Goal: Contribute content: Contribute content

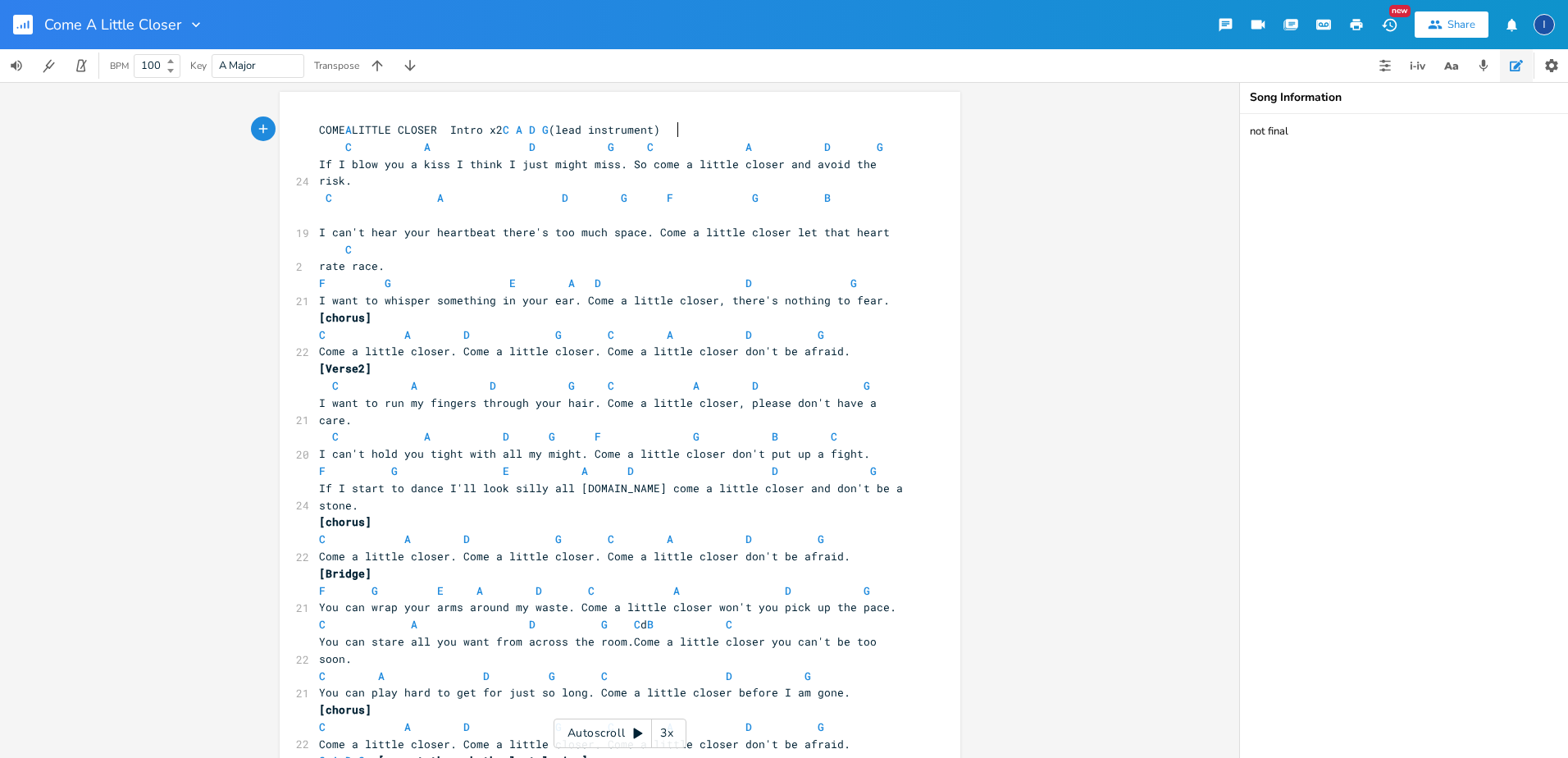
click at [745, 191] on span "C A D G F G B" at bounding box center [610, 206] width 584 height 32
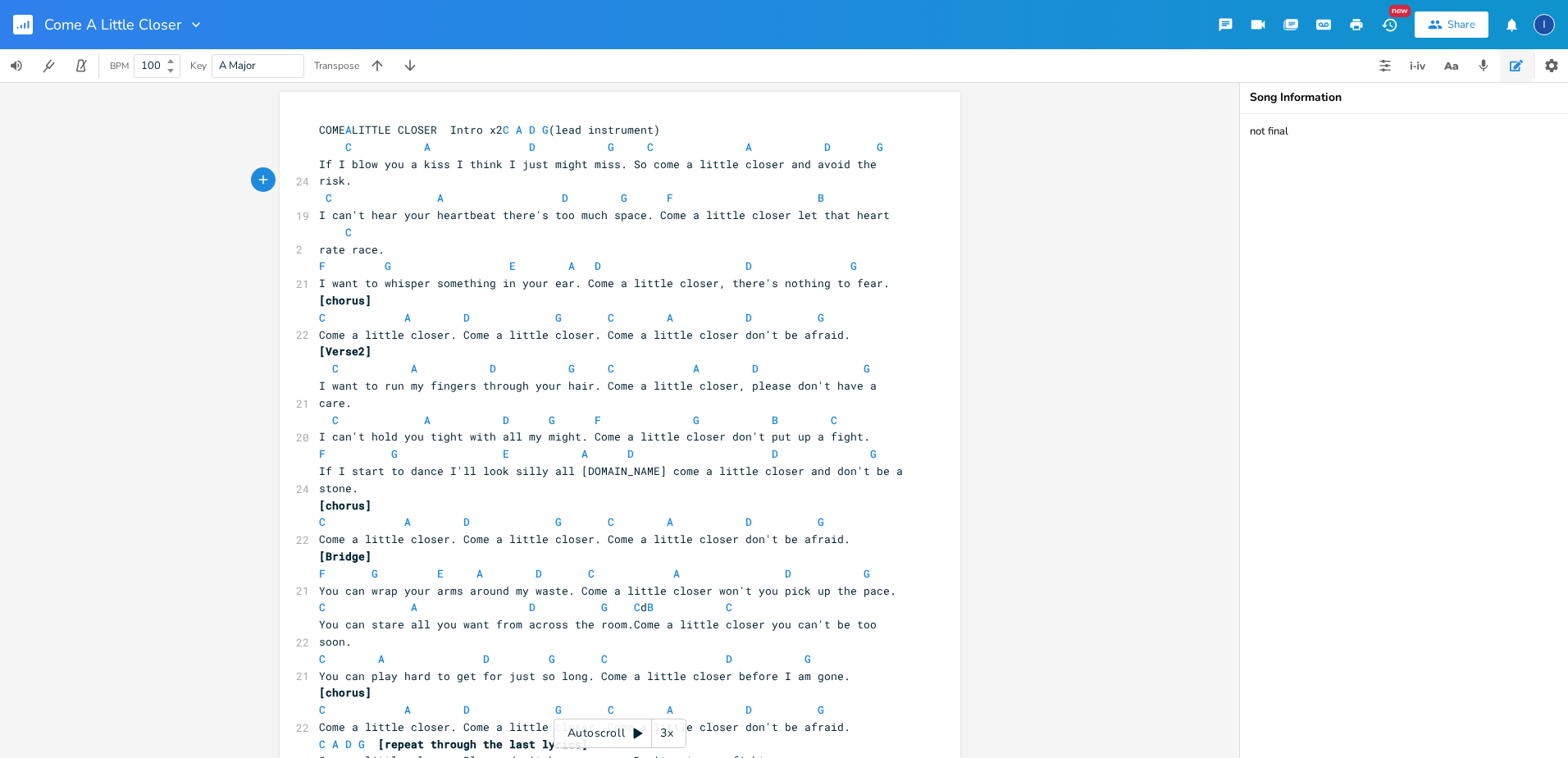
type textarea "e"
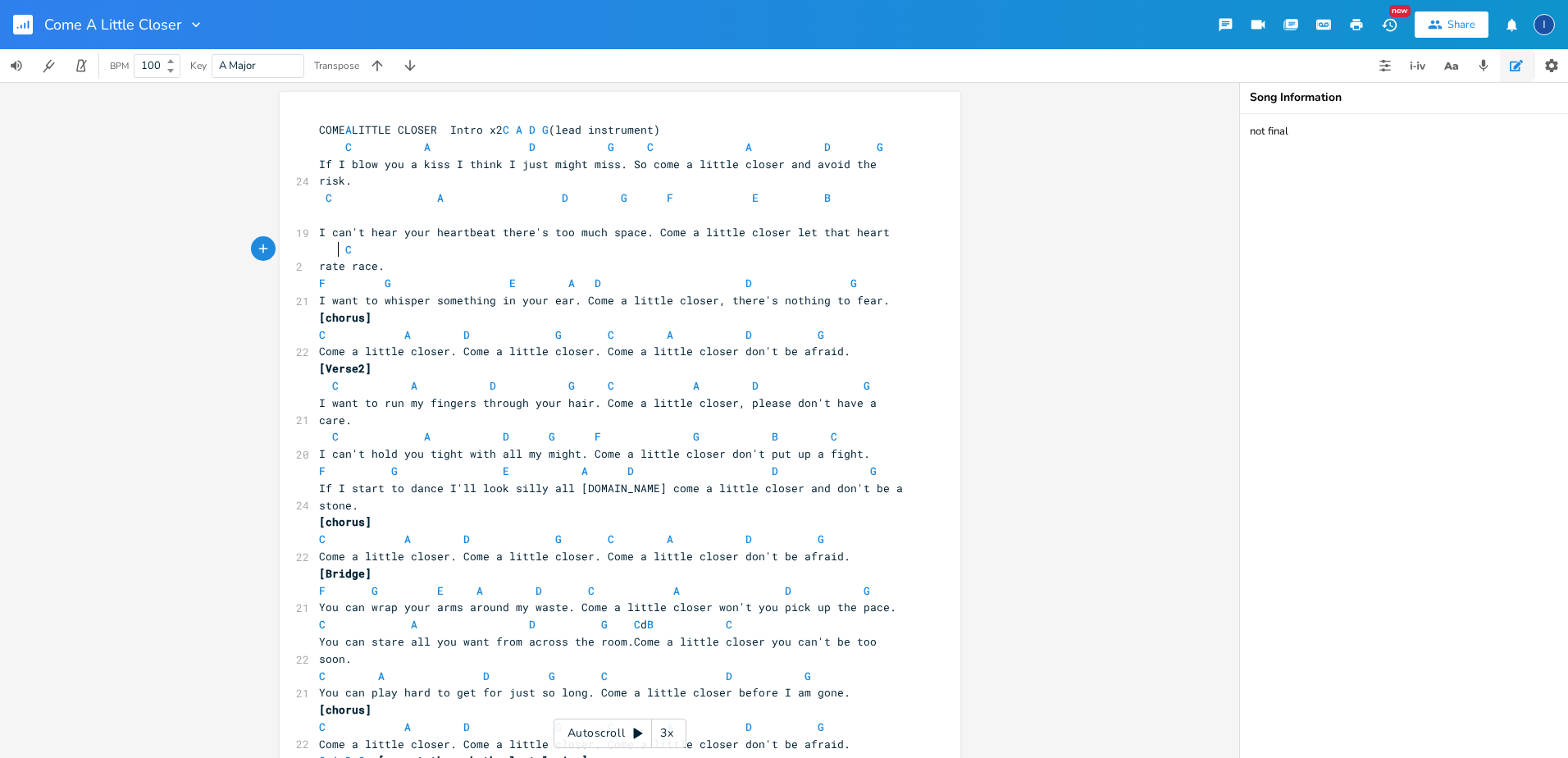
click at [335, 276] on span "F G E A D D G" at bounding box center [588, 283] width 538 height 15
click at [387, 276] on span "F G E A D D G" at bounding box center [588, 283] width 538 height 15
type textarea "e"
click at [608, 328] on span "C" at bounding box center [611, 335] width 7 height 16
type textarea "f"
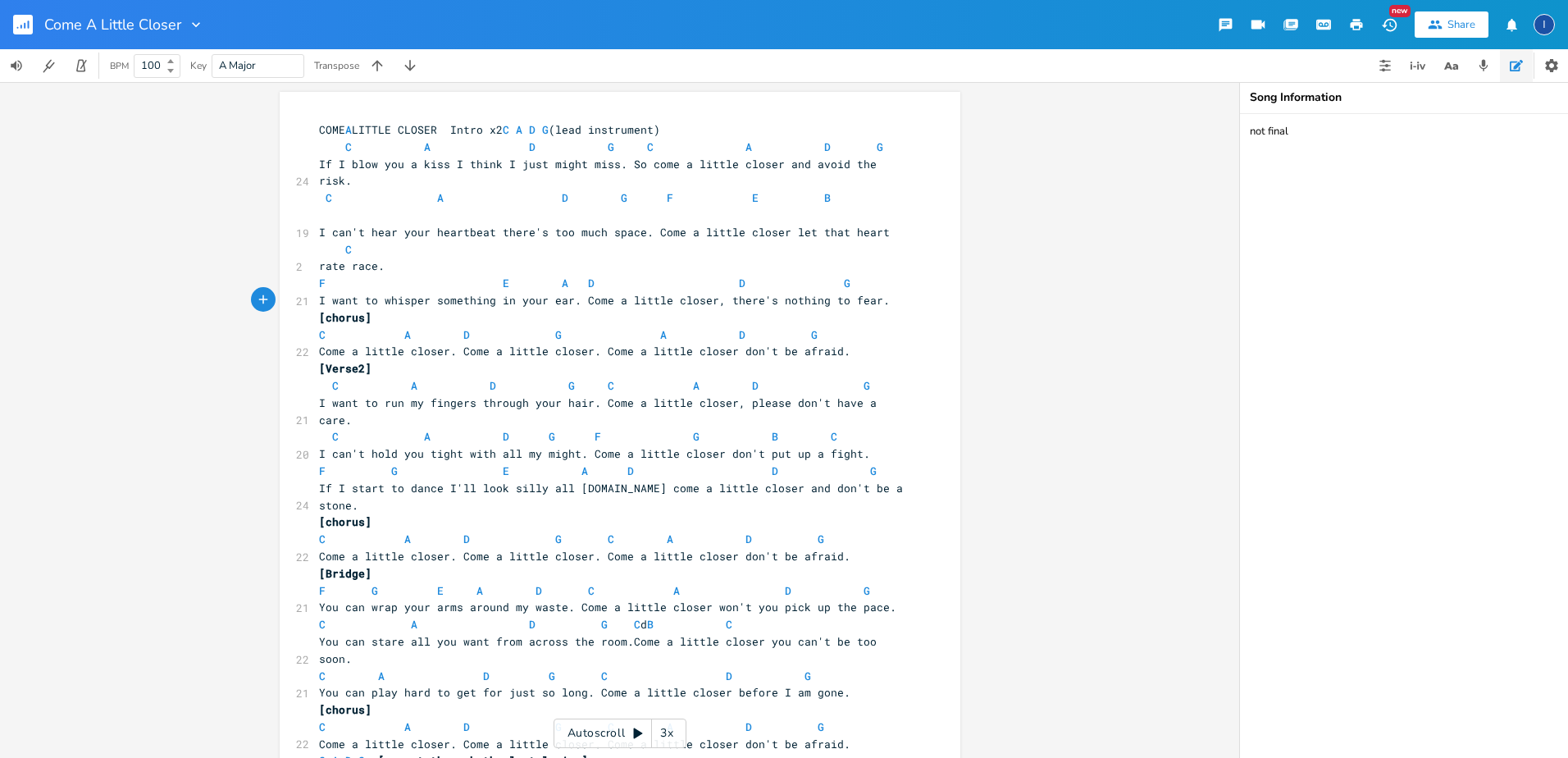
scroll to position [0, 3]
click at [662, 328] on span "C A D G F A D G" at bounding box center [571, 334] width 505 height 15
type textarea "e"
click at [593, 429] on span "C A D G F G B C" at bounding box center [578, 436] width 518 height 15
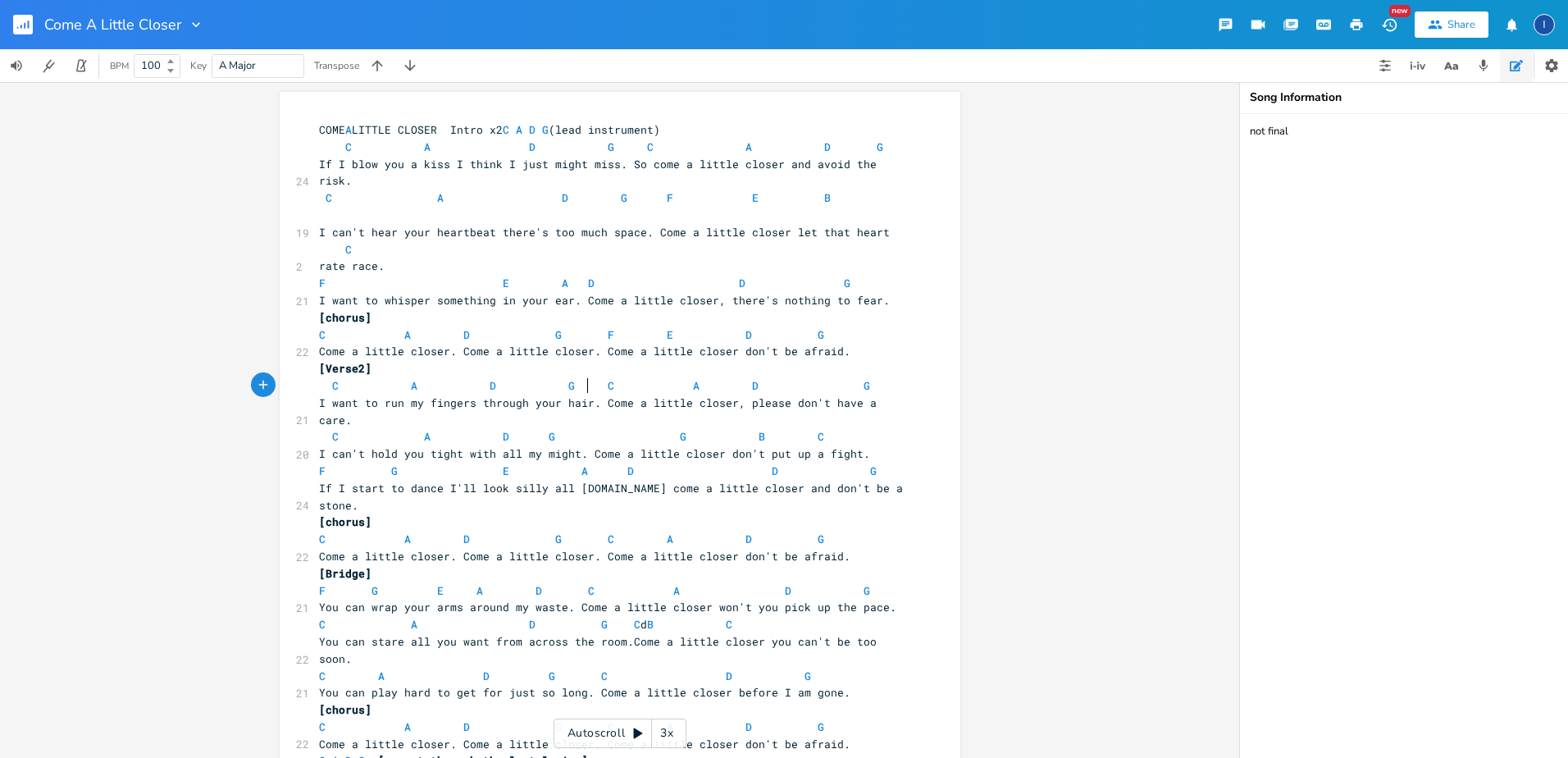
type textarea "c"
click at [682, 429] on span "C A D G C G B C" at bounding box center [575, 436] width 512 height 15
type textarea "a"
click at [753, 429] on span "C A D G C A B C" at bounding box center [571, 436] width 505 height 15
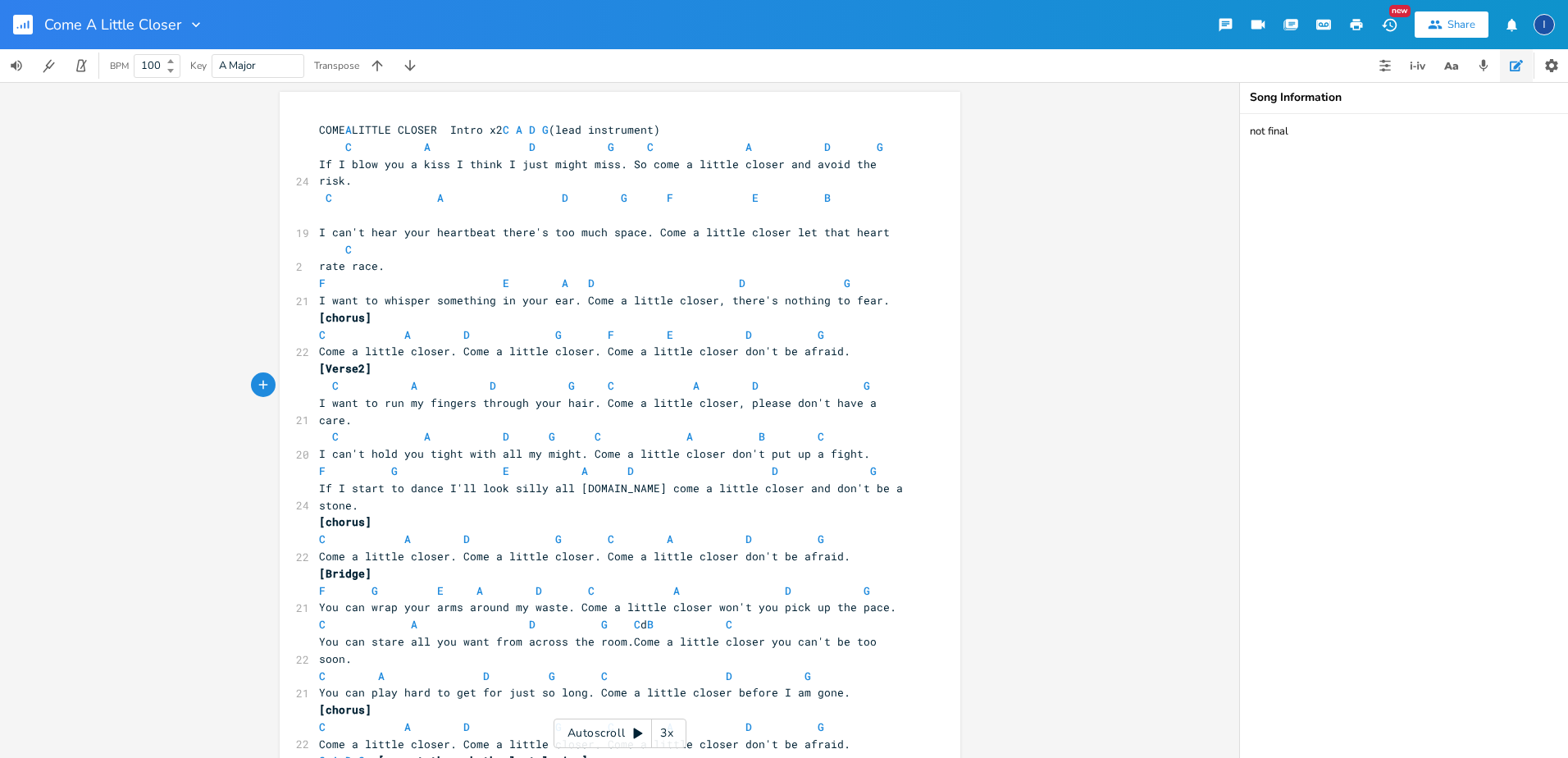
click at [753, 429] on span "C A D G C A B C" at bounding box center [571, 436] width 505 height 15
type textarea "d"
click at [394, 464] on span "F G E A D D G" at bounding box center [597, 470] width 558 height 15
type textarea "e"
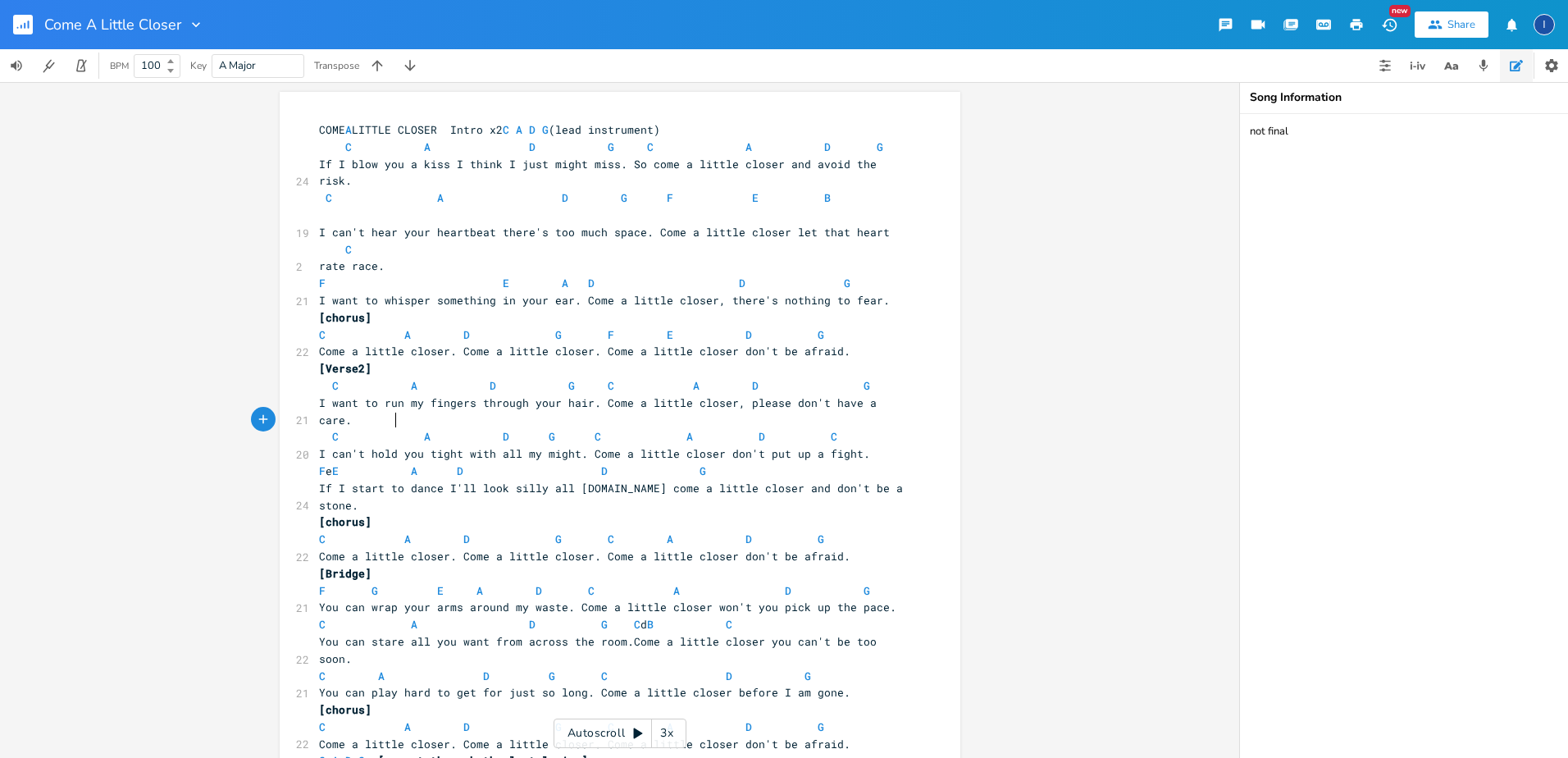
scroll to position [0, 7]
click at [501, 464] on span "F E E A D D G" at bounding box center [597, 470] width 558 height 15
click at [588, 464] on span "F E A D D G" at bounding box center [585, 470] width 532 height 15
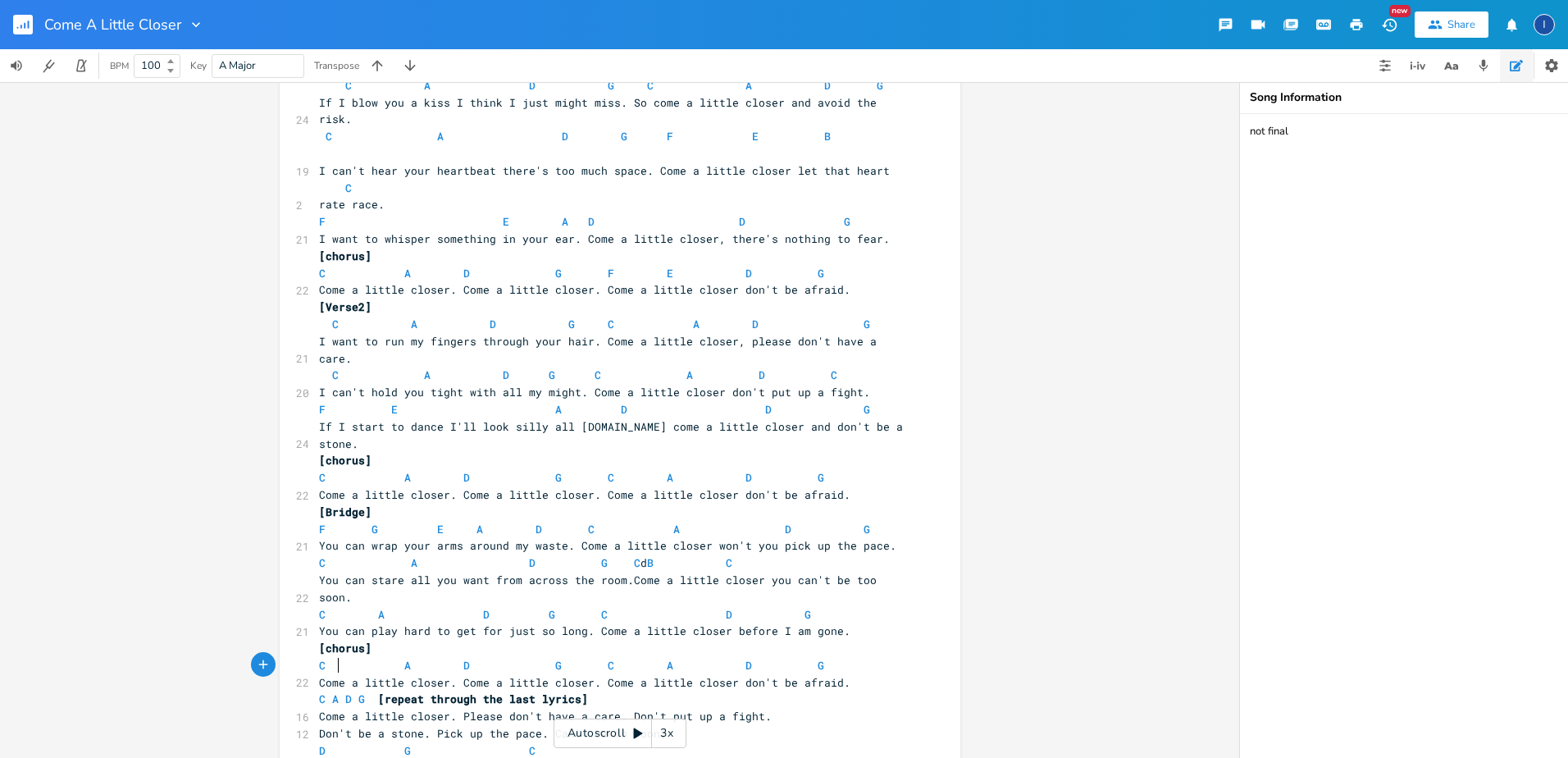
click at [330, 743] on span "D G C" at bounding box center [426, 750] width 216 height 15
type textarea "[stop]"
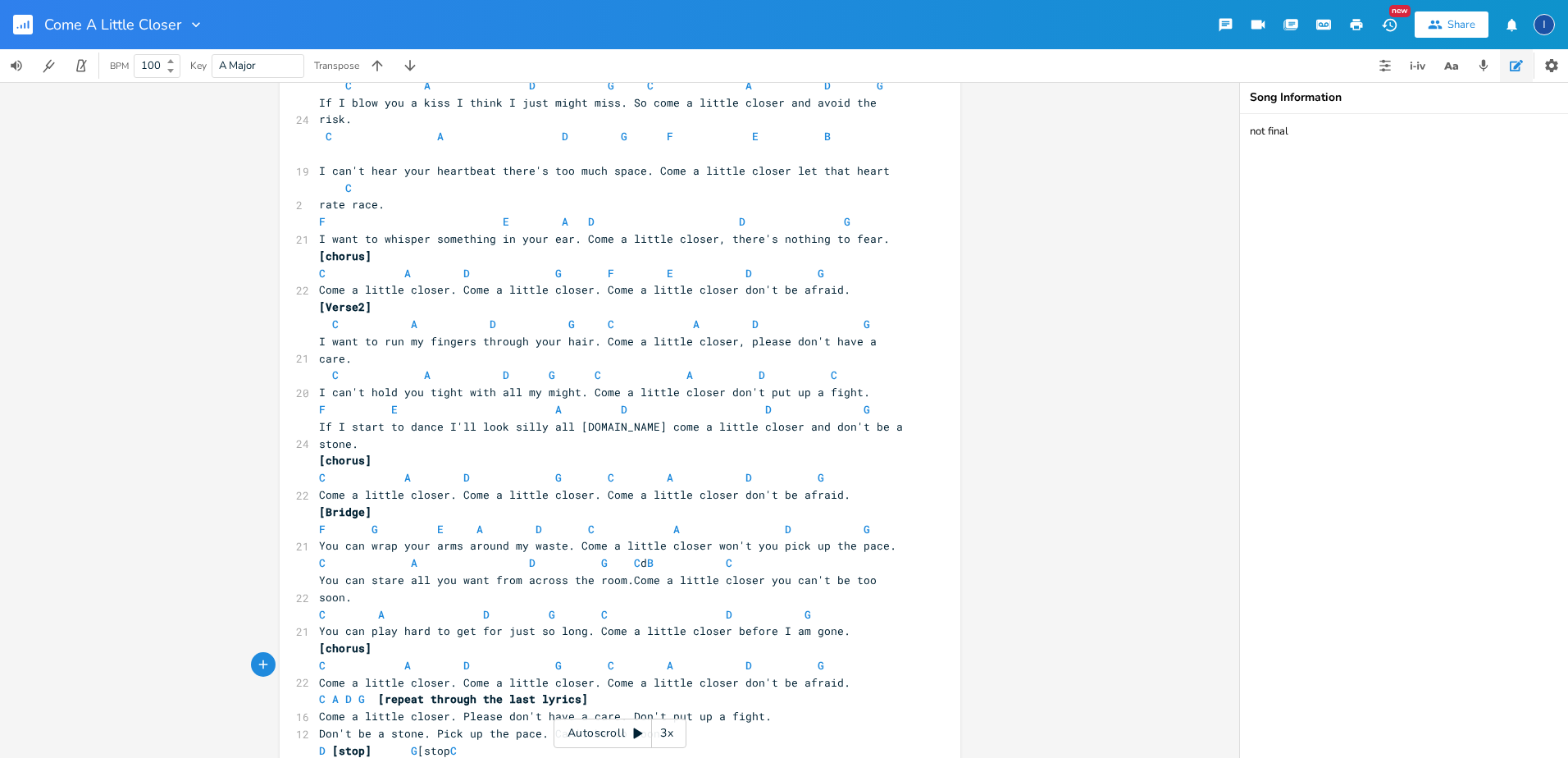
scroll to position [0, 30]
click at [506, 743] on span "D [stop] G [stop] C" at bounding box center [453, 750] width 269 height 15
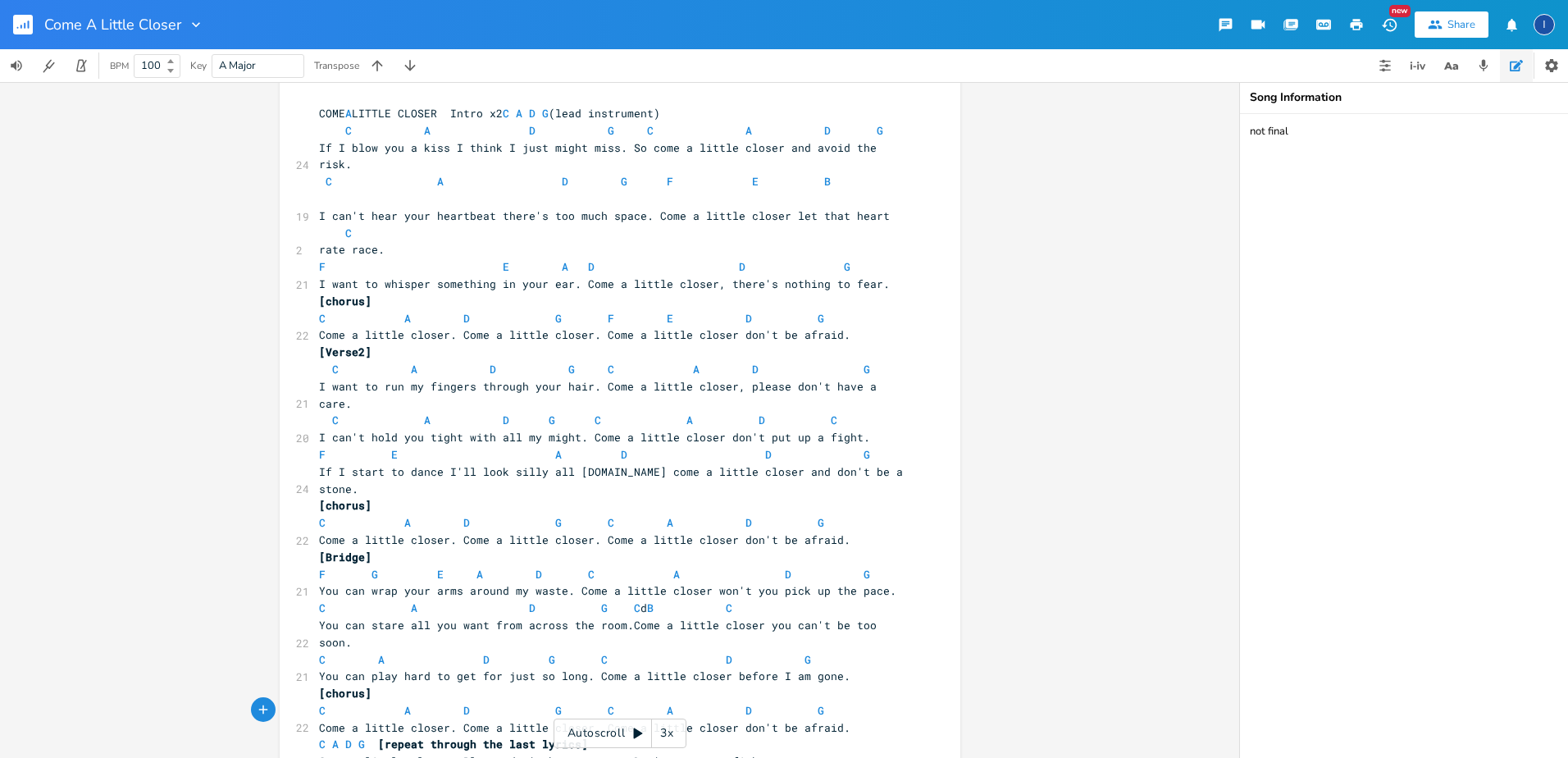
scroll to position [0, 0]
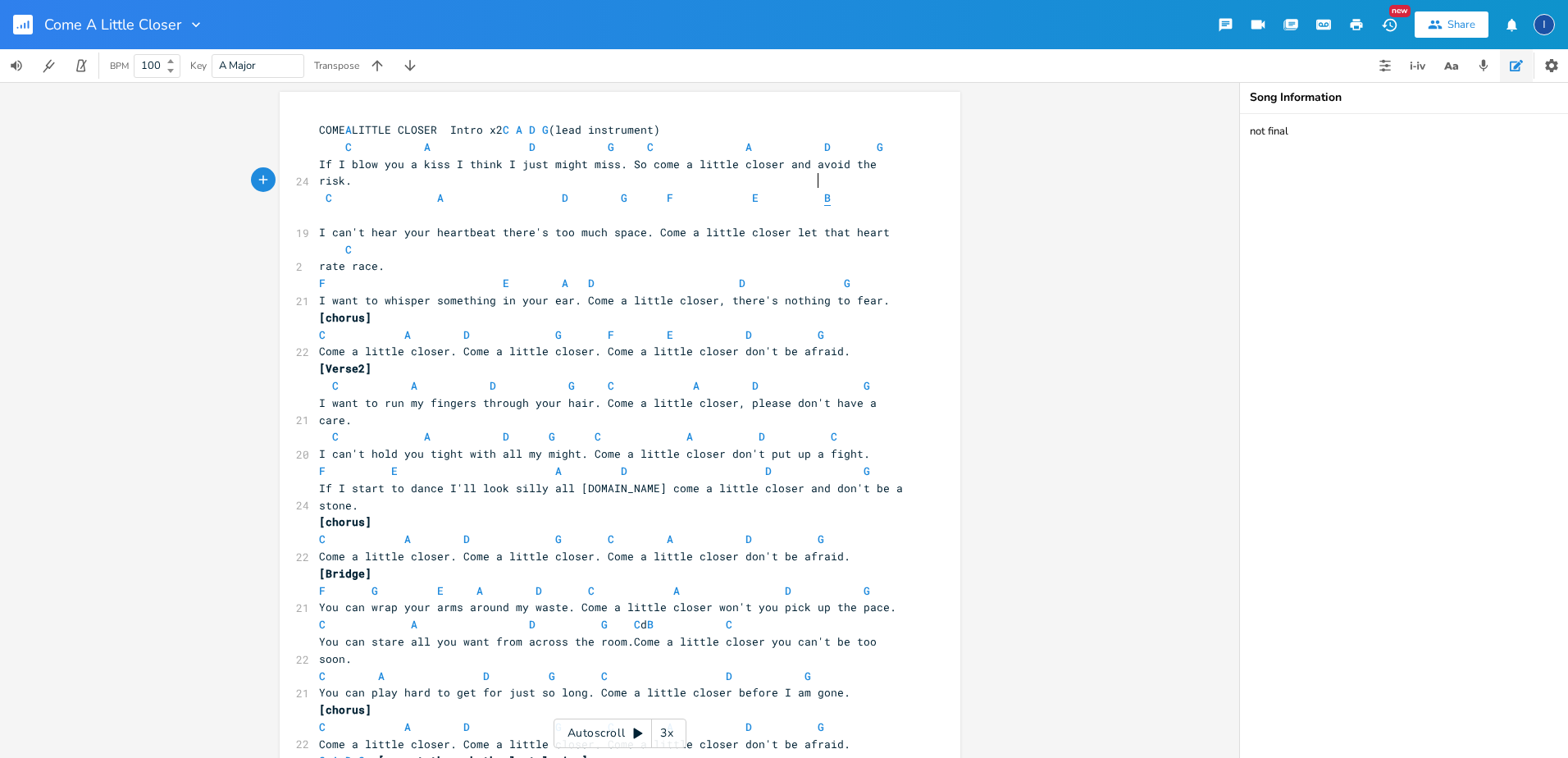
click at [824, 191] on span "B" at bounding box center [827, 199] width 7 height 16
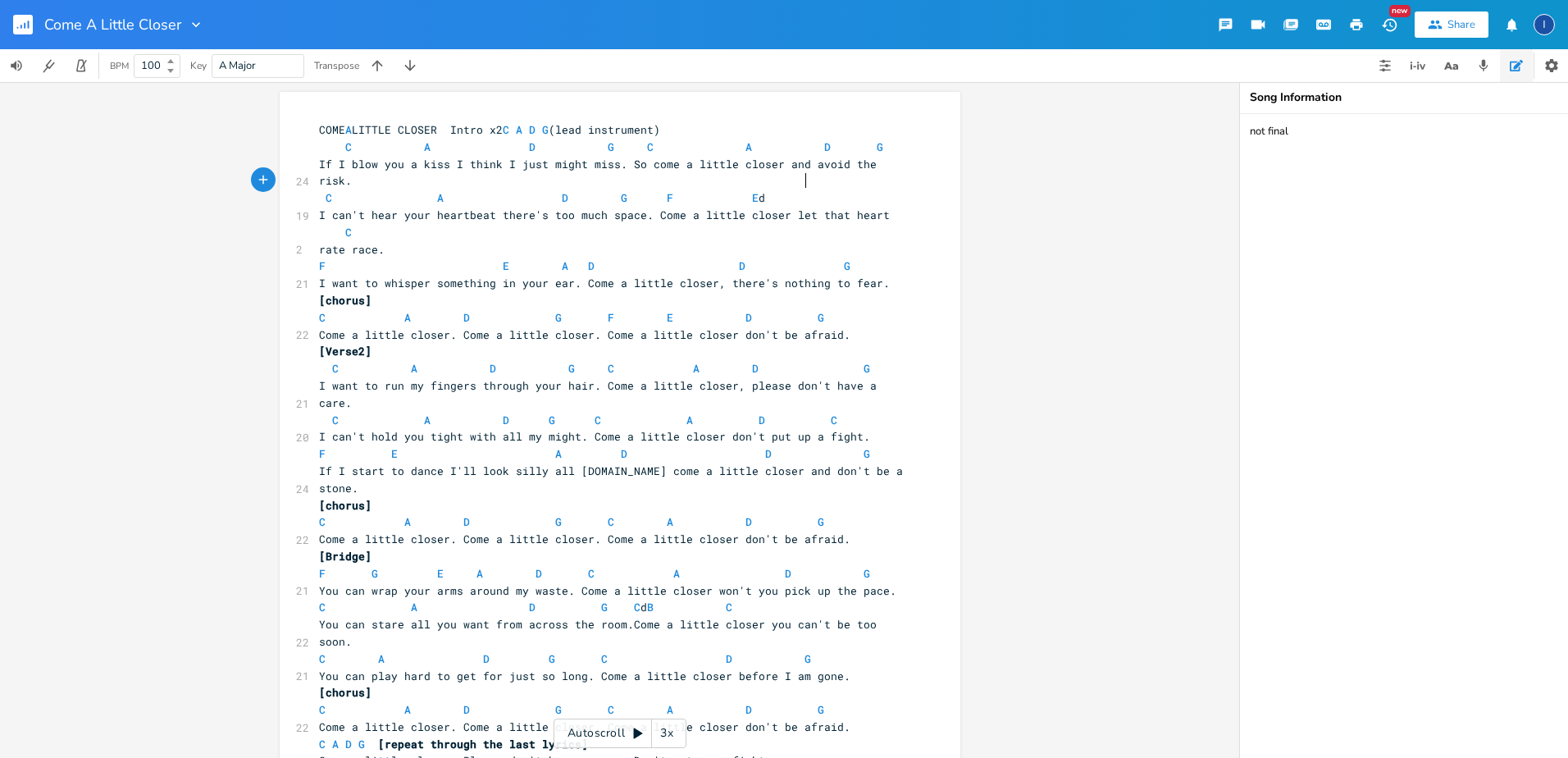
scroll to position [0, 6]
type textarea "d"
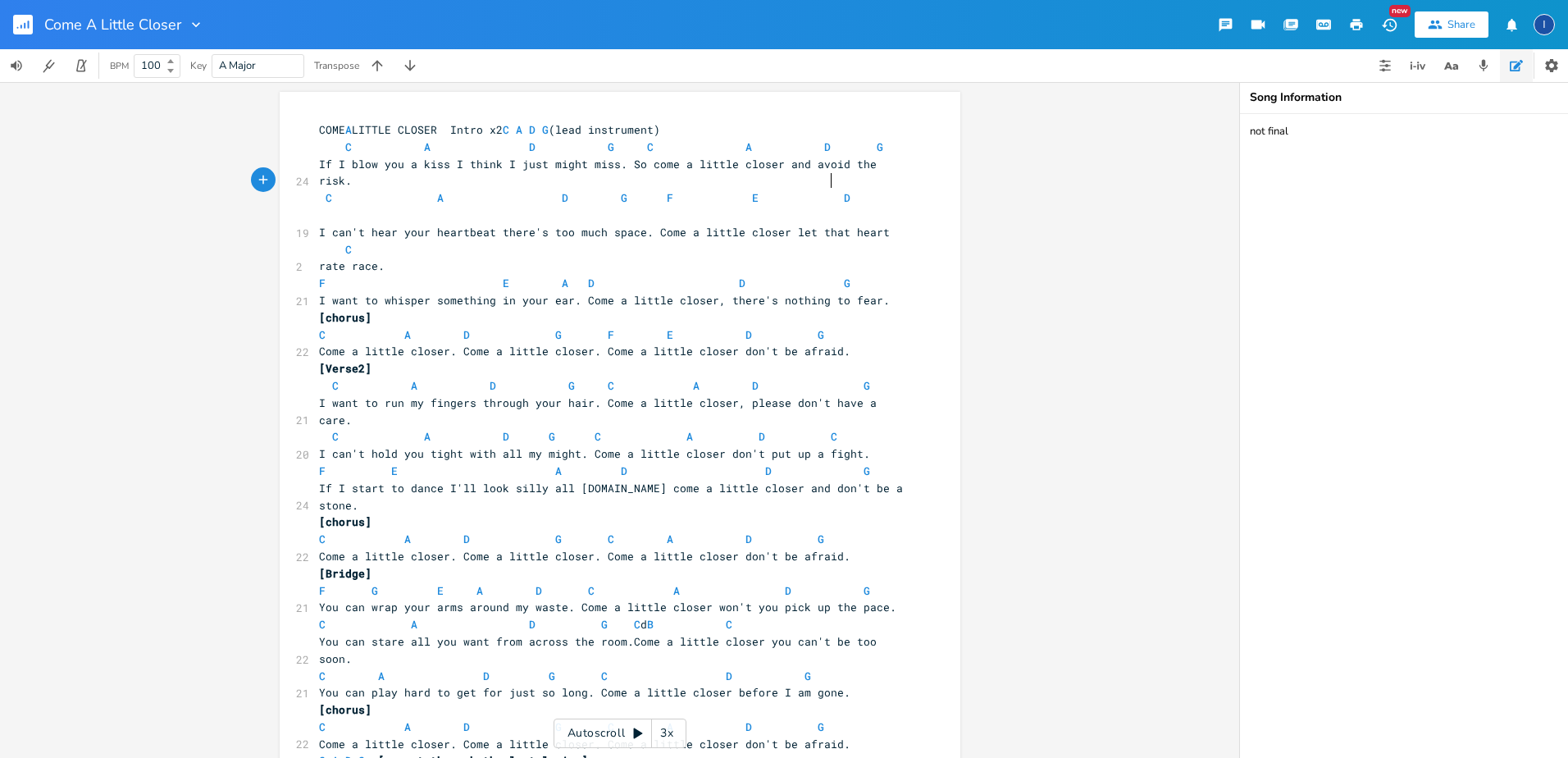
scroll to position [0, 13]
type textarea "g"
click at [319, 566] on span "[Bridge]" at bounding box center [345, 573] width 53 height 15
type textarea "[solo]"
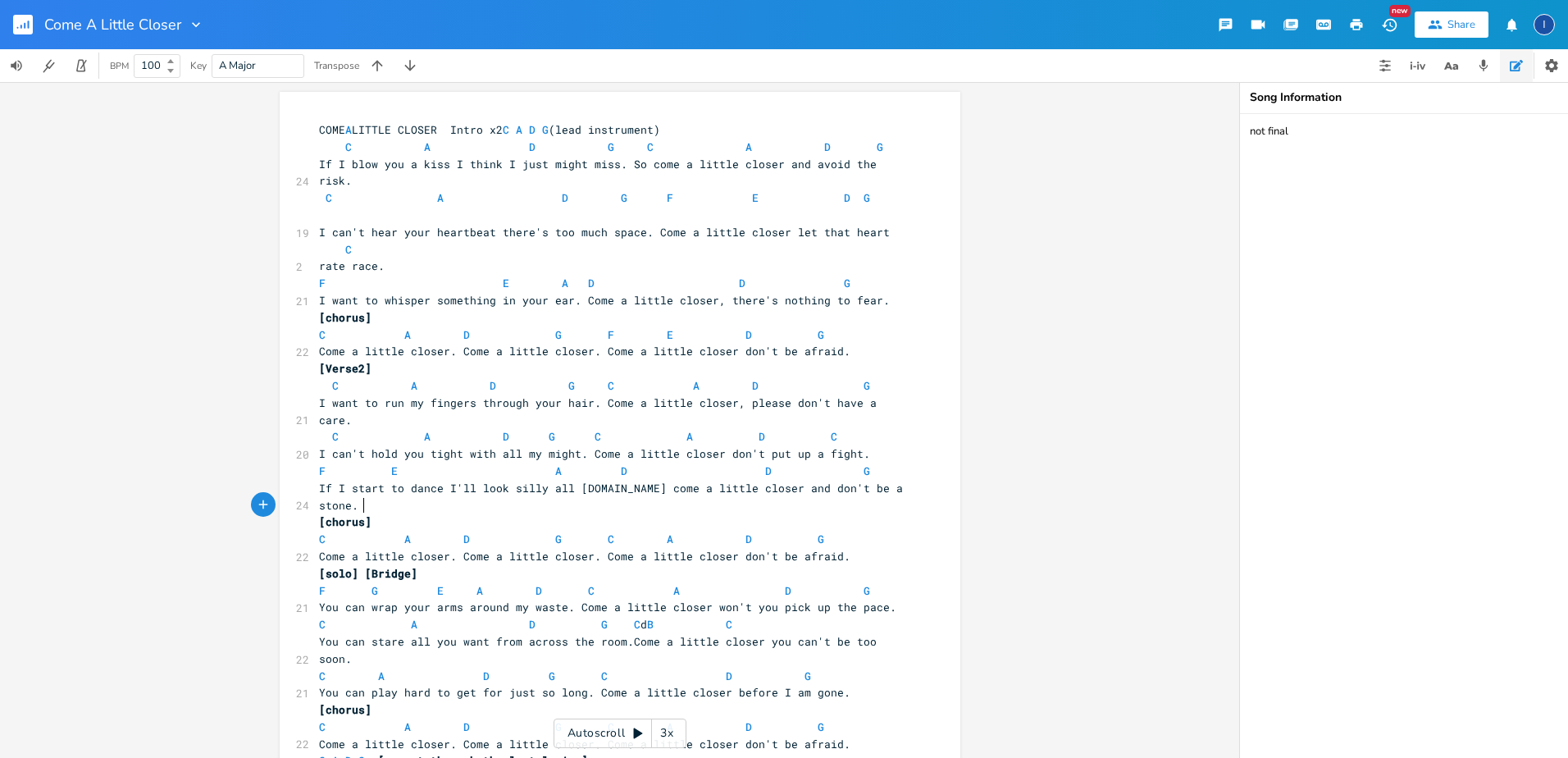
scroll to position [0, 29]
type textarea "S"
click at [374, 584] on span "F G E A D C A D G" at bounding box center [594, 591] width 551 height 15
click at [634, 617] on span "C A D G C d B C" at bounding box center [542, 624] width 446 height 15
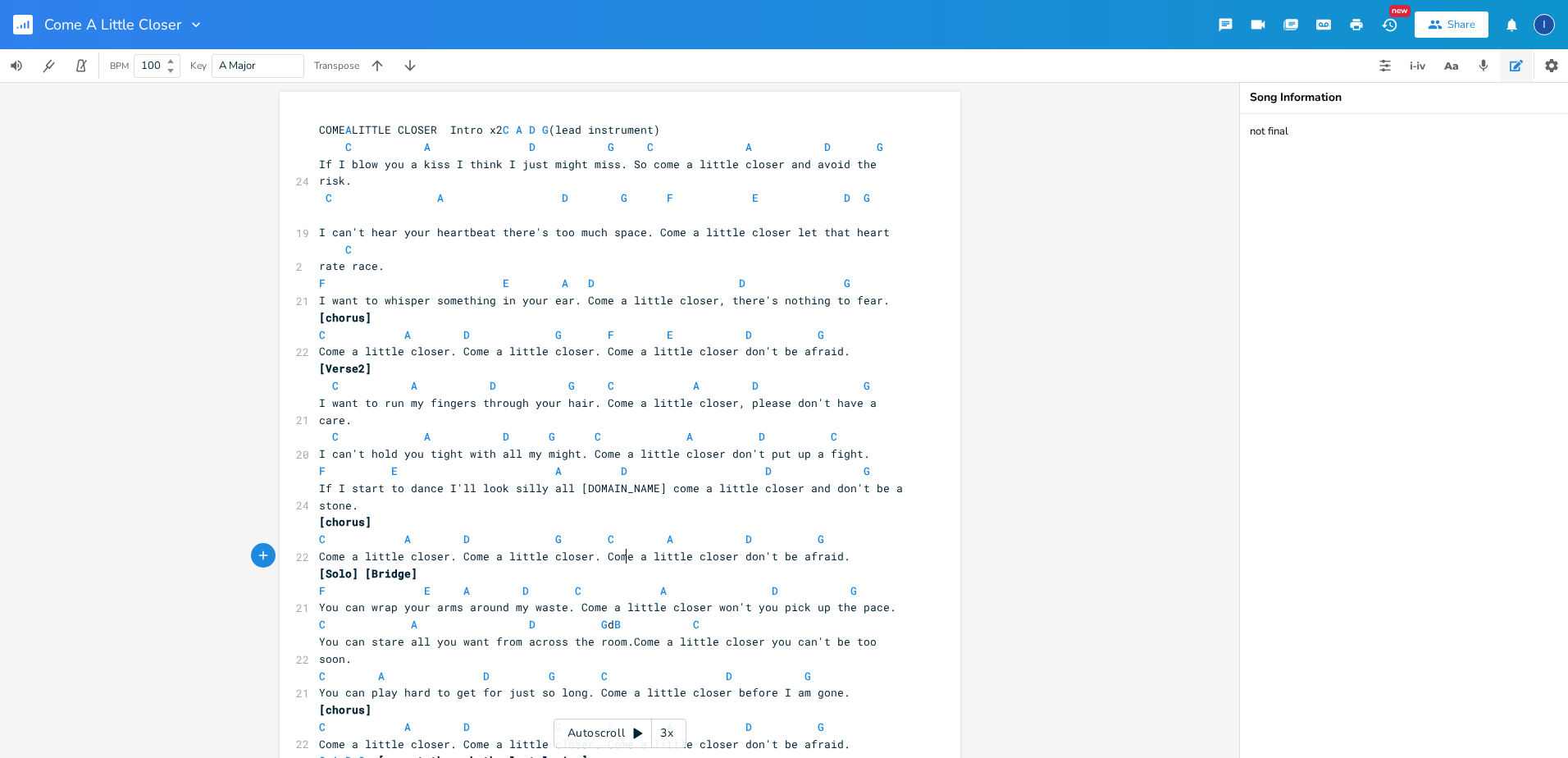
type textarea "D"
click at [780, 617] on span "C A D G D D B C" at bounding box center [610, 624] width 584 height 15
type textarea "g"
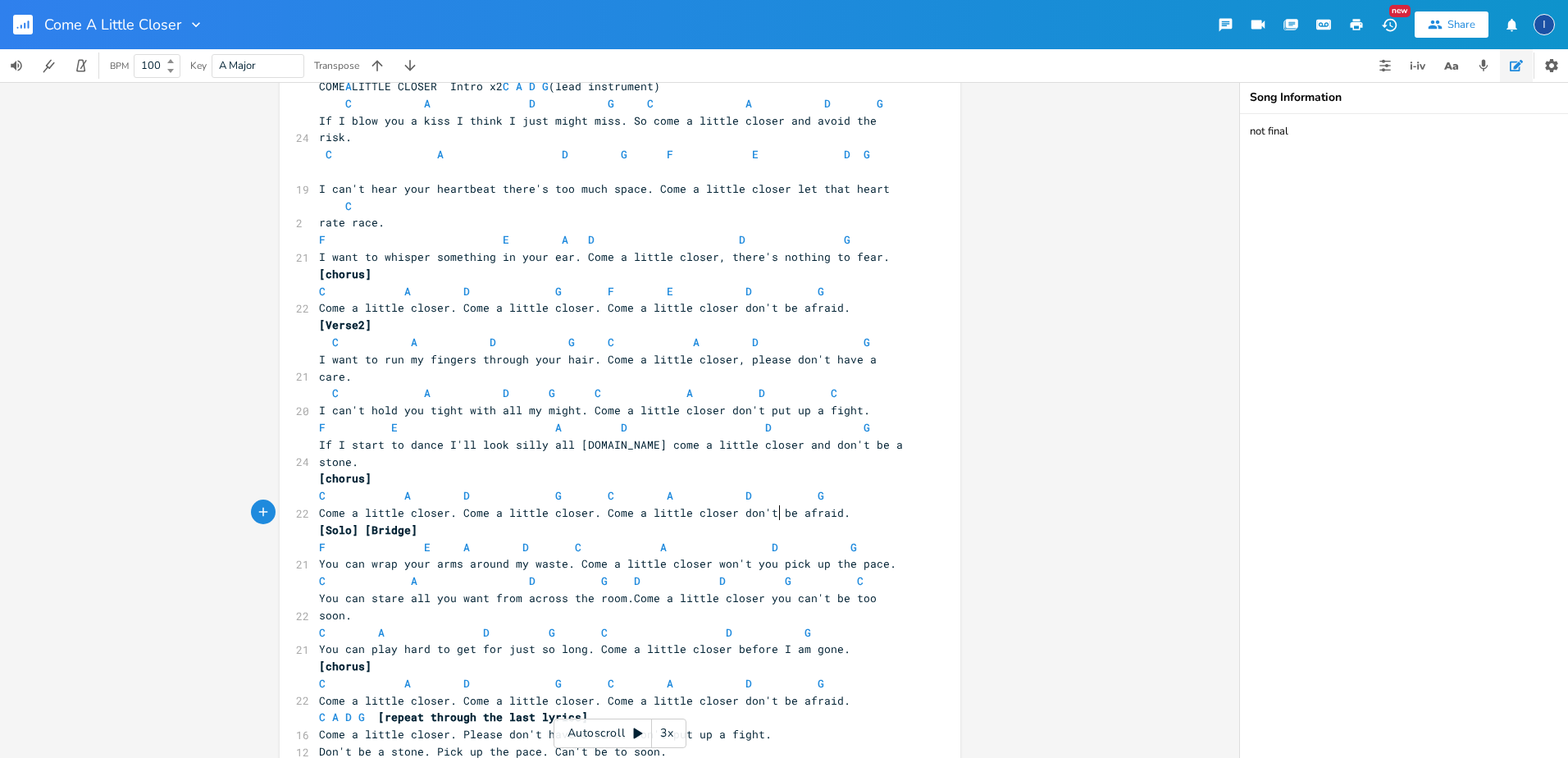
scroll to position [62, 0]
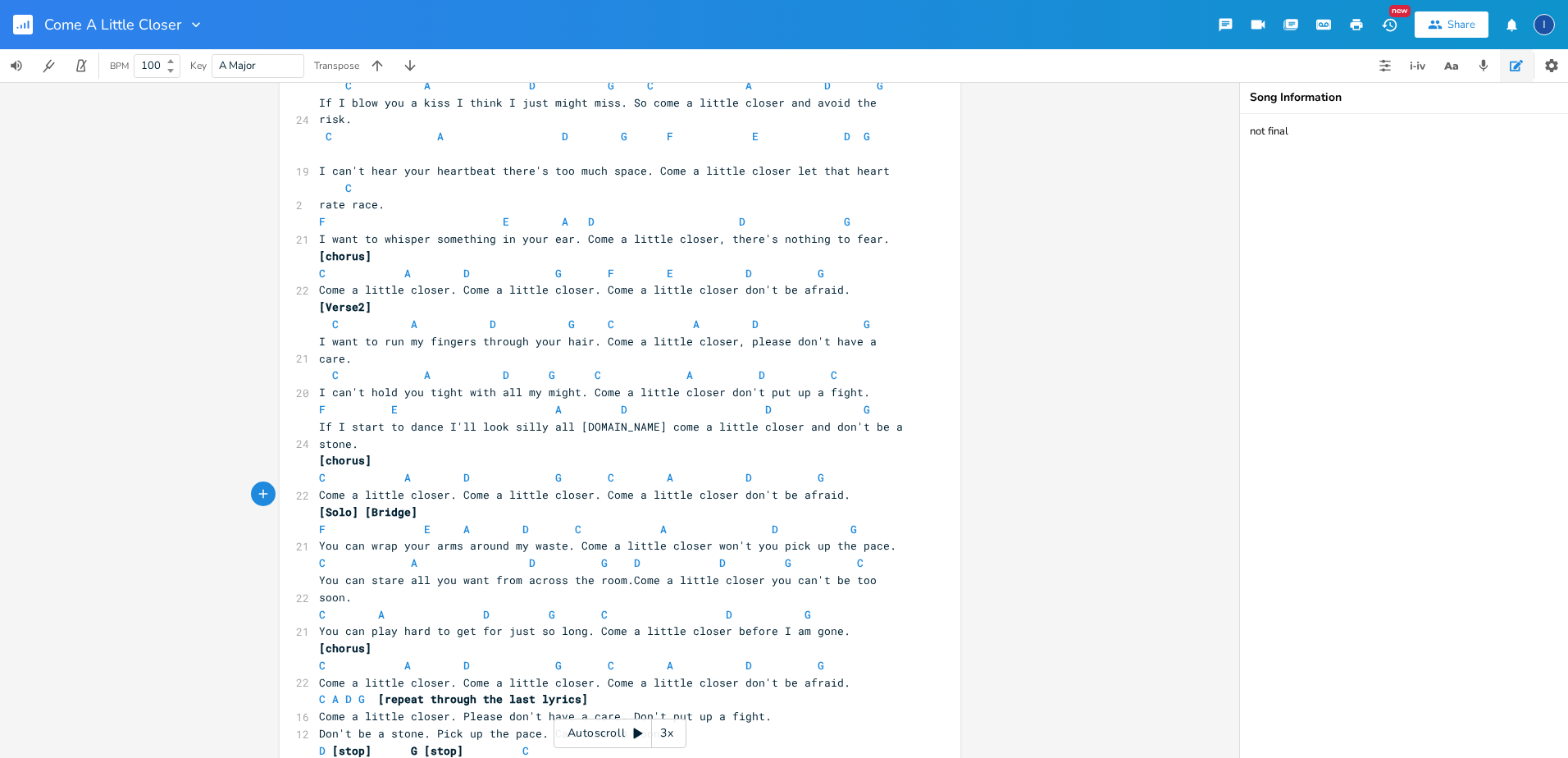
click at [404, 743] on span "[stop] G [stop]" at bounding box center [398, 750] width 131 height 15
click at [445, 743] on span "[stop] G [stop]" at bounding box center [414, 750] width 164 height 15
type textarea "g"
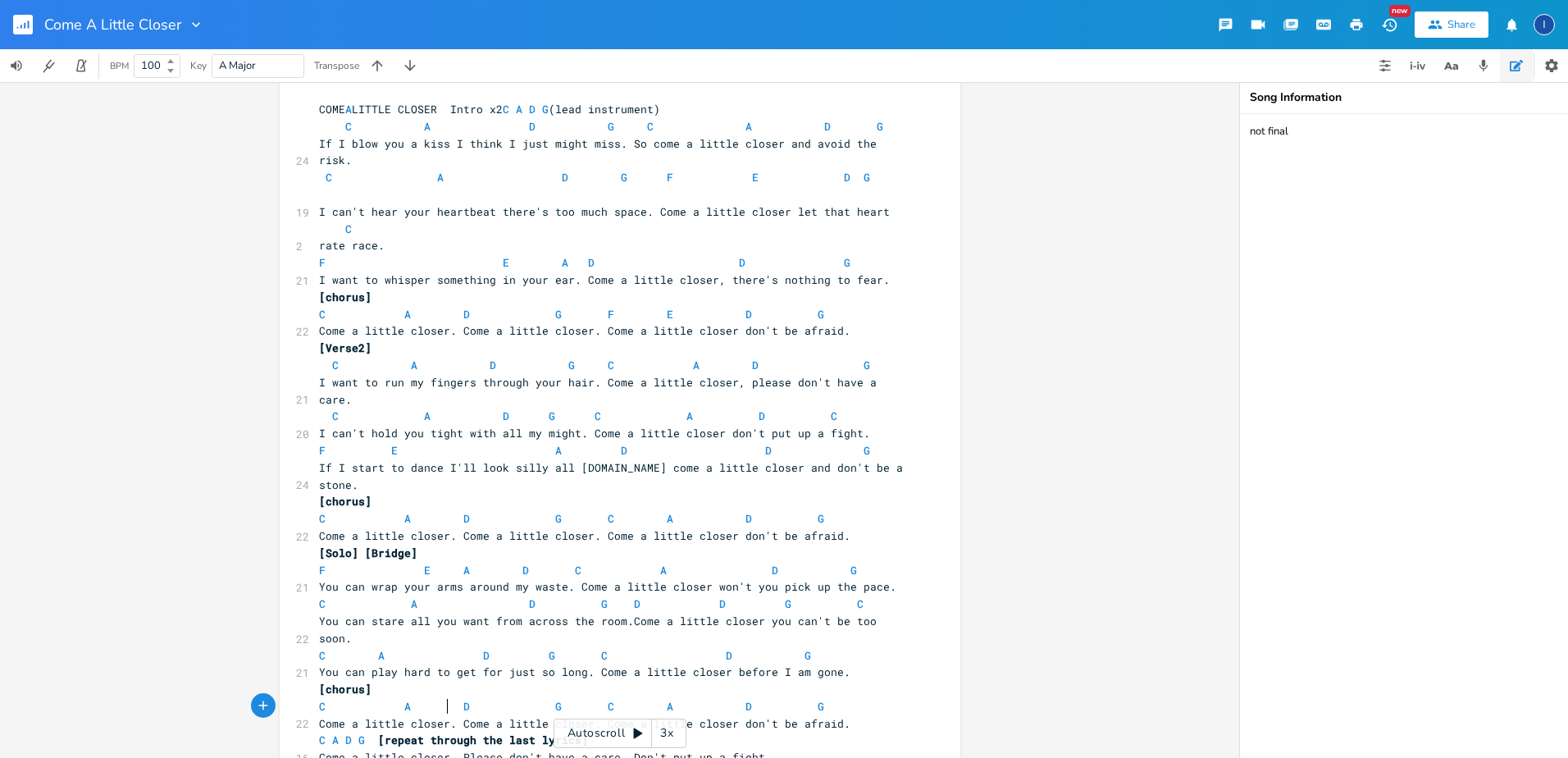
scroll to position [0, 0]
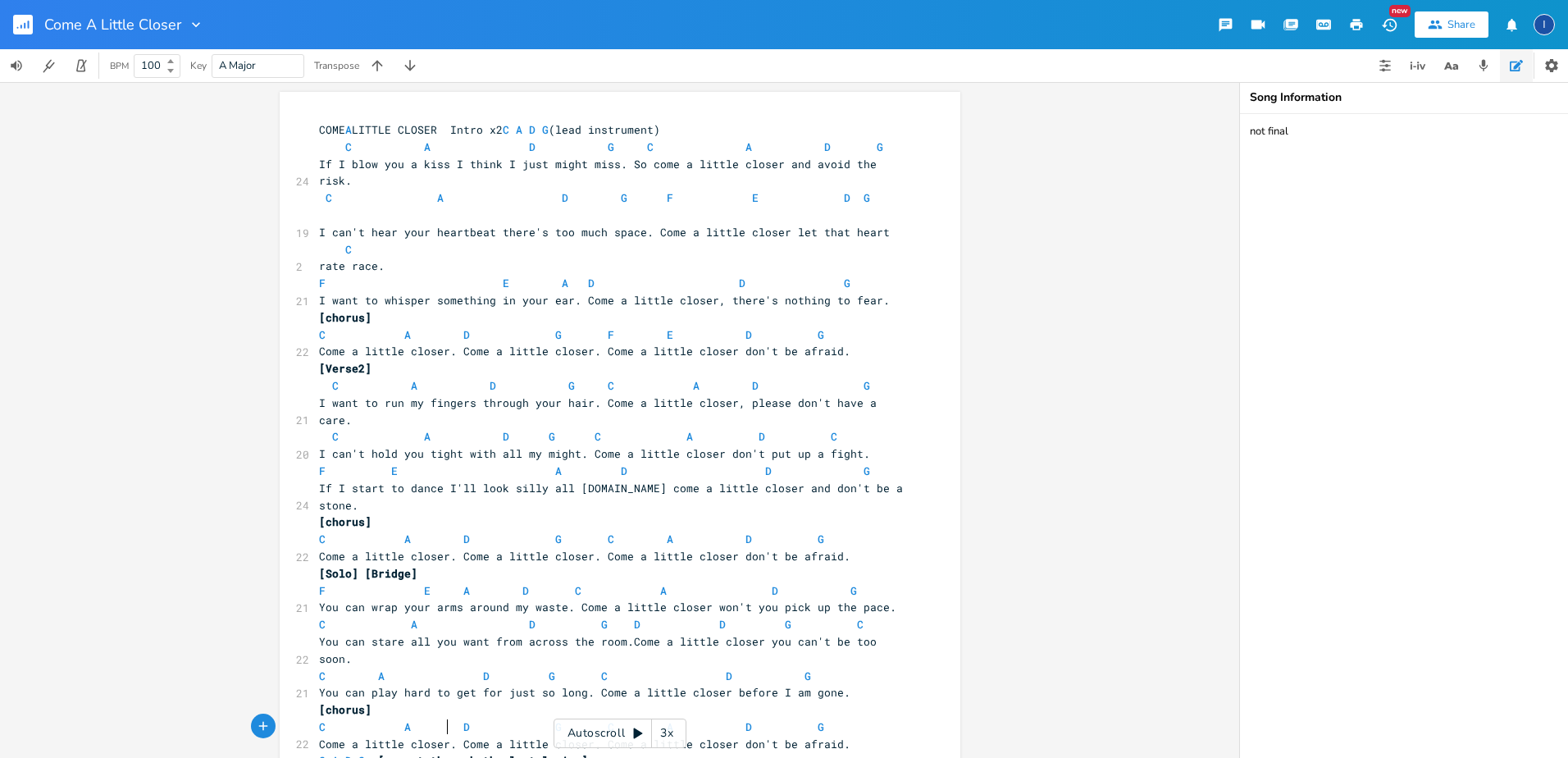
click at [425, 151] on span "C A D G C A D G" at bounding box center [600, 147] width 564 height 15
type textarea "m"
click at [744, 147] on span "C Am D G C A D G" at bounding box center [604, 147] width 571 height 15
type textarea "m"
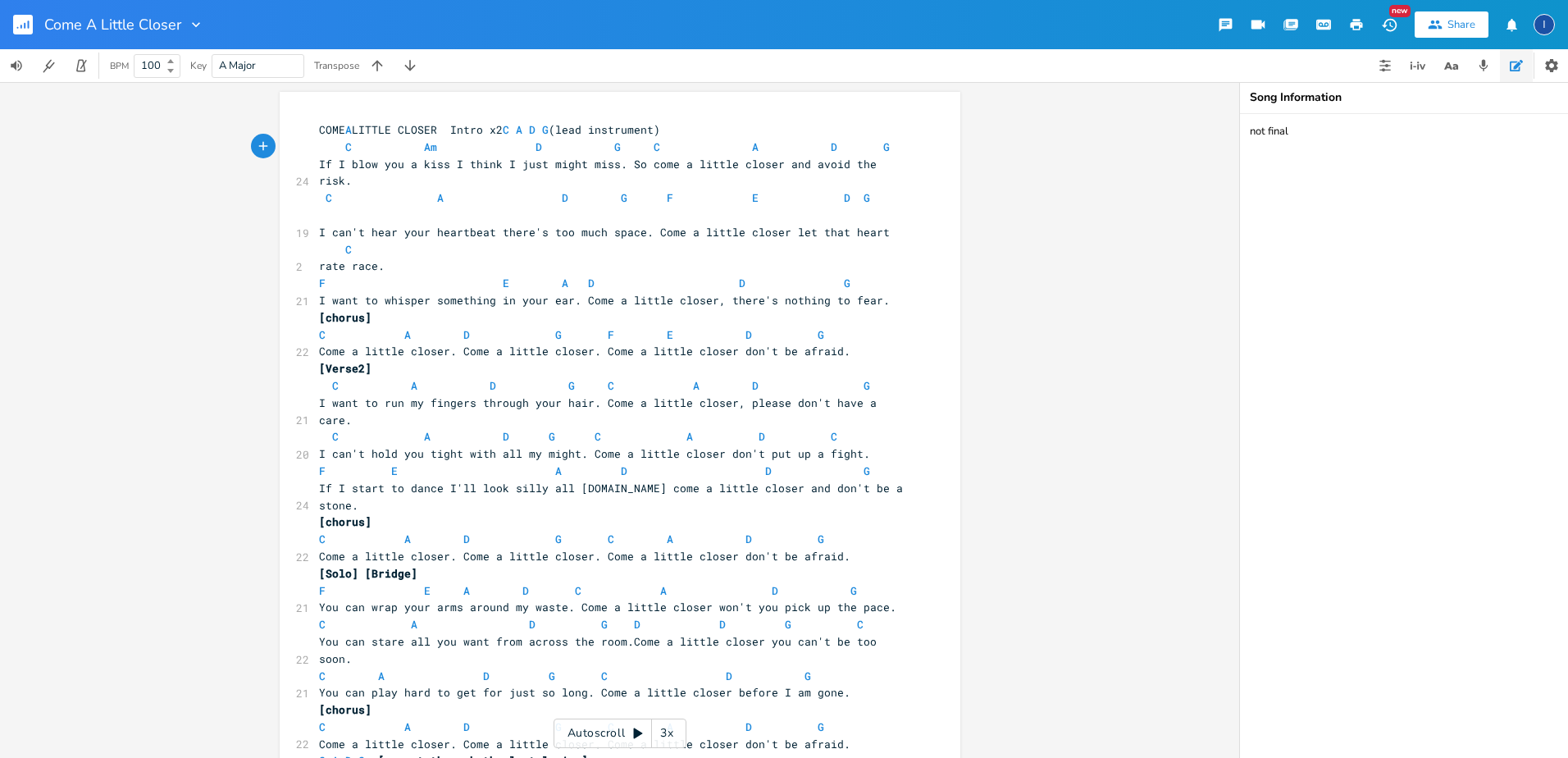
scroll to position [0, 9]
click at [833, 151] on span "C Am D G C Am D G" at bounding box center [607, 147] width 578 height 15
click at [828, 151] on span "C Am D G C Am D G" at bounding box center [607, 147] width 578 height 15
type textarea "m"
click at [440, 191] on span "C A D G F E D G" at bounding box center [610, 206] width 584 height 32
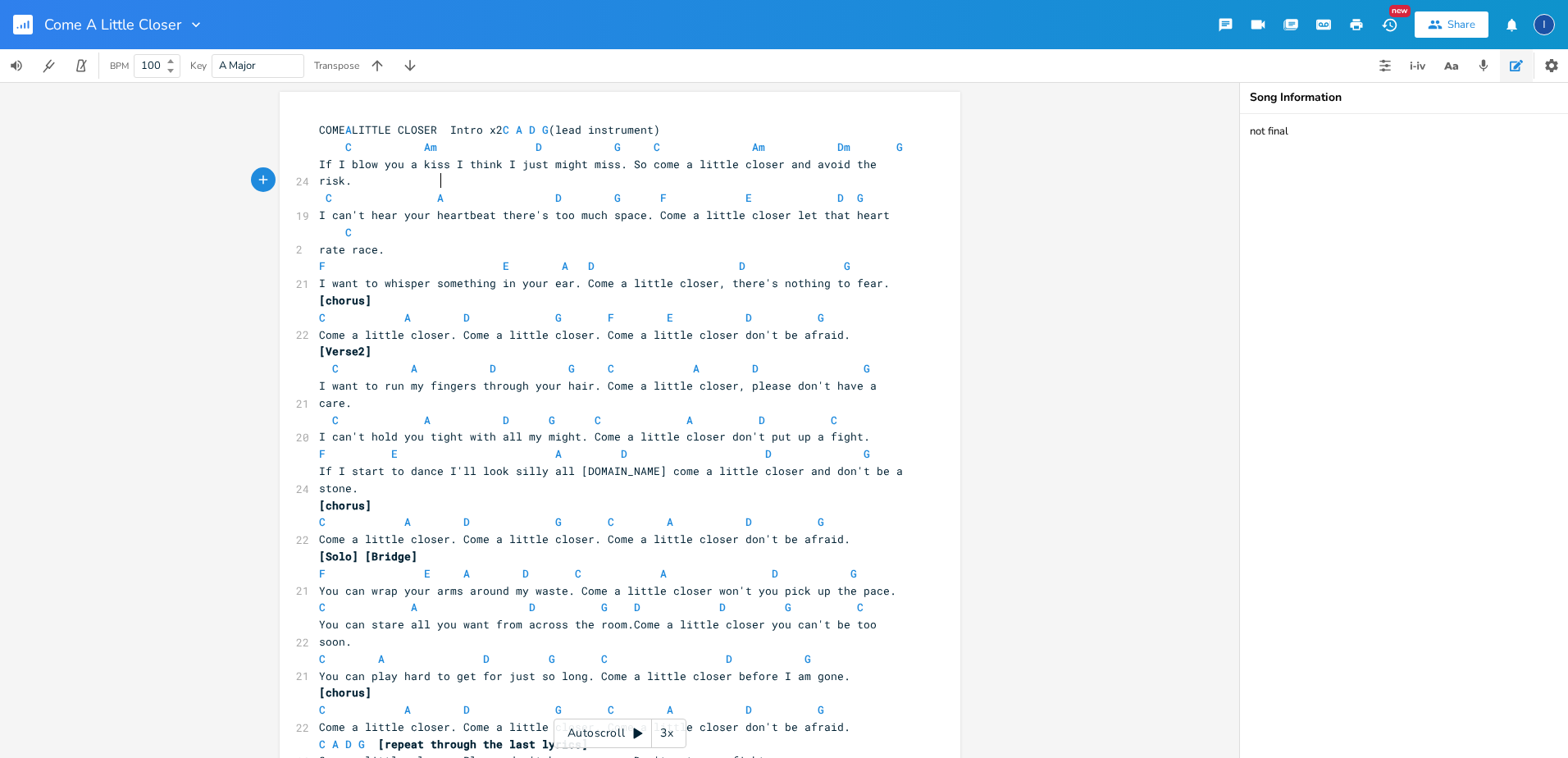
type textarea "m"
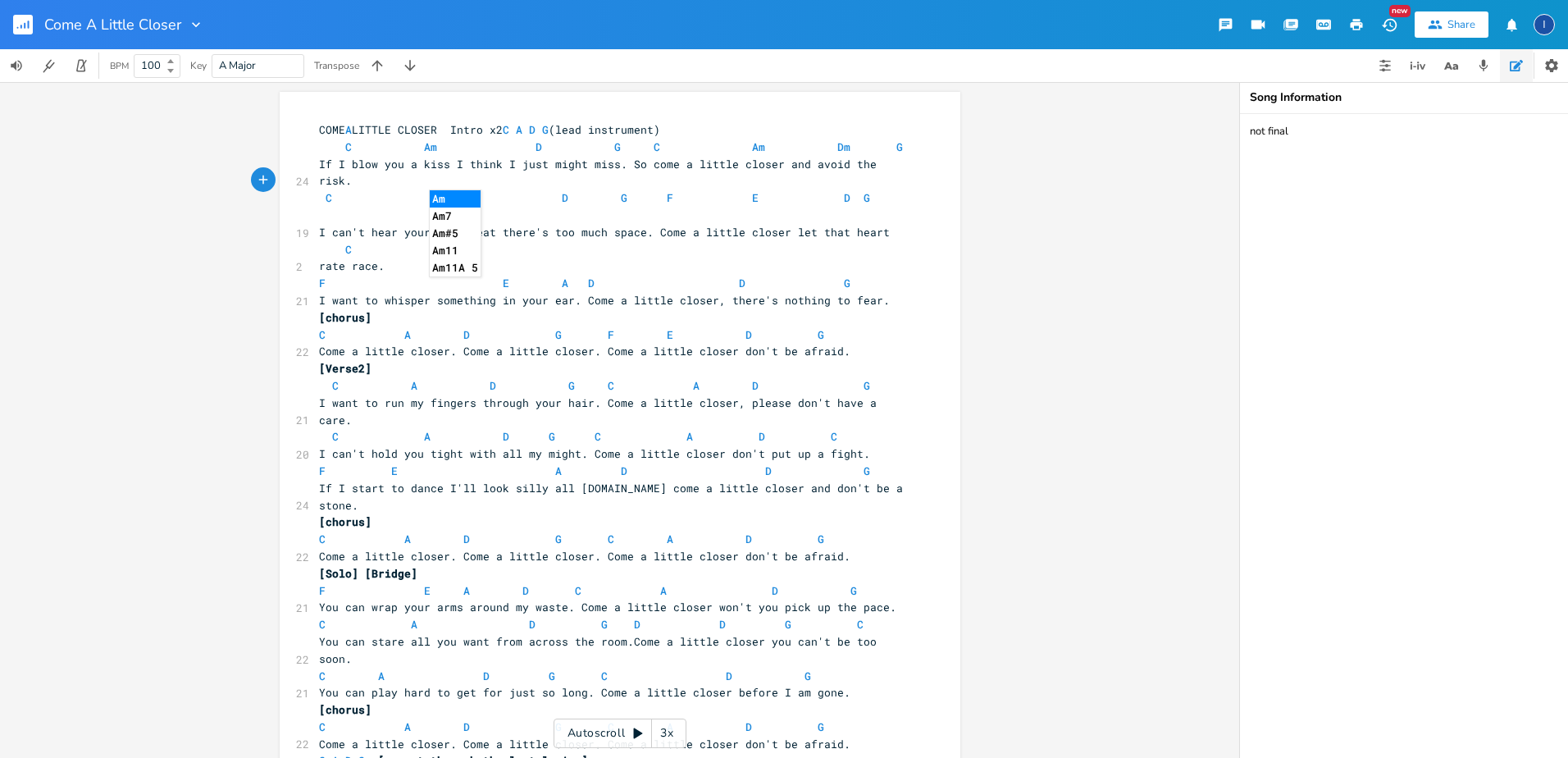
click at [559, 191] on span "C Am D G F E D G" at bounding box center [610, 206] width 584 height 32
type textarea "m"
click at [750, 191] on span "C Am Dm G F E D G" at bounding box center [614, 206] width 590 height 32
type textarea "m"
click at [857, 191] on span "D" at bounding box center [860, 199] width 7 height 16
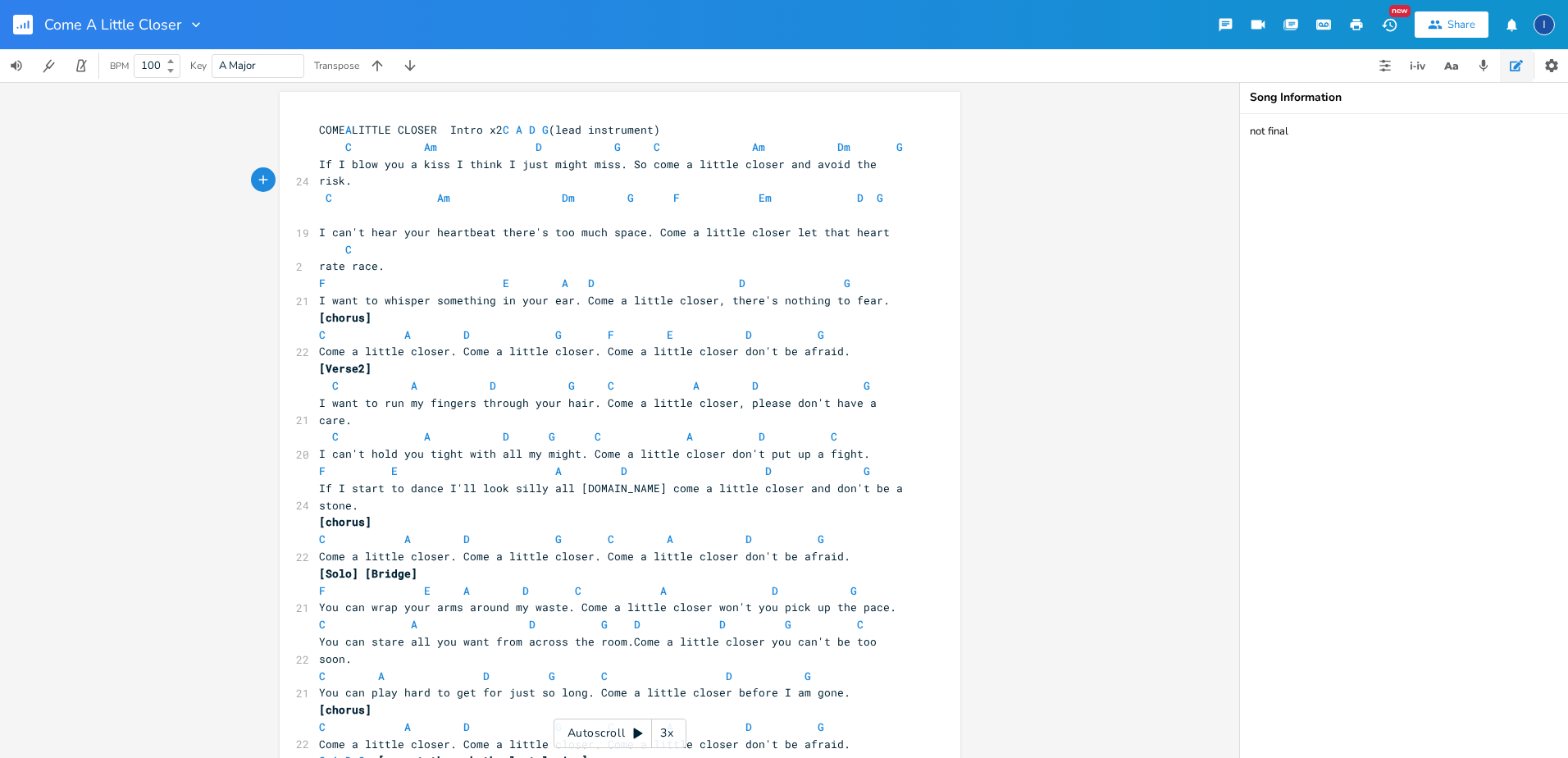
type textarea "m"
click at [836, 191] on span "C Am Dm G F Em Dm G" at bounding box center [614, 206] width 590 height 32
click at [844, 191] on span "Dm" at bounding box center [849, 199] width 13 height 16
click at [890, 191] on span "G" at bounding box center [893, 199] width 7 height 16
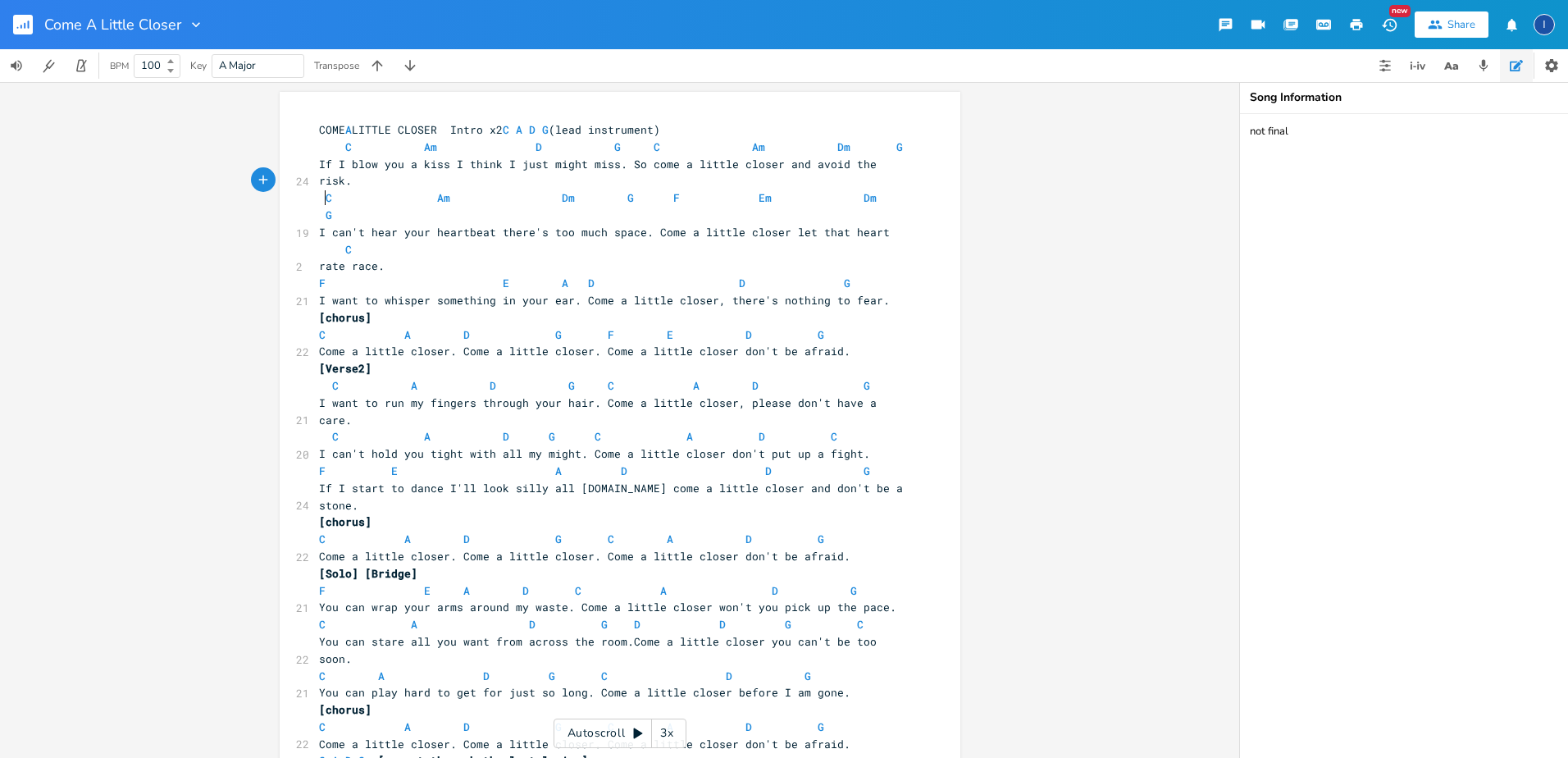
scroll to position [0, 11]
click at [319, 243] on span "C" at bounding box center [335, 249] width 33 height 15
type textarea "g"
click at [501, 276] on span "F E A D D G" at bounding box center [585, 283] width 532 height 15
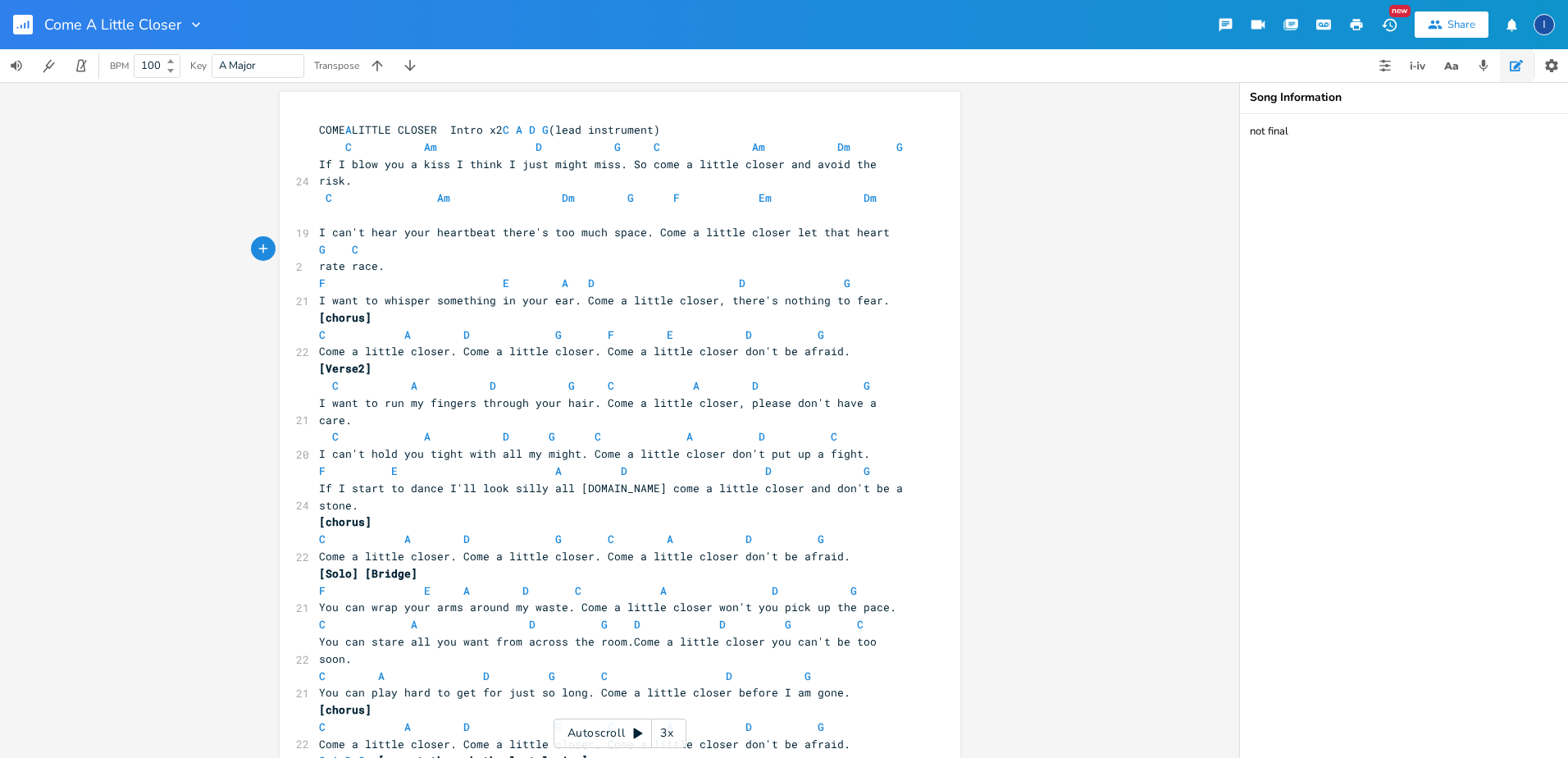
type textarea "m"
click at [736, 276] on span "F Em A D D G" at bounding box center [588, 283] width 538 height 15
click at [746, 276] on span "D" at bounding box center [749, 284] width 7 height 16
type textarea "m"
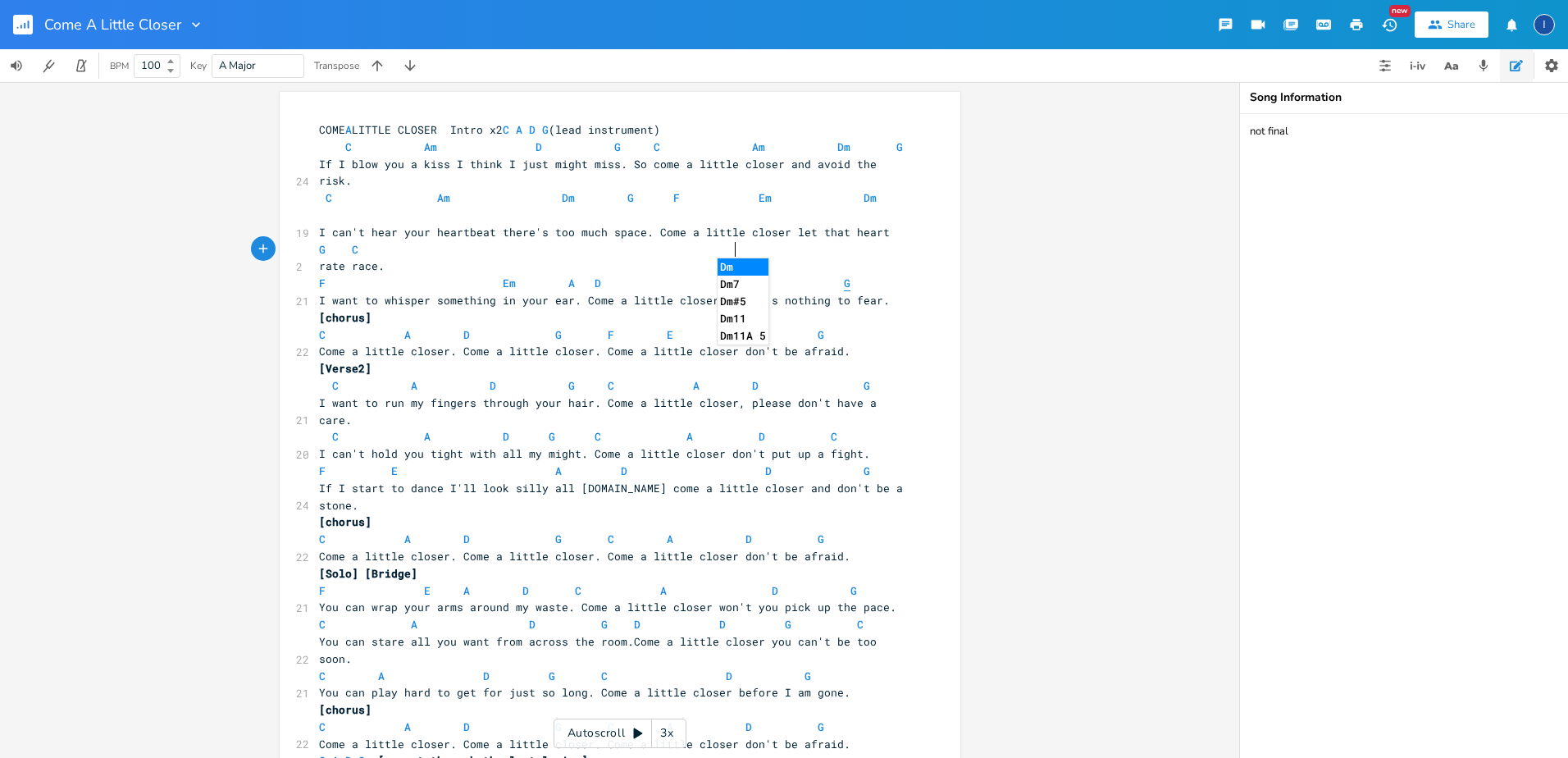
click at [844, 276] on span "G" at bounding box center [847, 284] width 7 height 16
click at [405, 328] on span "A" at bounding box center [408, 335] width 7 height 16
type textarea "m"
click at [807, 276] on span "F Em A D Dm G" at bounding box center [585, 283] width 532 height 15
type textarea "e"
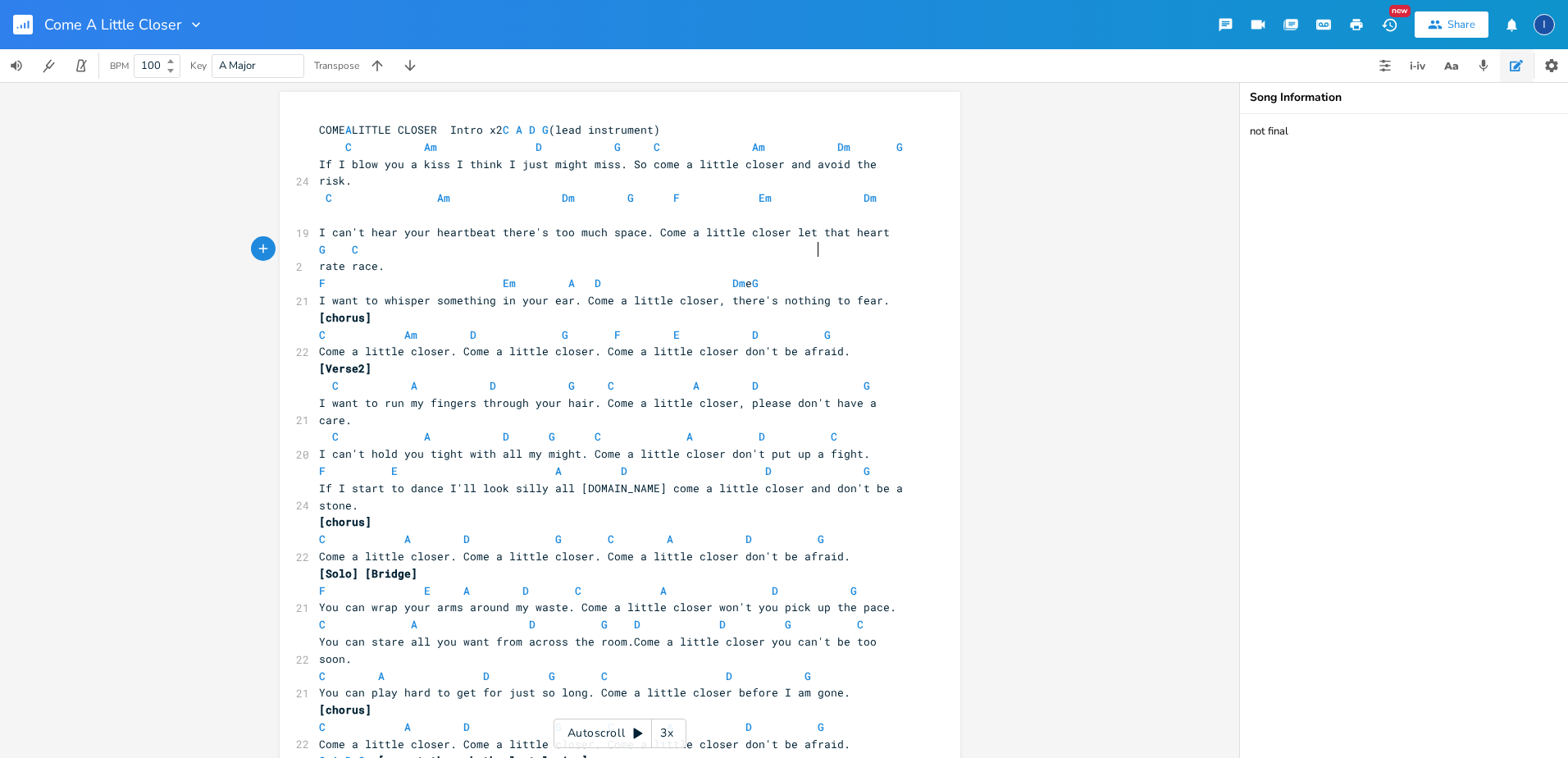
scroll to position [0, 7]
click at [892, 309] on pre "[chorus]" at bounding box center [612, 318] width 592 height 18
click at [759, 276] on span "F Em A D Dm e G" at bounding box center [539, 283] width 440 height 15
type textarea "e"
click at [470, 328] on span "C Am D G F E D G" at bounding box center [575, 334] width 512 height 15
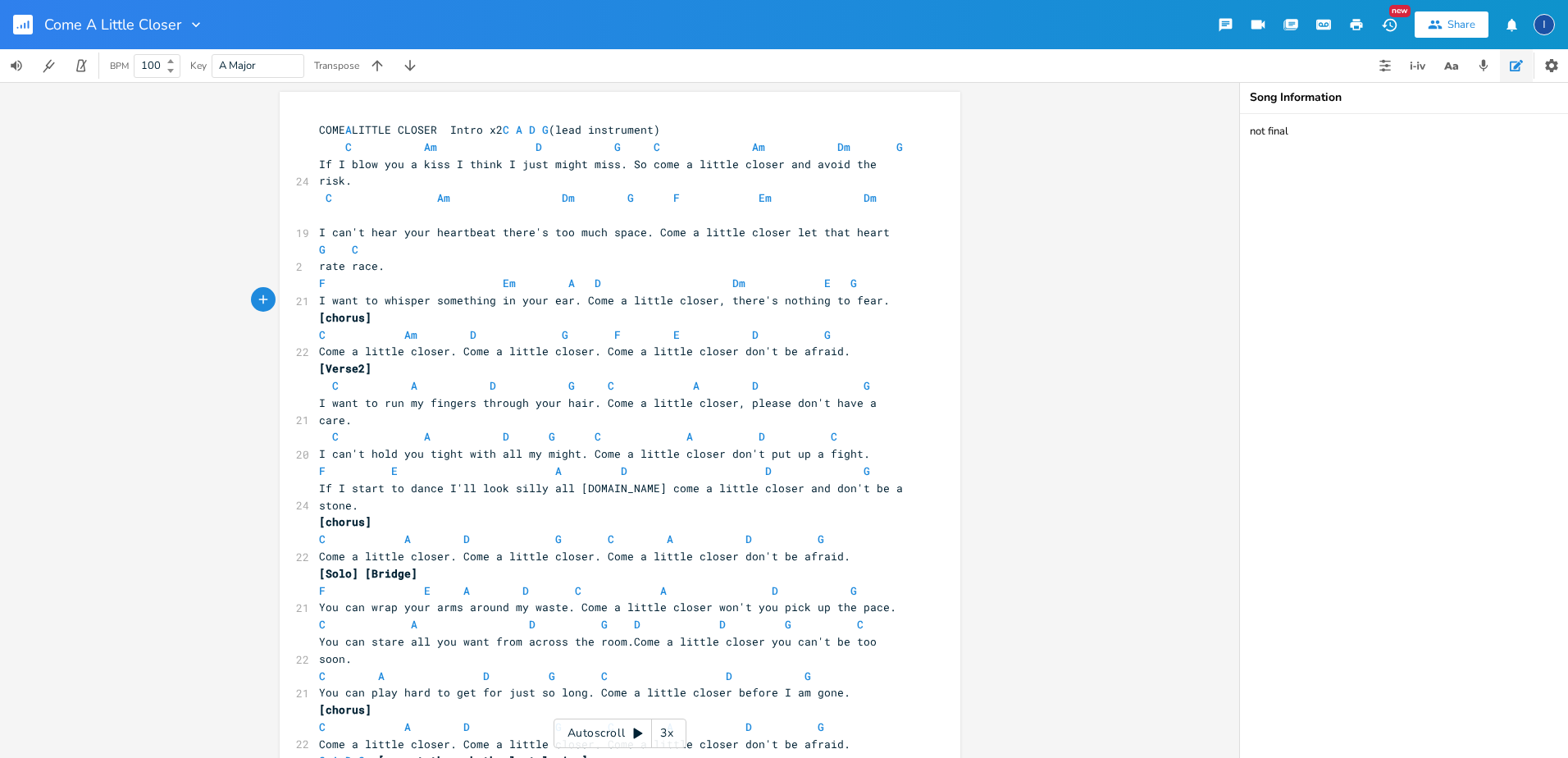
type textarea "m"
type textarea "A"
click at [349, 133] on span "COME A LITTLE CLOSER Intro x2 C A D G (lead instrument)" at bounding box center [489, 129] width 341 height 15
click at [732, 276] on span "Dm" at bounding box center [738, 284] width 13 height 16
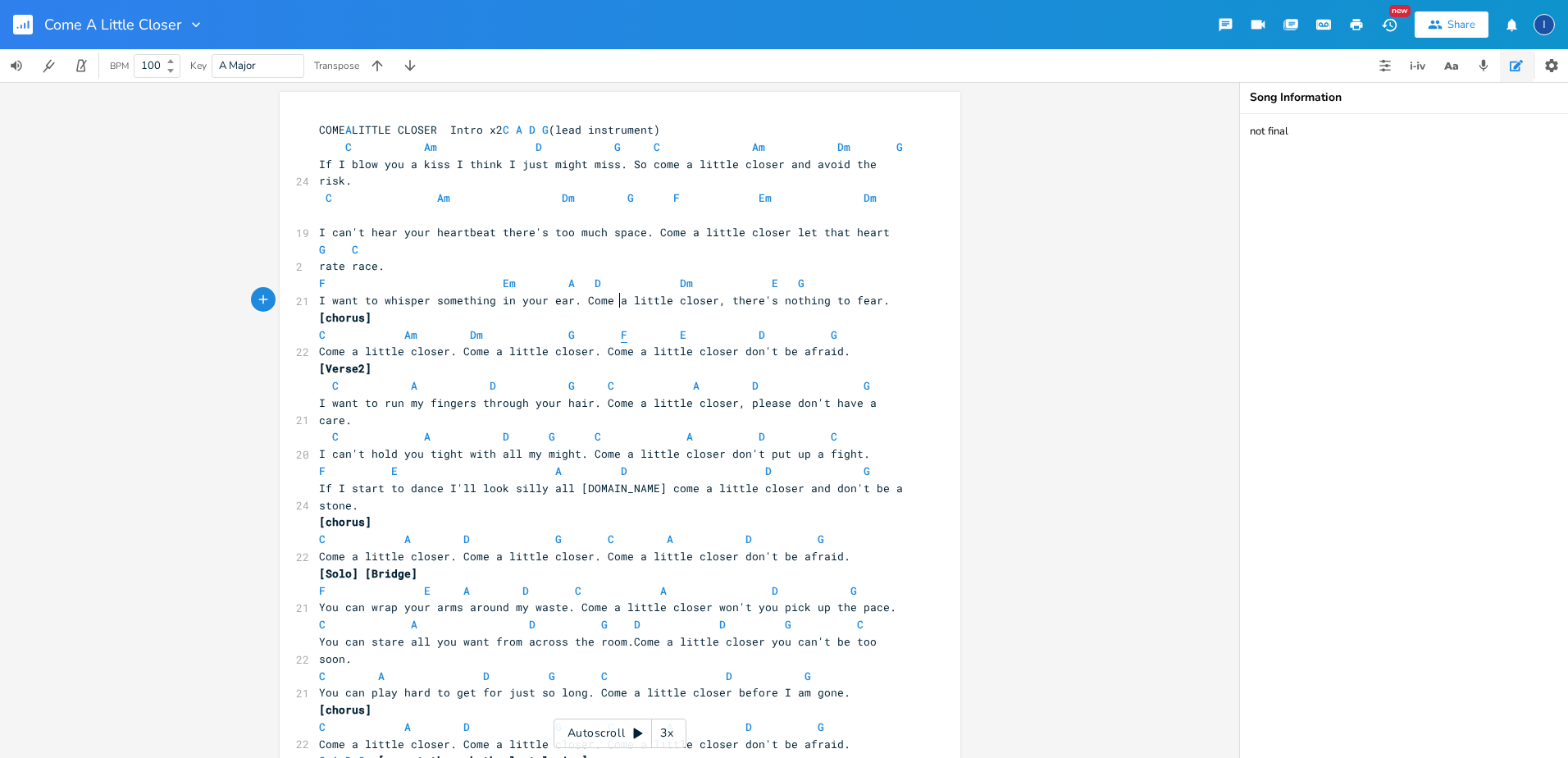
click at [621, 328] on span "F" at bounding box center [624, 335] width 7 height 16
type textarea "c"
click at [670, 328] on span "C Am Dm G C E D G" at bounding box center [575, 334] width 512 height 15
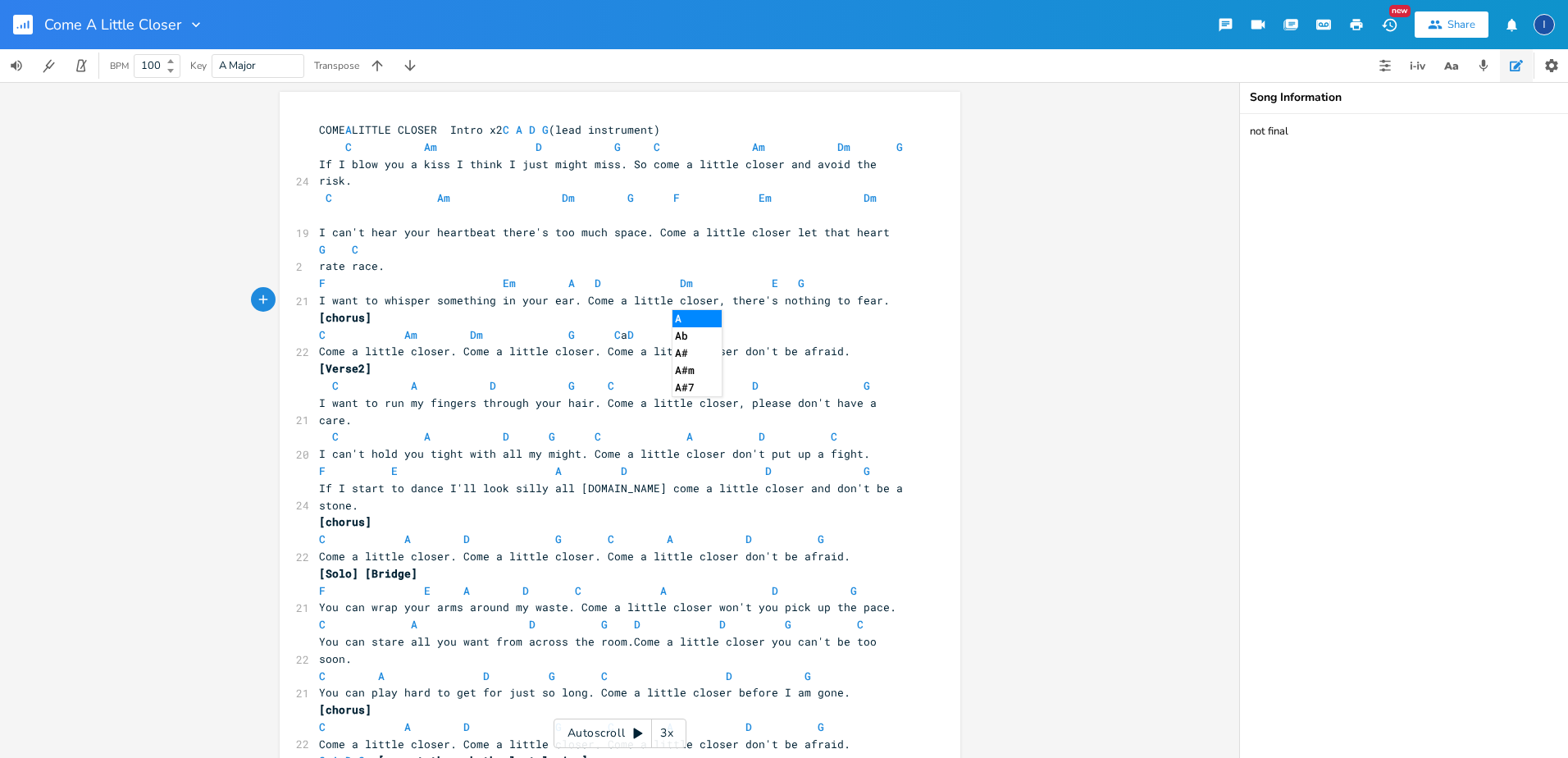
type textarea "am"
click at [758, 328] on span "C Am Dm G C Am D G" at bounding box center [581, 334] width 525 height 15
type textarea "m"
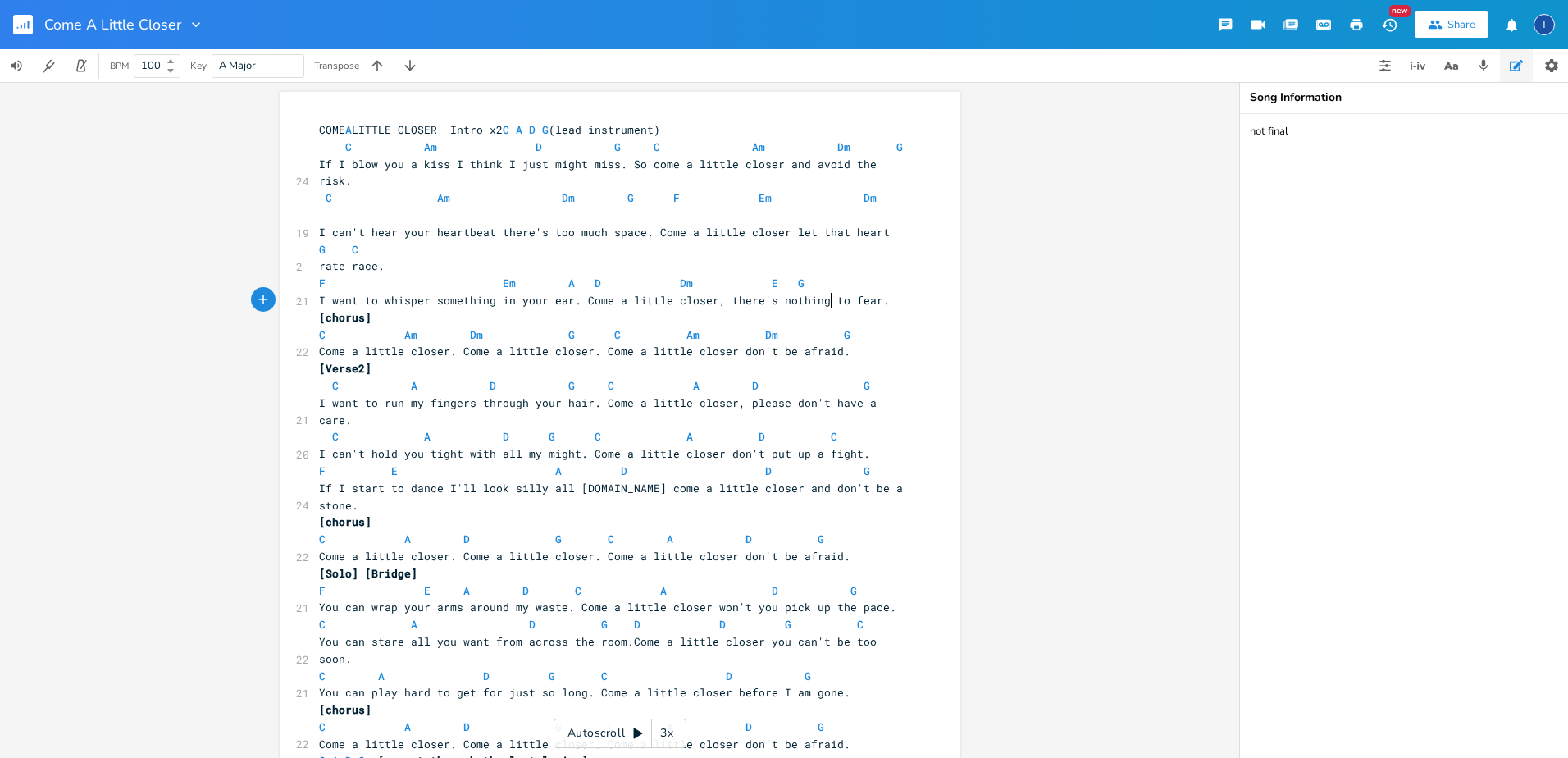
click at [825, 328] on span "C Am Dm G C Am Dm G" at bounding box center [585, 334] width 532 height 15
click at [492, 379] on span "C A D G C A D G" at bounding box center [610, 385] width 584 height 15
type textarea "m"
click at [608, 379] on span "C" at bounding box center [611, 386] width 7 height 16
type textarea "f"
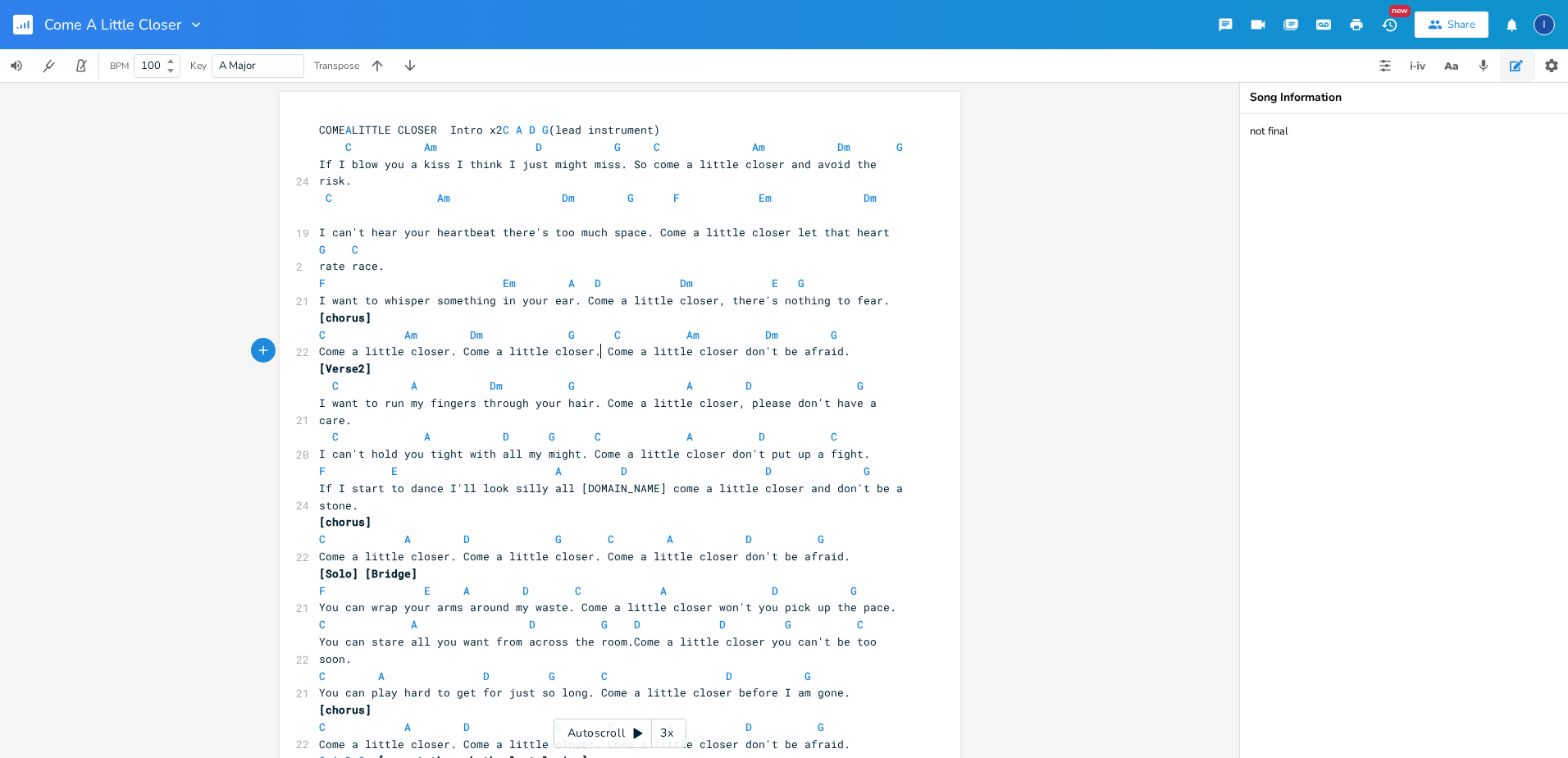
scroll to position [0, 3]
click at [685, 379] on span "C A Dm G F A D G" at bounding box center [610, 385] width 584 height 15
type textarea "em"
click at [750, 379] on span "C A Dm G F Em D G" at bounding box center [614, 385] width 590 height 15
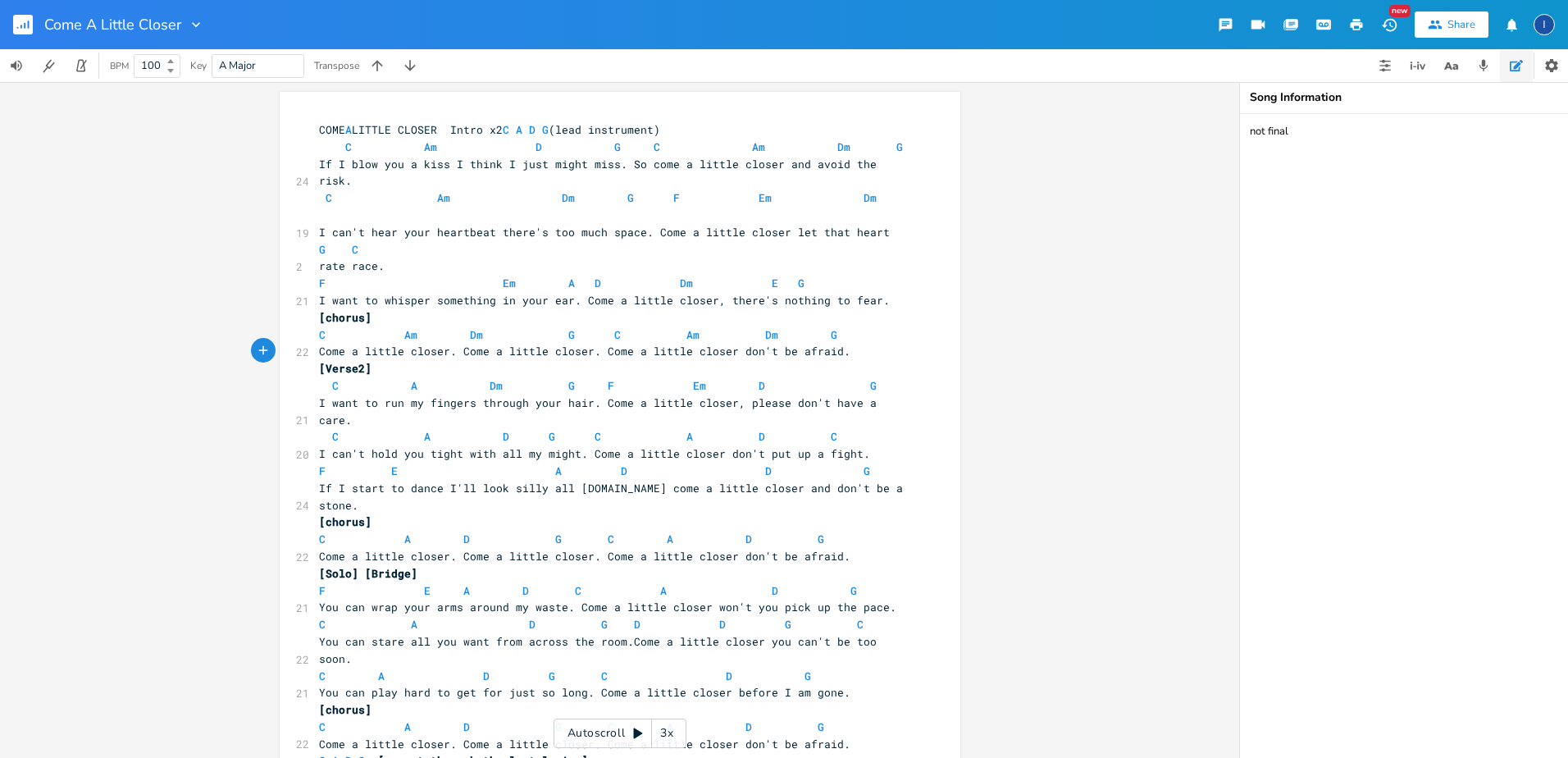
type textarea "m"
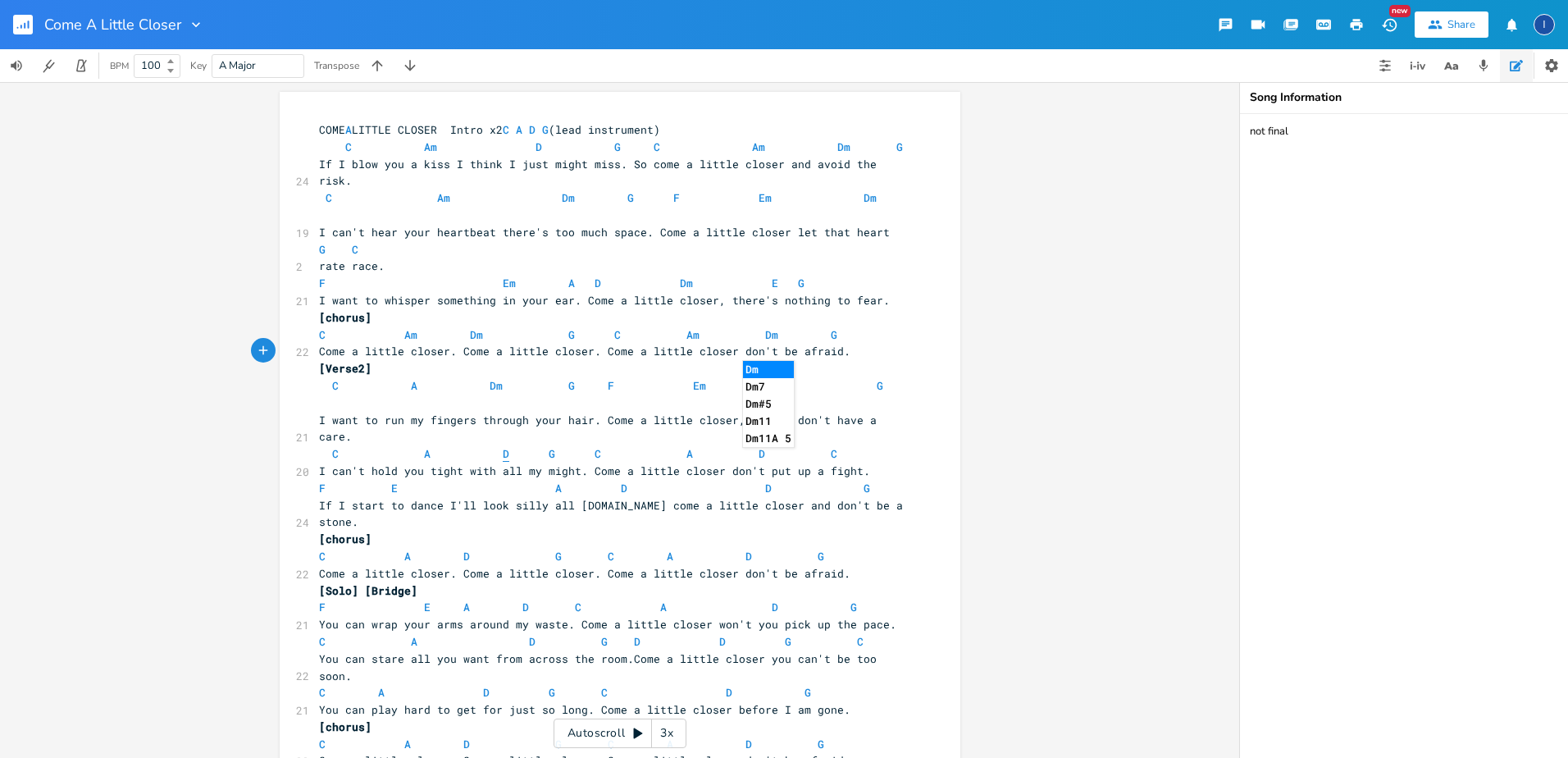
click at [502, 446] on span "D" at bounding box center [505, 454] width 7 height 16
type textarea "m"
click at [687, 446] on span "C A Dm G C A D C" at bounding box center [581, 453] width 525 height 15
type textarea "m"
click at [397, 481] on span "F E A D D G" at bounding box center [594, 488] width 551 height 15
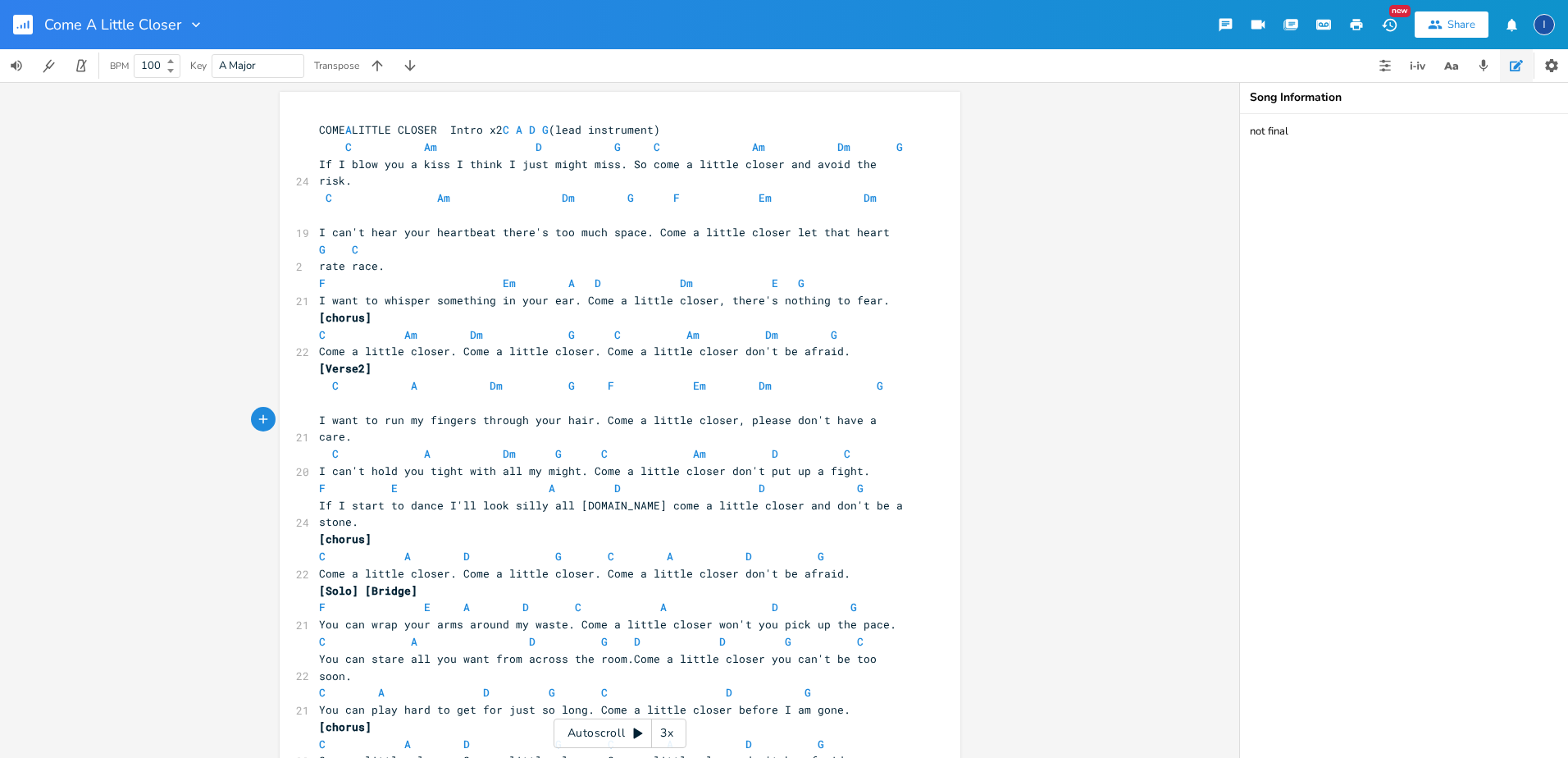
type textarea "m"
click at [616, 481] on span "F Em A D D G" at bounding box center [594, 488] width 551 height 15
type textarea "m"
click at [407, 549] on span "C A D G C A D G" at bounding box center [571, 556] width 505 height 15
type textarea "m"
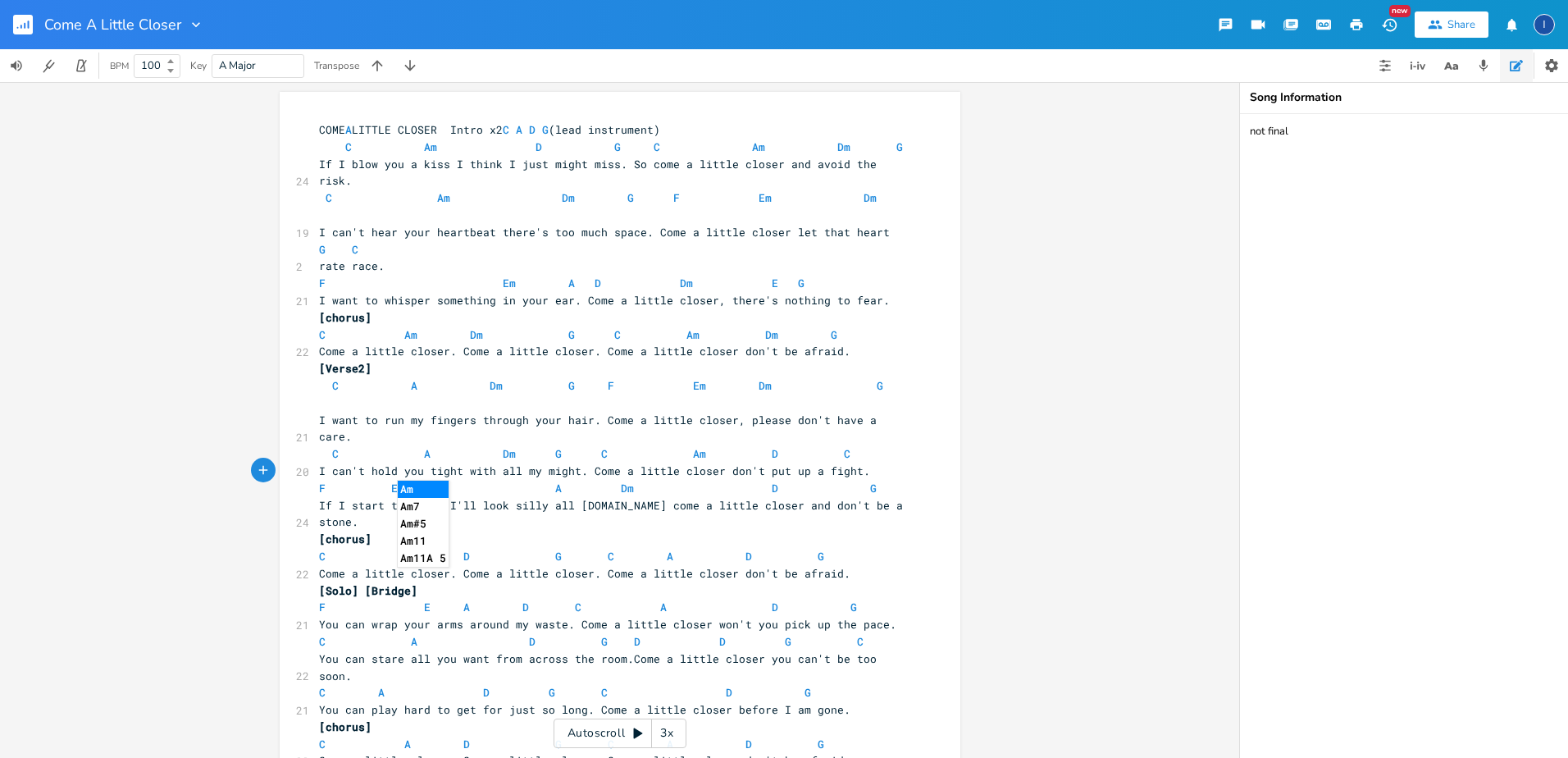
click at [464, 549] on span "C Am D G C A D G" at bounding box center [571, 556] width 505 height 15
type textarea "m"
click at [662, 549] on span "C Am Dm G C A D G" at bounding box center [571, 556] width 505 height 15
type textarea "m"
click at [743, 549] on span "C Am Dm G C Am D G" at bounding box center [575, 556] width 512 height 15
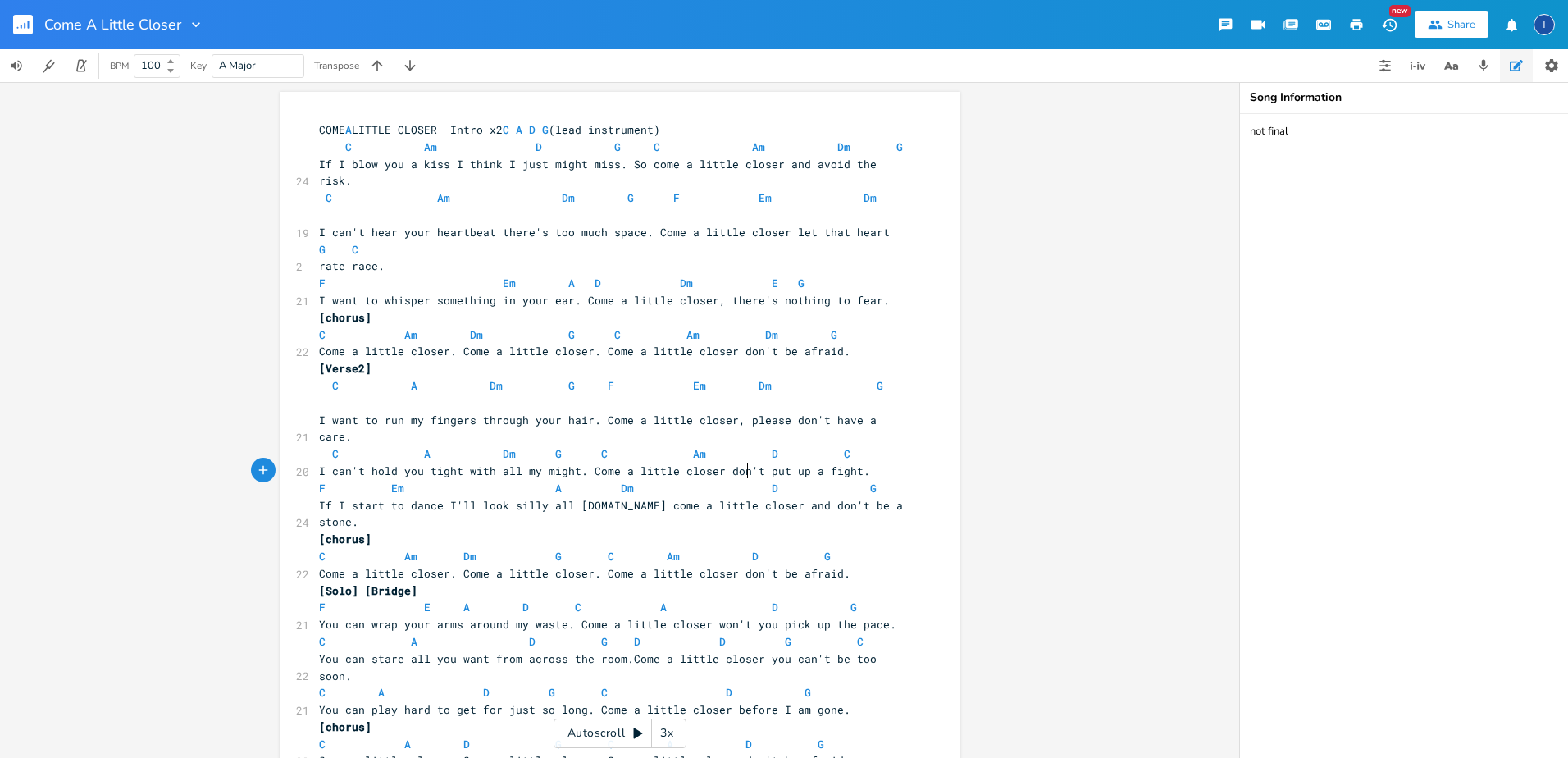
type textarea "m"
click at [355, 584] on span "[Solo] [Bridge]" at bounding box center [368, 591] width 99 height 15
type textarea "c am dm g c"
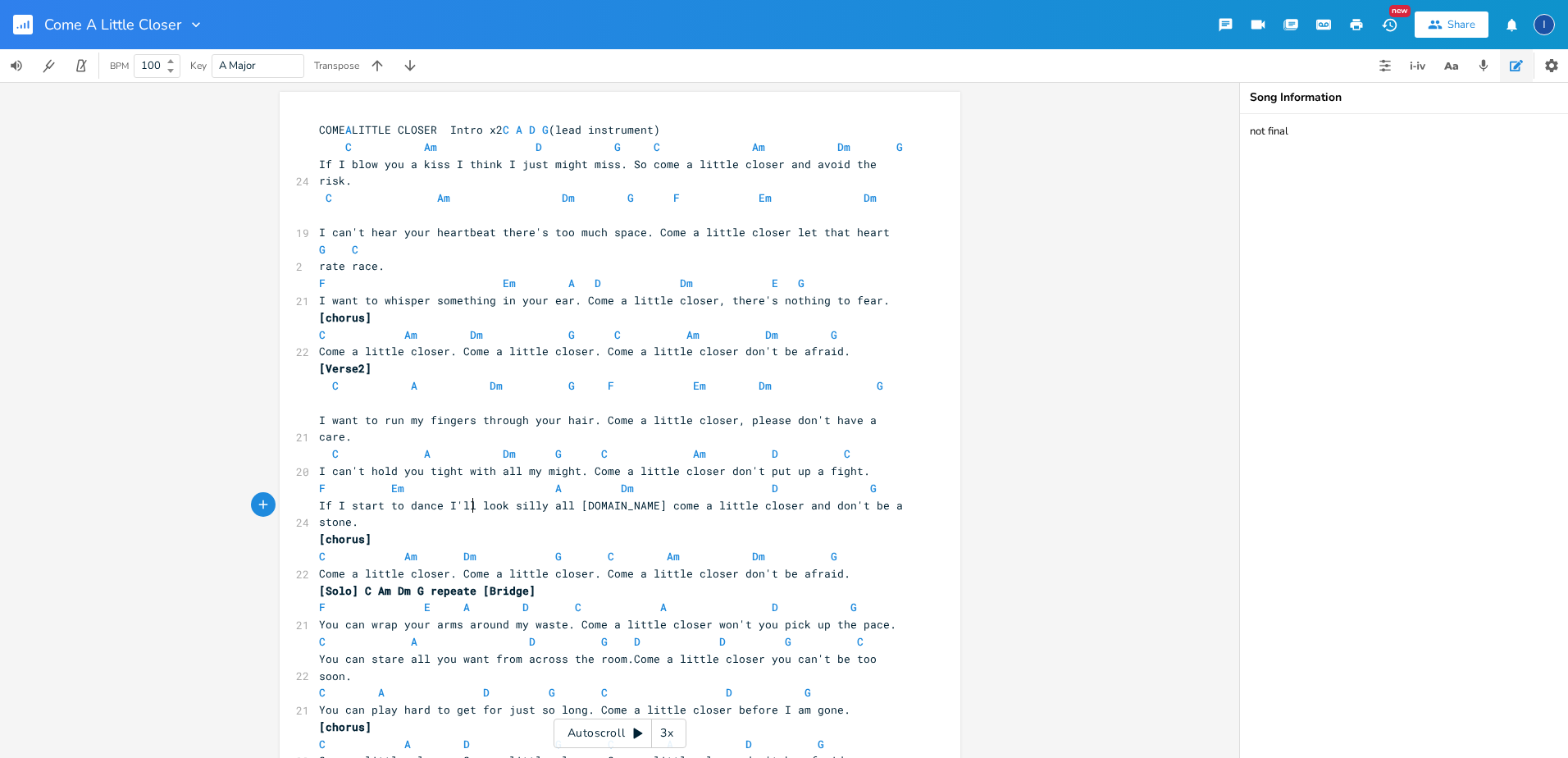
type textarea "repeated"
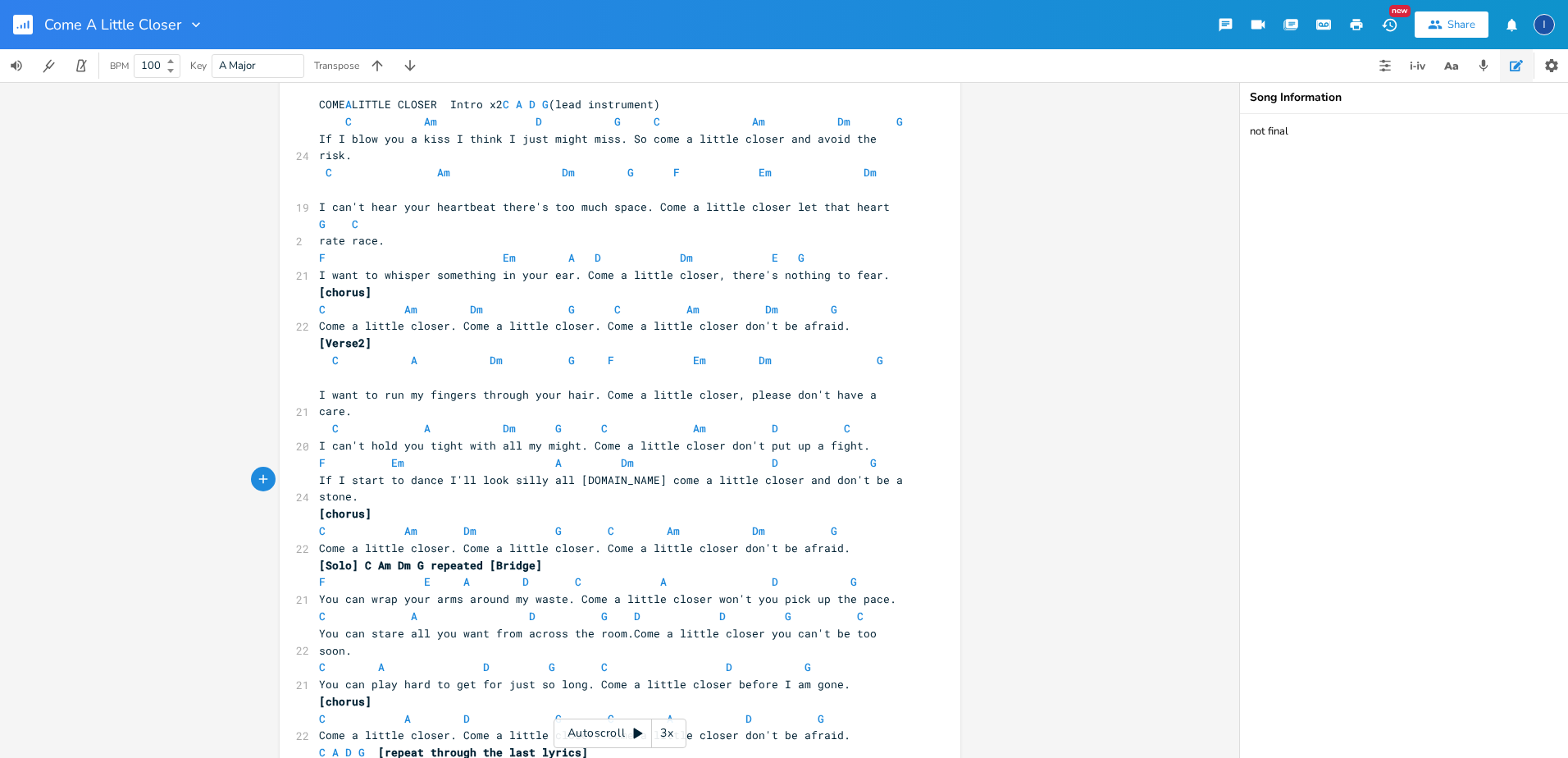
scroll to position [62, 0]
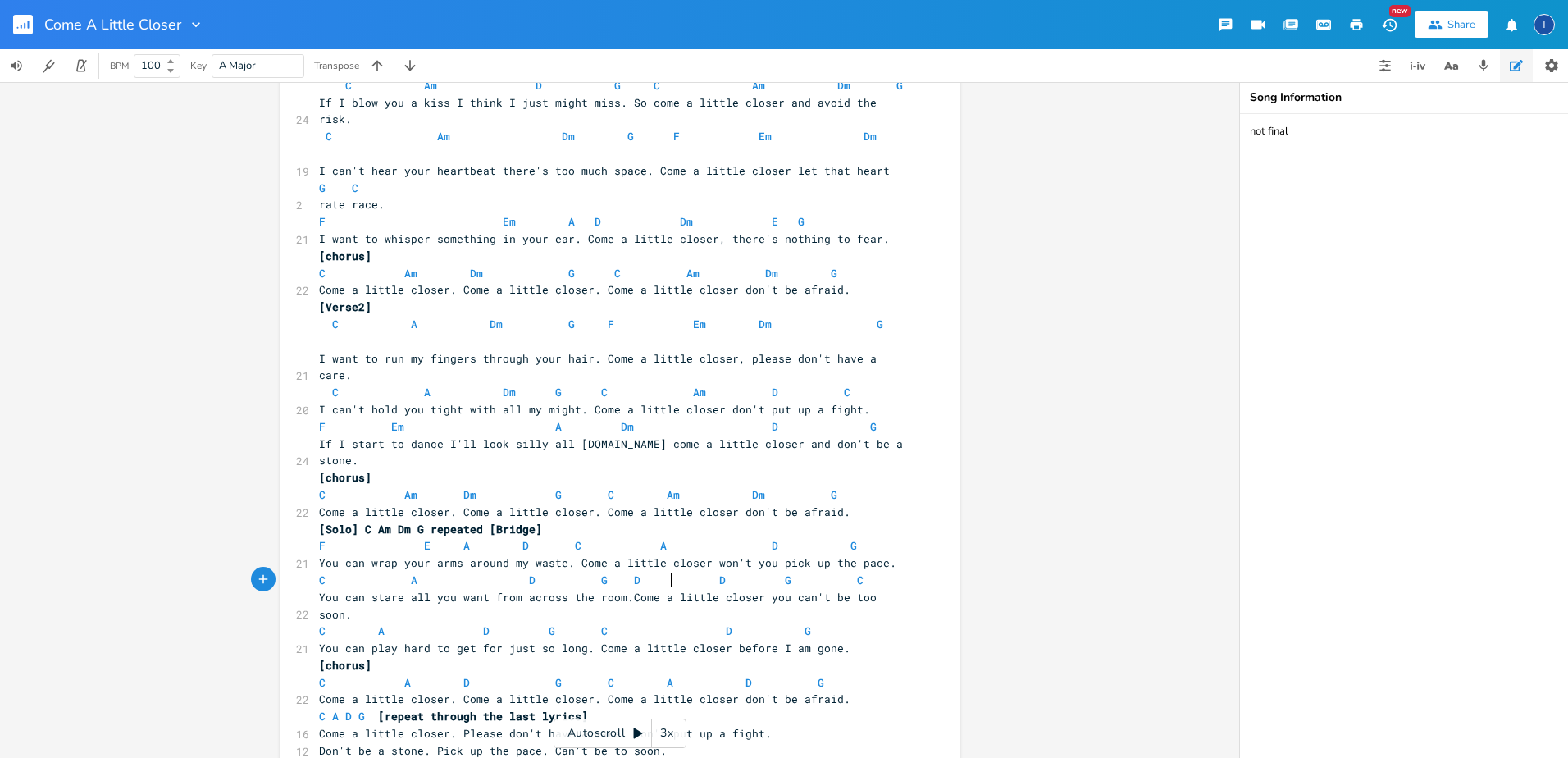
click at [663, 676] on span "C A D G C A D G" at bounding box center [571, 683] width 505 height 15
type textarea "m"
click at [405, 676] on span "C A D G C Am D G" at bounding box center [571, 683] width 505 height 15
type textarea "m"
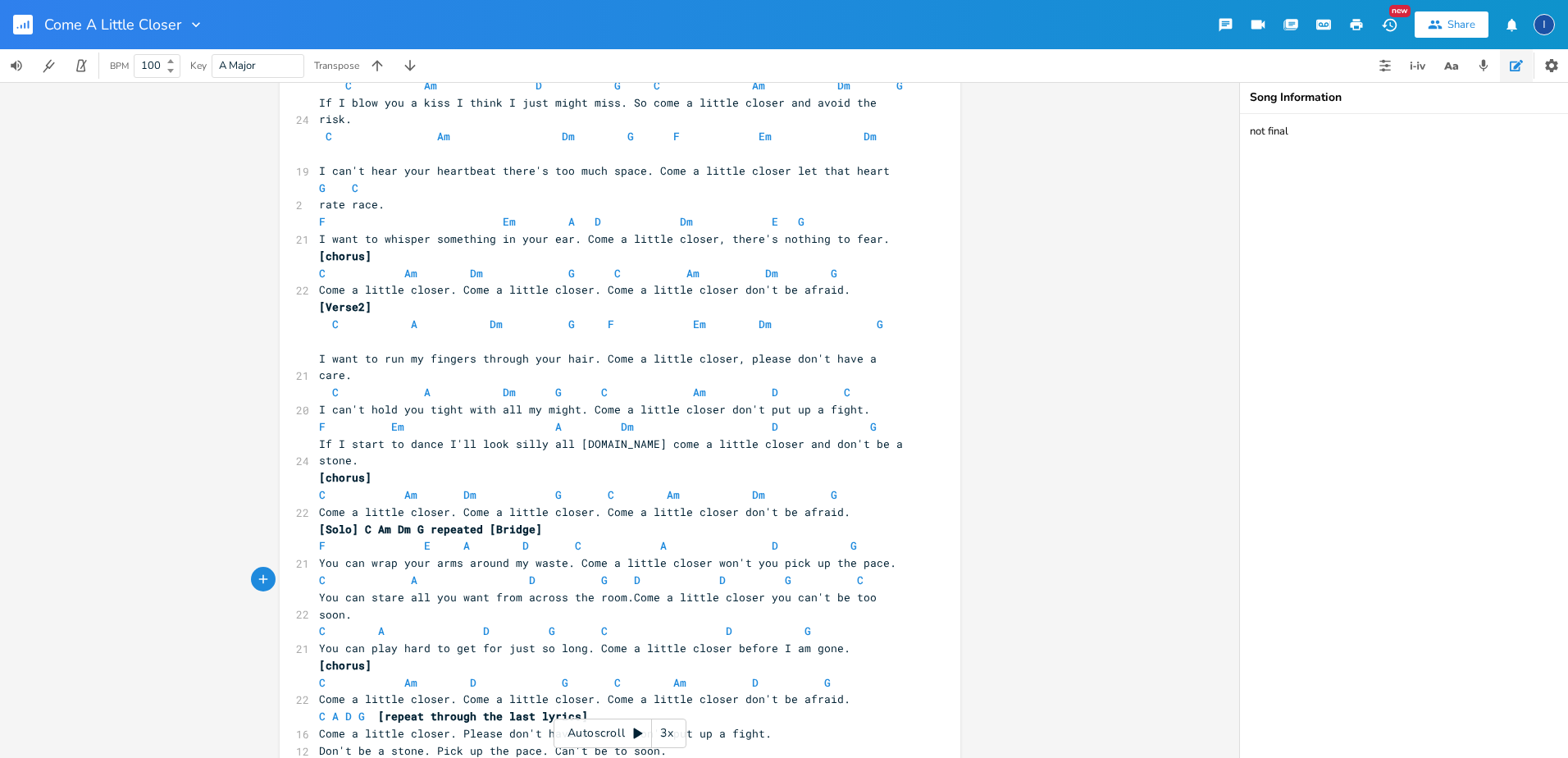
click at [200, 654] on div "m x COME A LITTLE CLOSER Intro x2 C A D G (lead instrument) C Am D G C Am Dm G …" at bounding box center [620, 420] width 1240 height 676
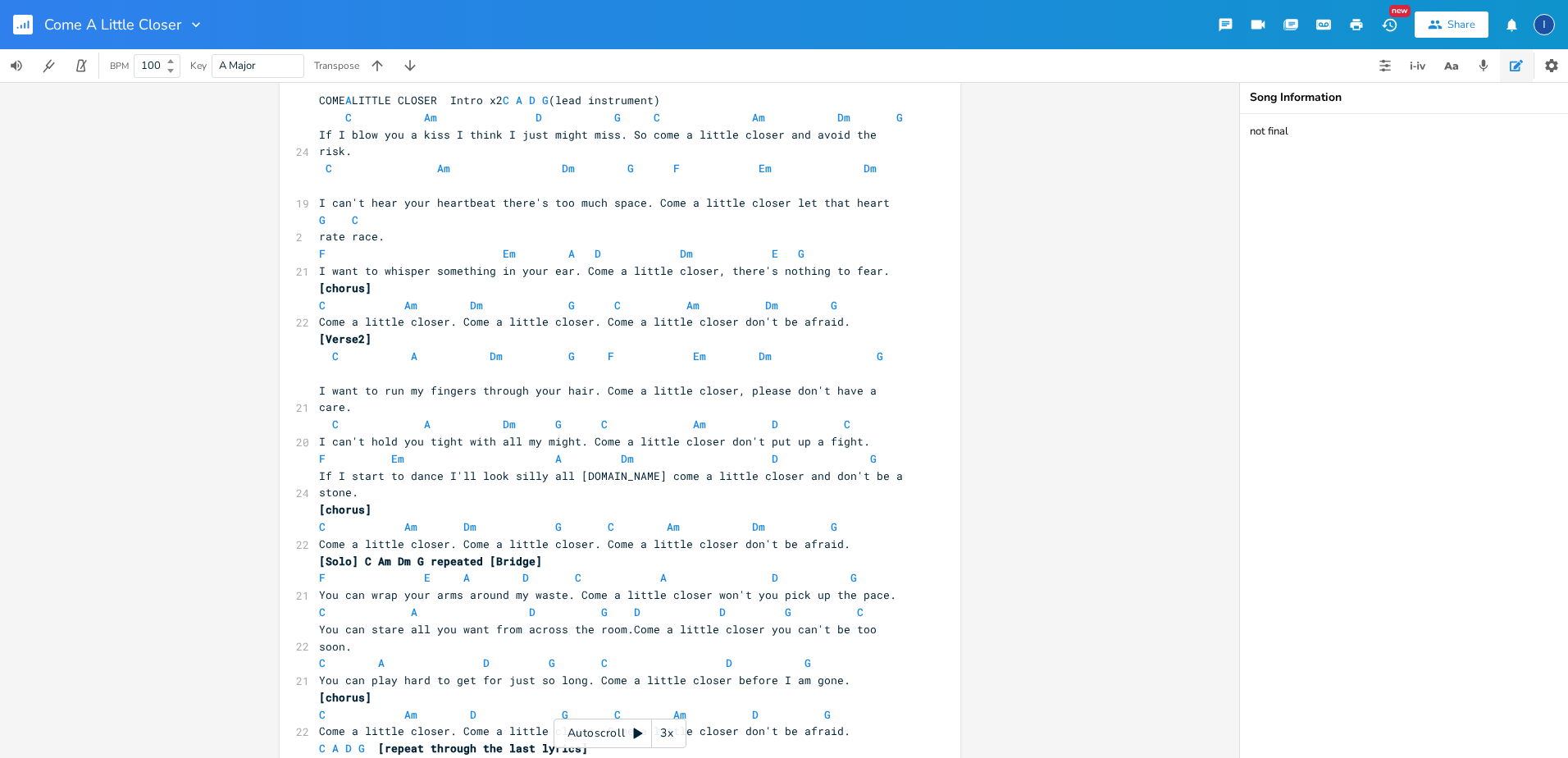
scroll to position [0, 0]
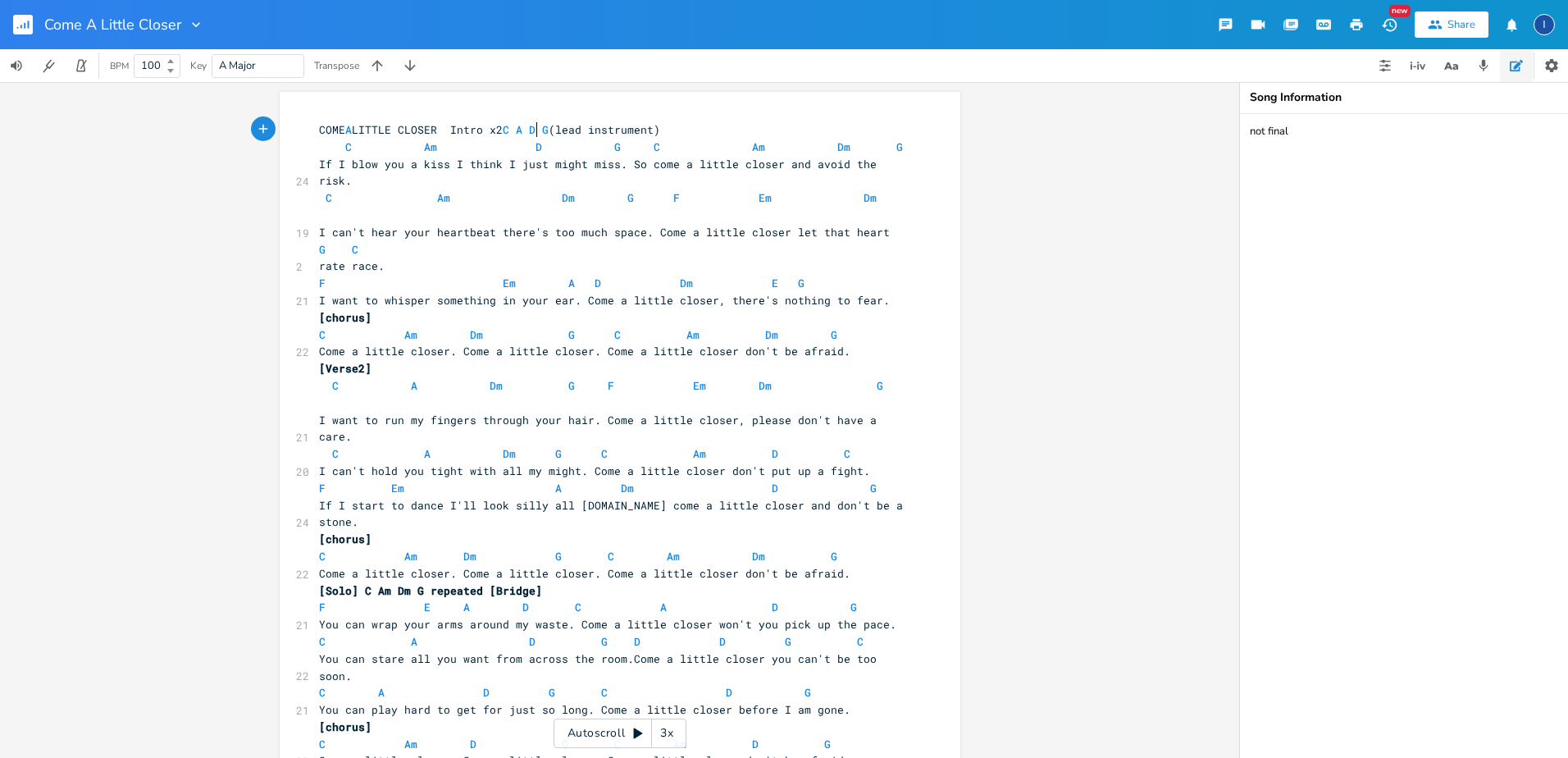
click at [532, 131] on span "COME A LITTLE CLOSER Intro x2 C A D G (lead instrument)" at bounding box center [489, 129] width 341 height 15
type textarea "m"
click at [551, 129] on span "COME A LITTLE CLOSER Intro x2 C Am D G (lead instrument)" at bounding box center [493, 129] width 348 height 15
type textarea "m"
click at [411, 379] on span "A" at bounding box center [414, 386] width 7 height 16
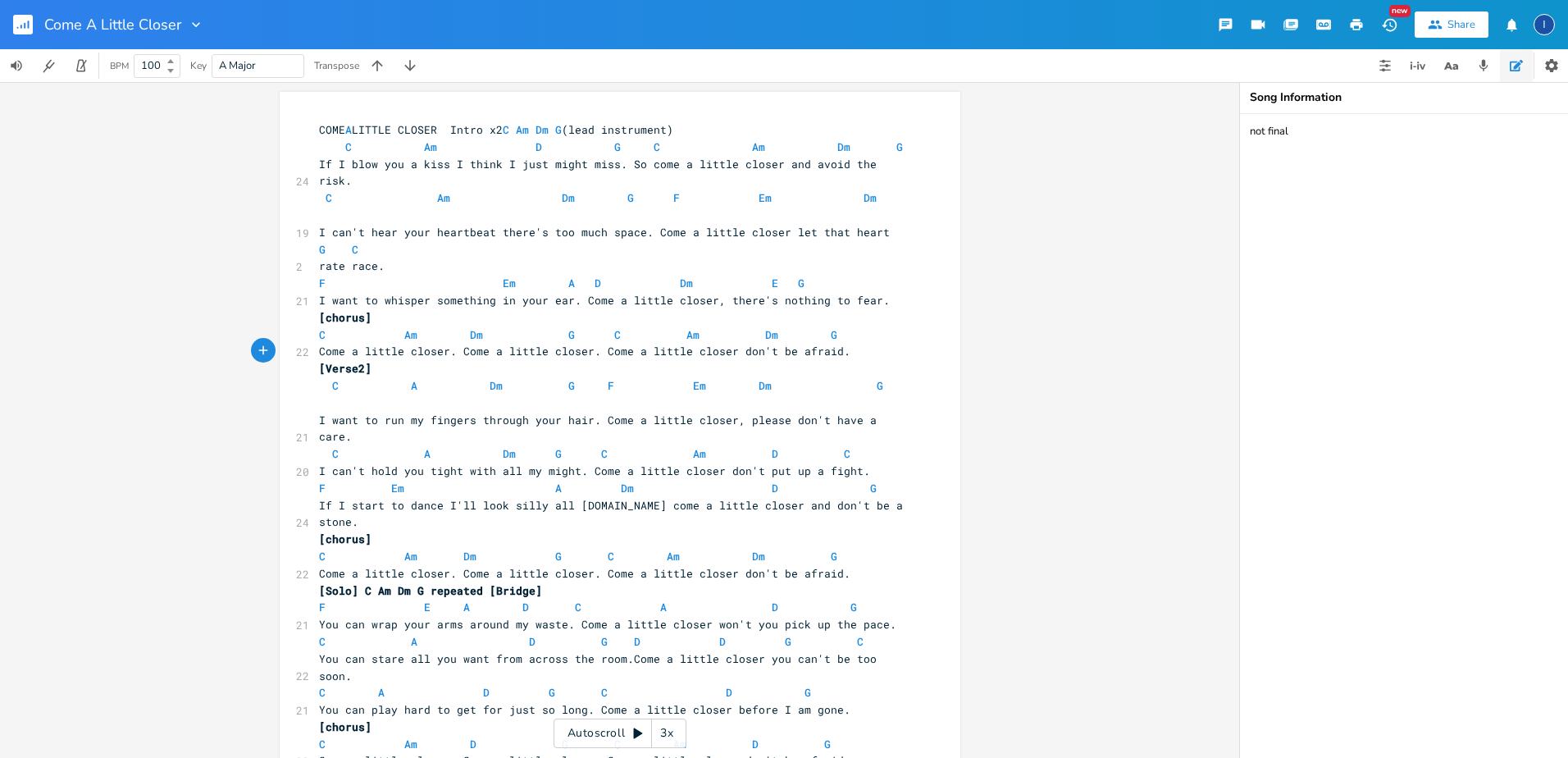
type textarea "m"
click at [501, 379] on span "C Am Dm G F Em Dm G" at bounding box center [614, 394] width 590 height 32
click at [425, 446] on span "C A Dm G C Am D C" at bounding box center [585, 453] width 532 height 15
type textarea "m"
click at [778, 446] on span "D" at bounding box center [781, 454] width 7 height 16
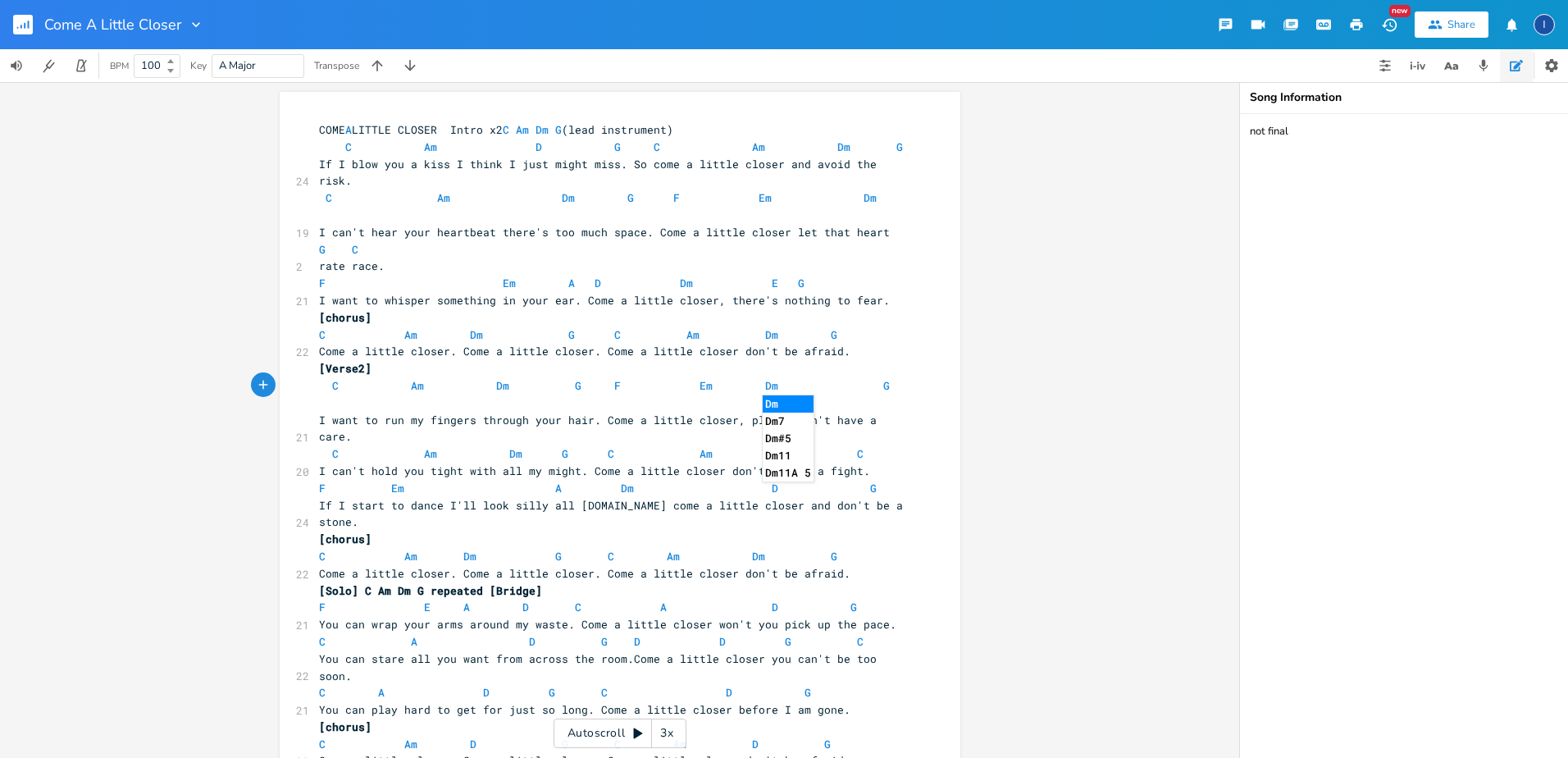
type textarea "m"
click at [232, 439] on div "m x COME A LITTLE CLOSER Intro x2 C Am Dm G (lead instrument) C Am D G C Am Dm …" at bounding box center [620, 420] width 1240 height 676
click at [423, 600] on span "F E A D C A D G" at bounding box center [588, 606] width 538 height 15
type textarea "m"
click at [424, 600] on span "Em" at bounding box center [430, 607] width 13 height 16
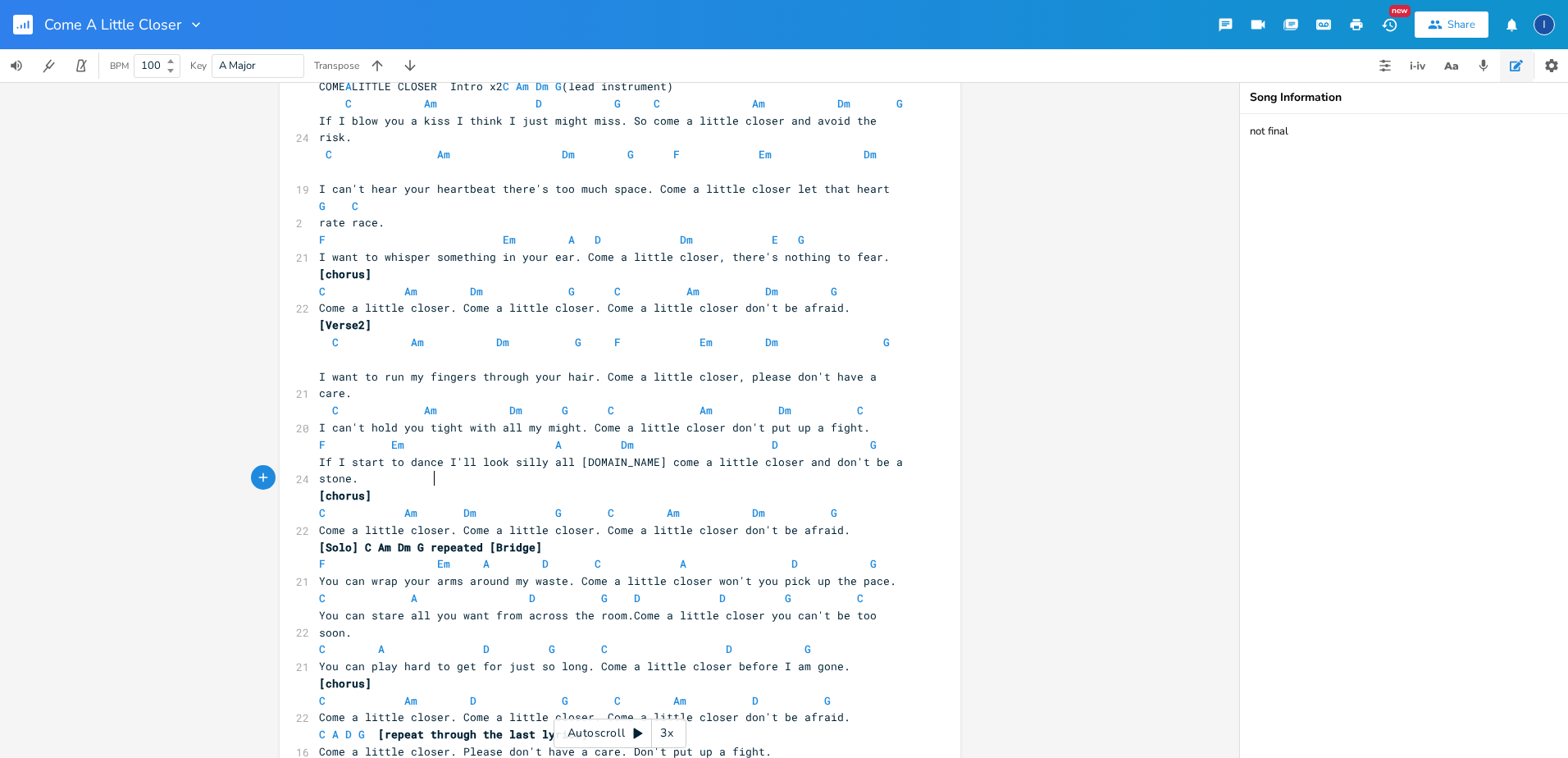
scroll to position [62, 0]
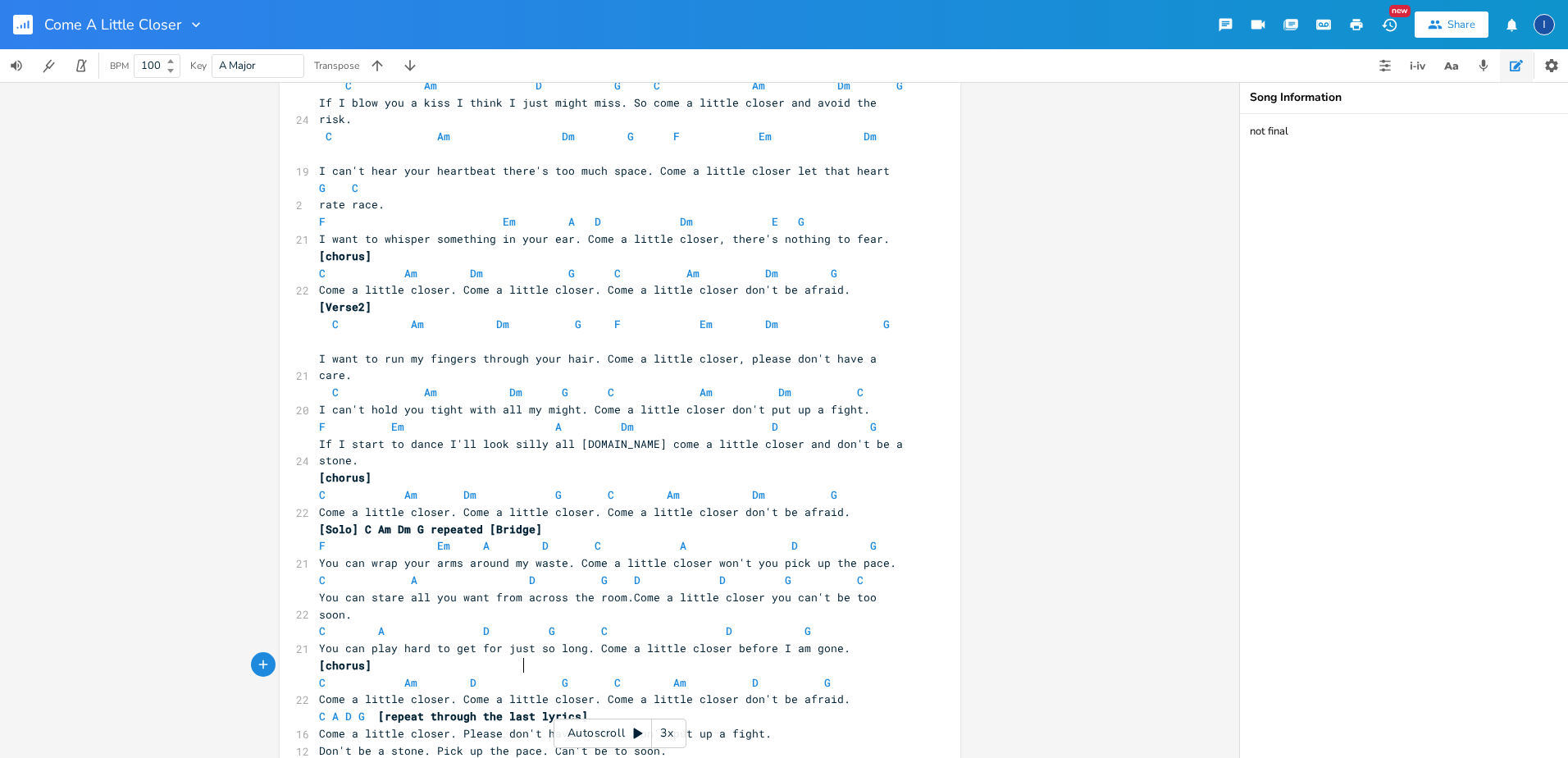
click at [520, 757] on pre "D [stop] G [stop] C" at bounding box center [612, 769] width 592 height 18
click at [552, 757] on pre "D [stop] G [stop]" at bounding box center [612, 769] width 592 height 18
type textarea "c"
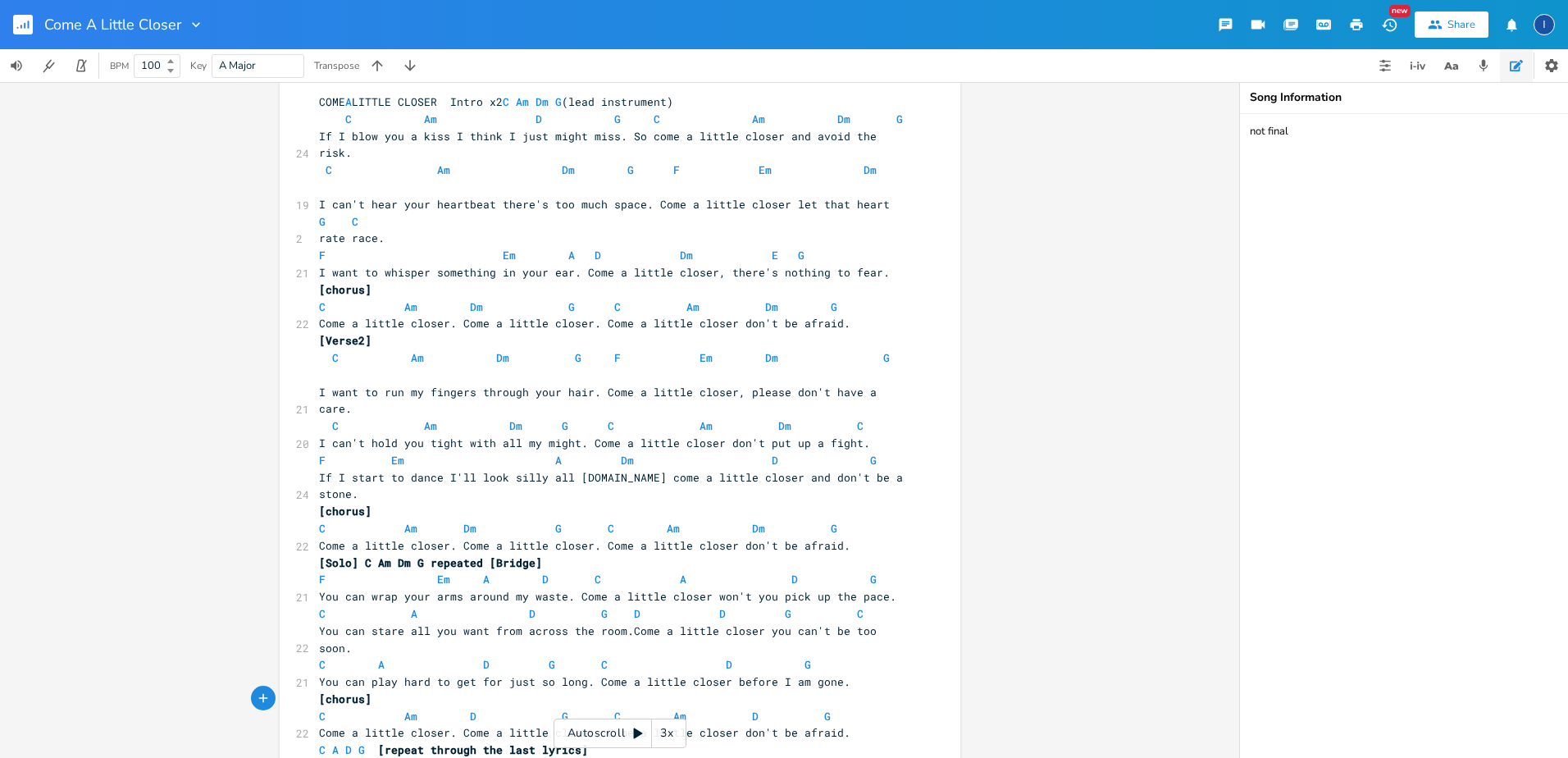
scroll to position [0, 0]
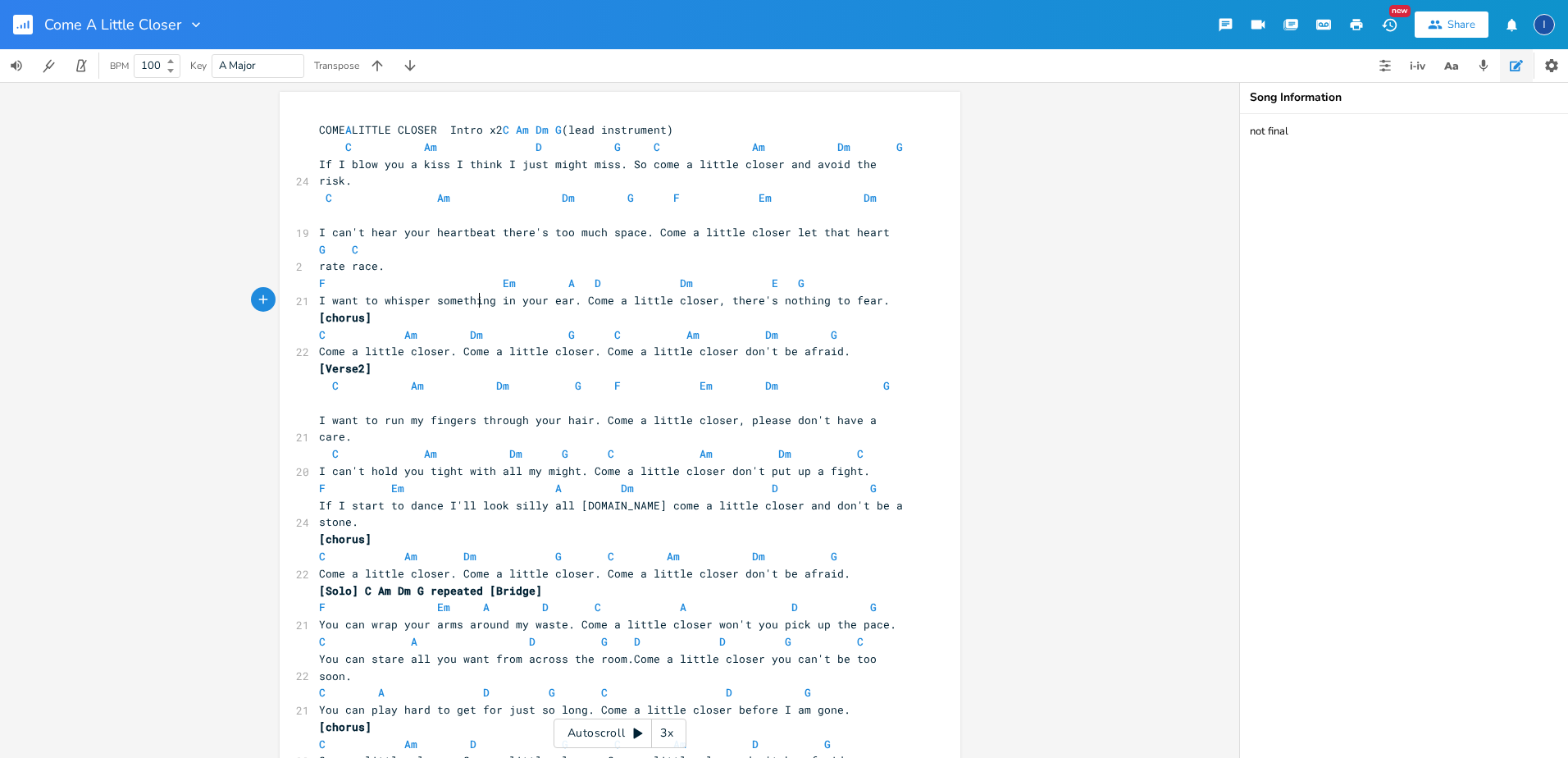
click at [474, 328] on span "C Am Dm G C Am Dm G" at bounding box center [578, 334] width 518 height 15
click at [391, 481] on span "Em" at bounding box center [397, 489] width 13 height 16
click at [466, 481] on span "F Em A Dm D G" at bounding box center [597, 488] width 558 height 15
click at [588, 481] on span "Dm" at bounding box center [594, 489] width 13 height 16
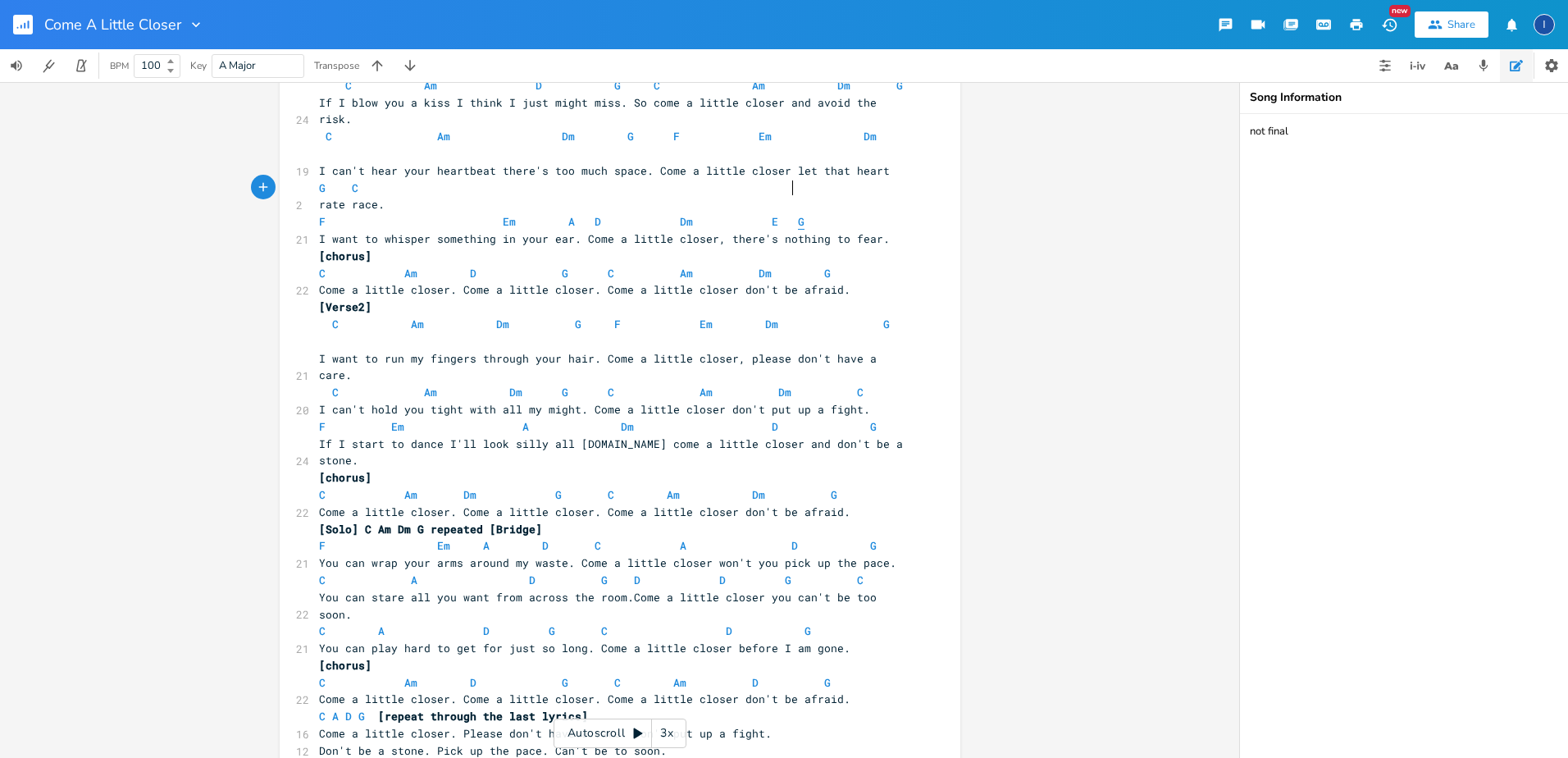
click at [798, 214] on span "G" at bounding box center [801, 222] width 7 height 16
click at [779, 214] on span "F Em A D Dm E G" at bounding box center [561, 221] width 486 height 15
click at [772, 214] on span "E" at bounding box center [775, 222] width 7 height 16
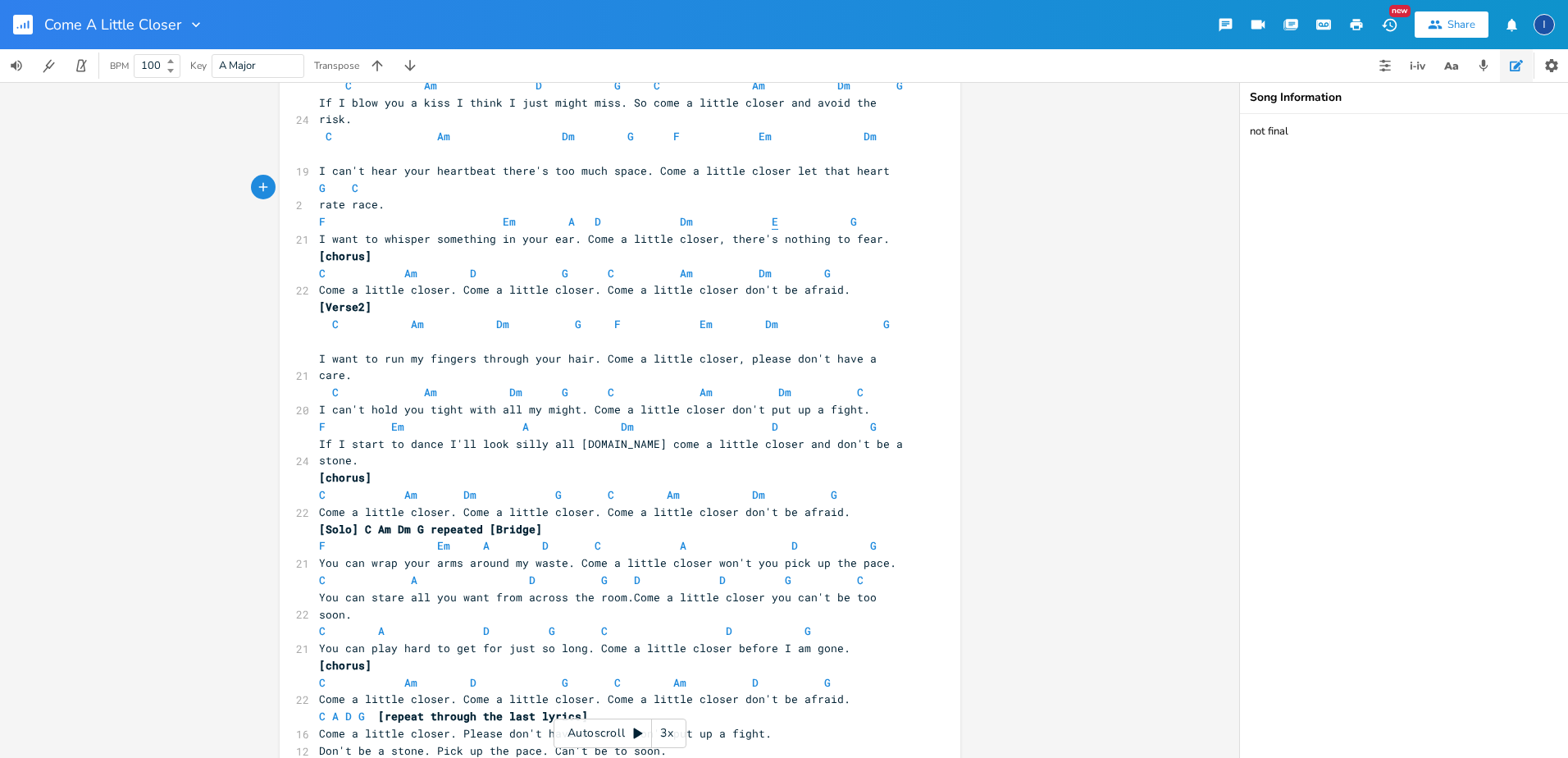
scroll to position [0, 3]
click at [391, 420] on span "Em" at bounding box center [397, 427] width 13 height 16
click at [538, 420] on span "F Em A Dm D G" at bounding box center [610, 426] width 584 height 15
click at [328, 538] on span "F Em A D C A D G" at bounding box center [597, 545] width 558 height 15
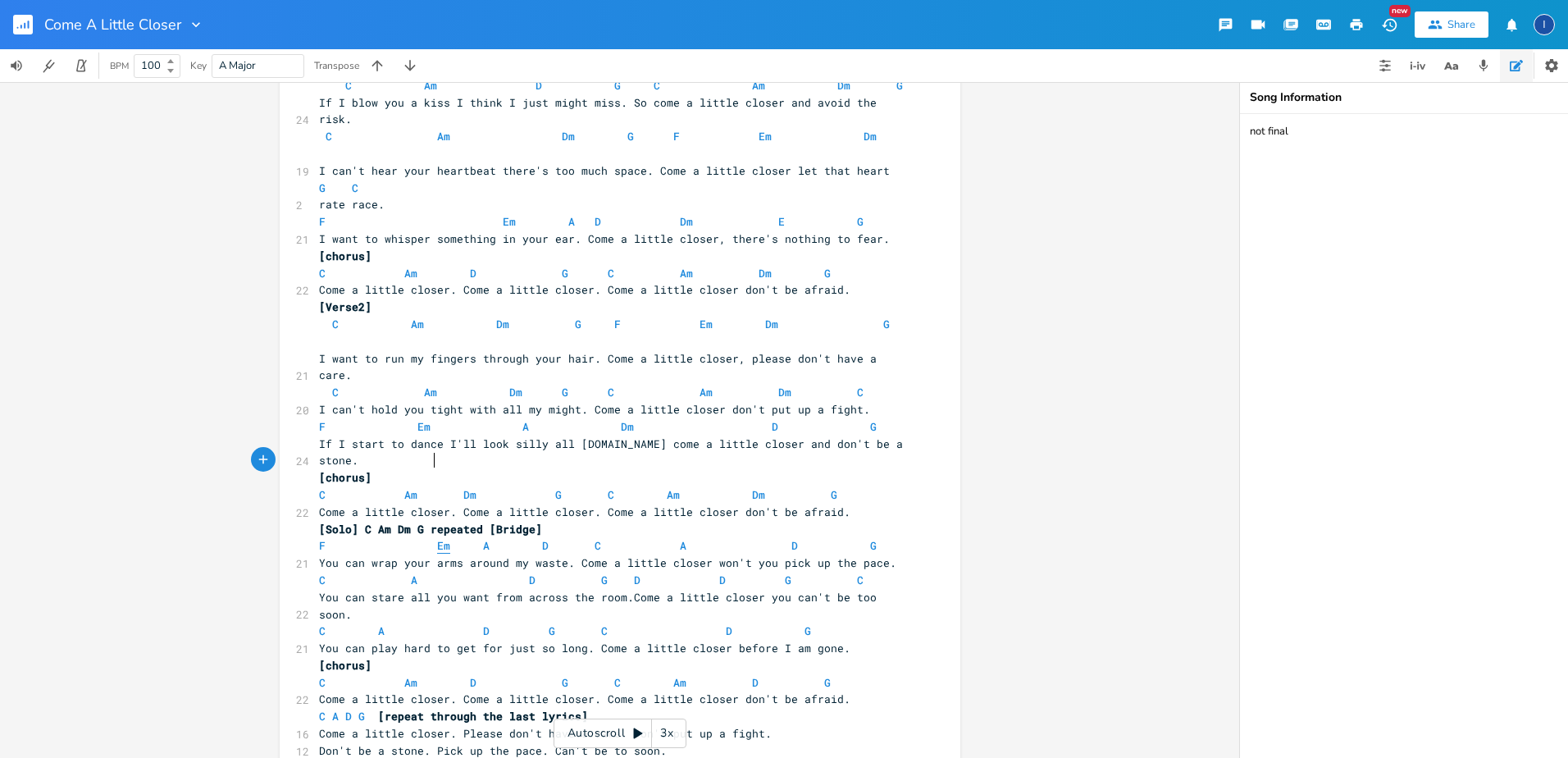
click at [437, 538] on span "Em" at bounding box center [443, 546] width 13 height 16
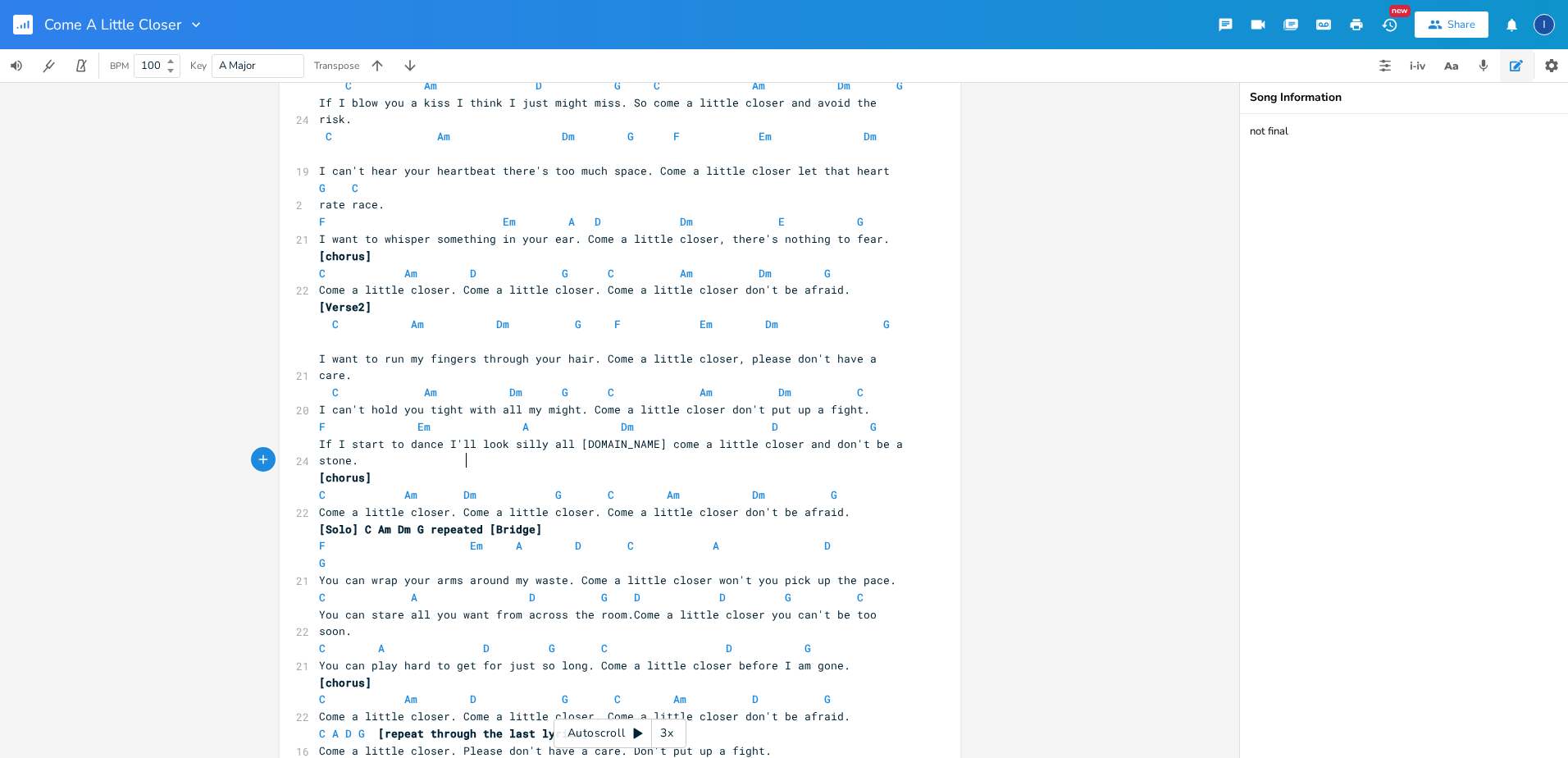
scroll to position [0, 16]
click at [522, 538] on span "A" at bounding box center [525, 546] width 7 height 16
click at [595, 538] on span "F Em A D C A D G" at bounding box center [610, 554] width 584 height 32
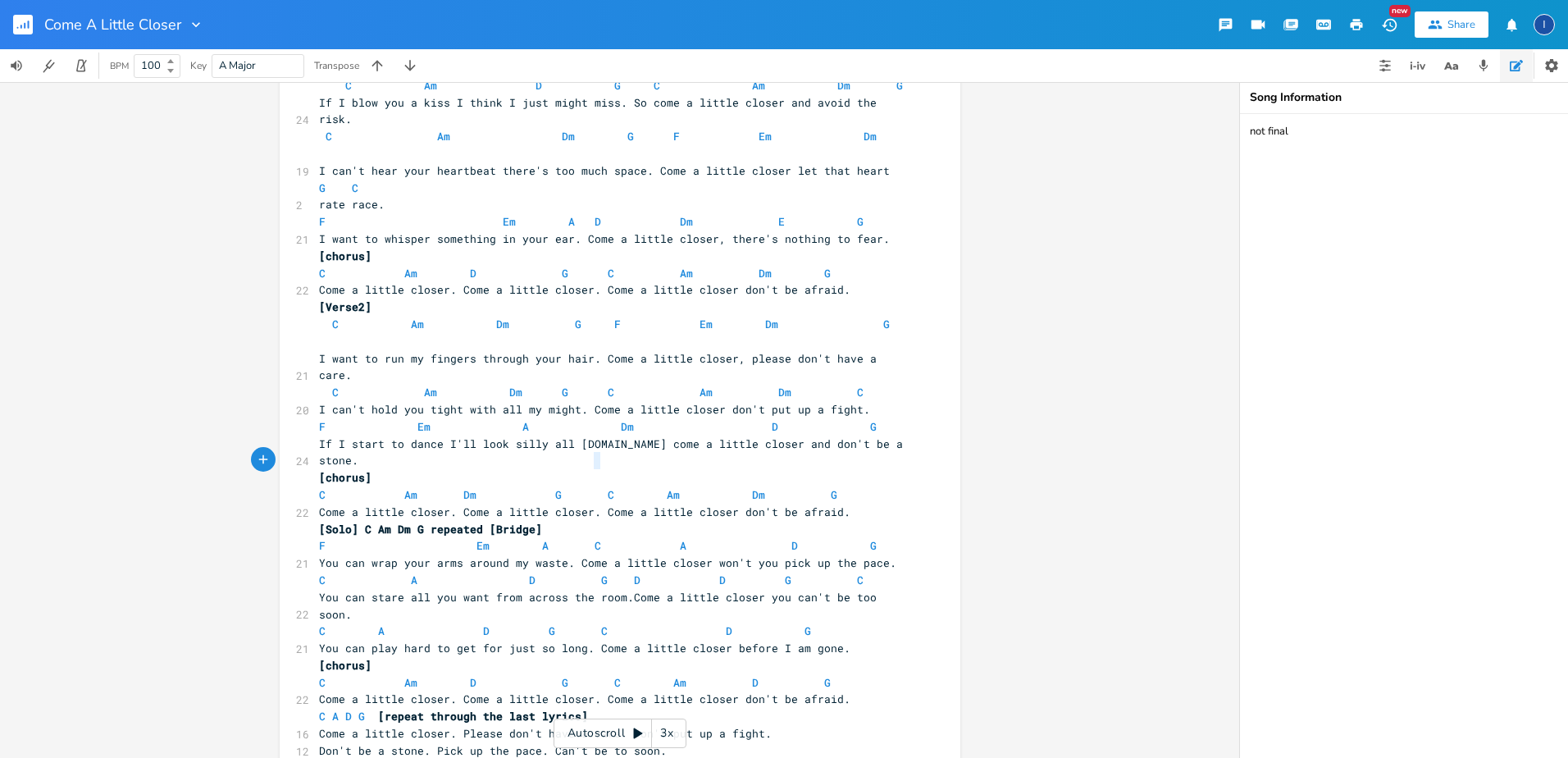
click at [592, 538] on span "F Em A C A D G" at bounding box center [597, 545] width 558 height 15
type textarea "dm\"
type textarea "g"
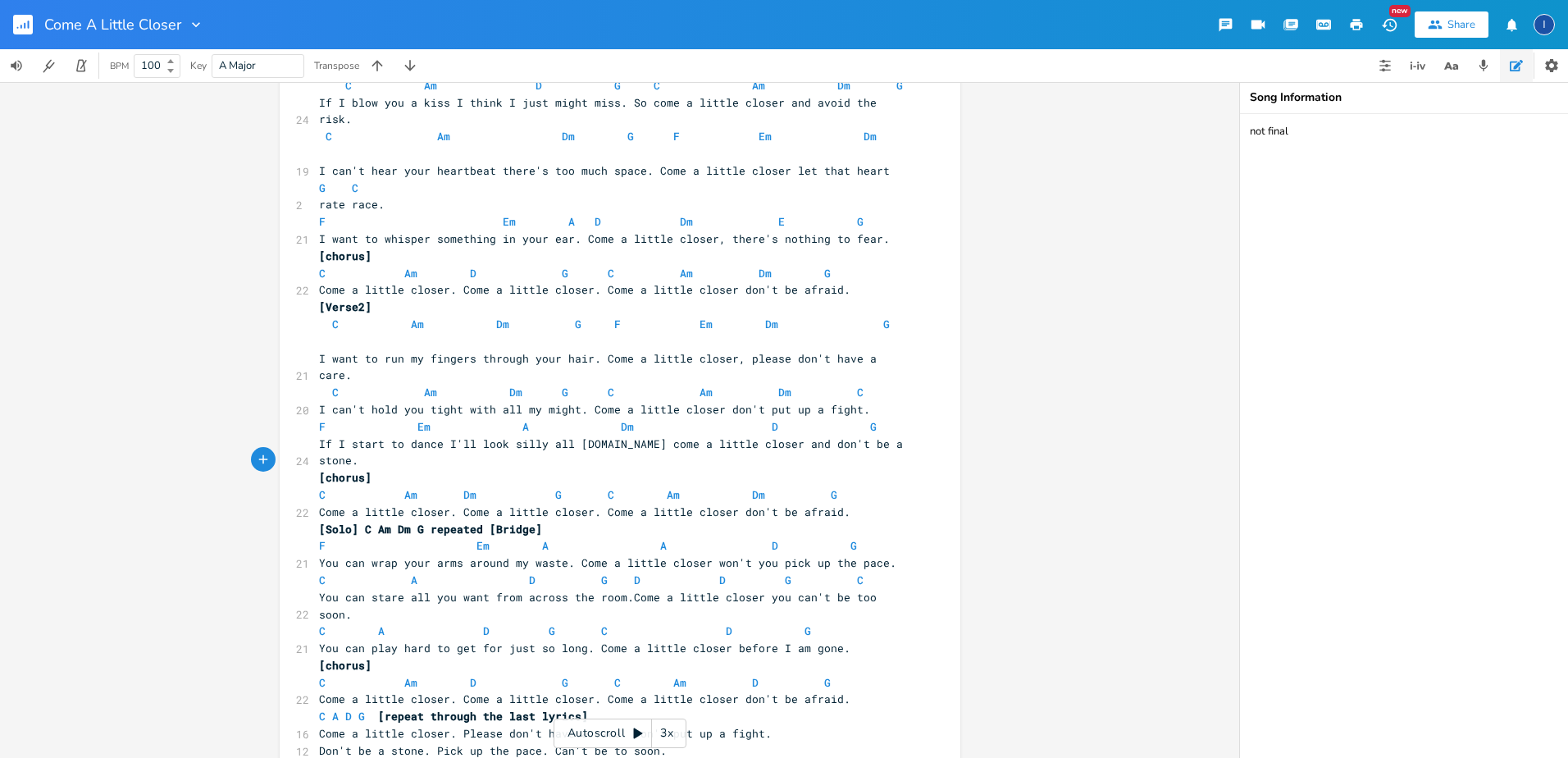
scroll to position [0, 7]
type textarea "c"
click at [772, 538] on span "G" at bounding box center [775, 546] width 7 height 16
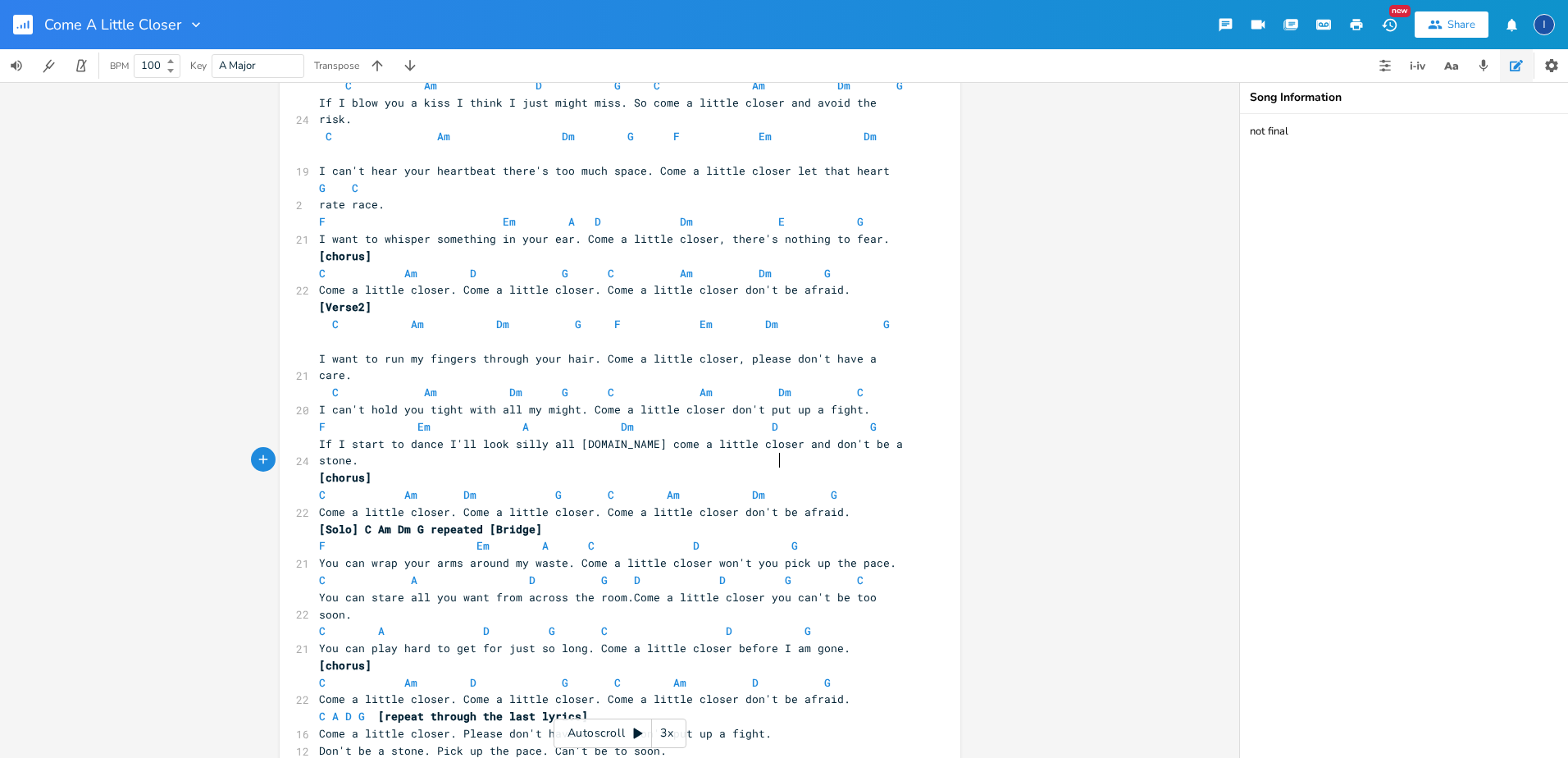
scroll to position [0, 8]
click at [325, 573] on span "C A D G D D G C" at bounding box center [607, 580] width 578 height 15
type textarea "f"
click at [476, 538] on span "Em" at bounding box center [482, 546] width 13 height 16
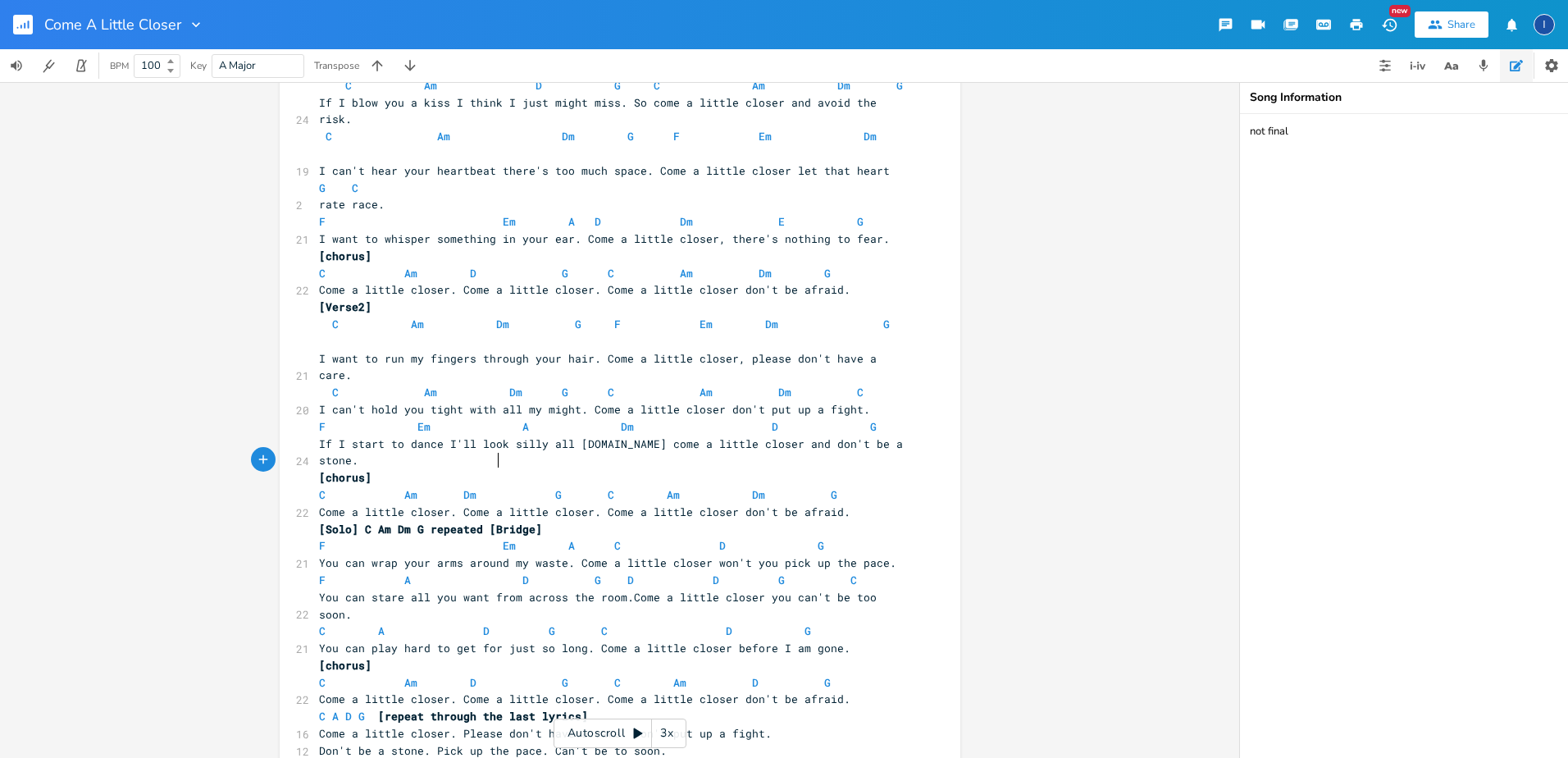
scroll to position [0, 13]
click at [575, 538] on span "A" at bounding box center [578, 546] width 7 height 16
click at [680, 538] on span "F Em A C D G" at bounding box center [554, 545] width 472 height 15
click at [686, 538] on span "D" at bounding box center [689, 546] width 7 height 16
type textarea "m"
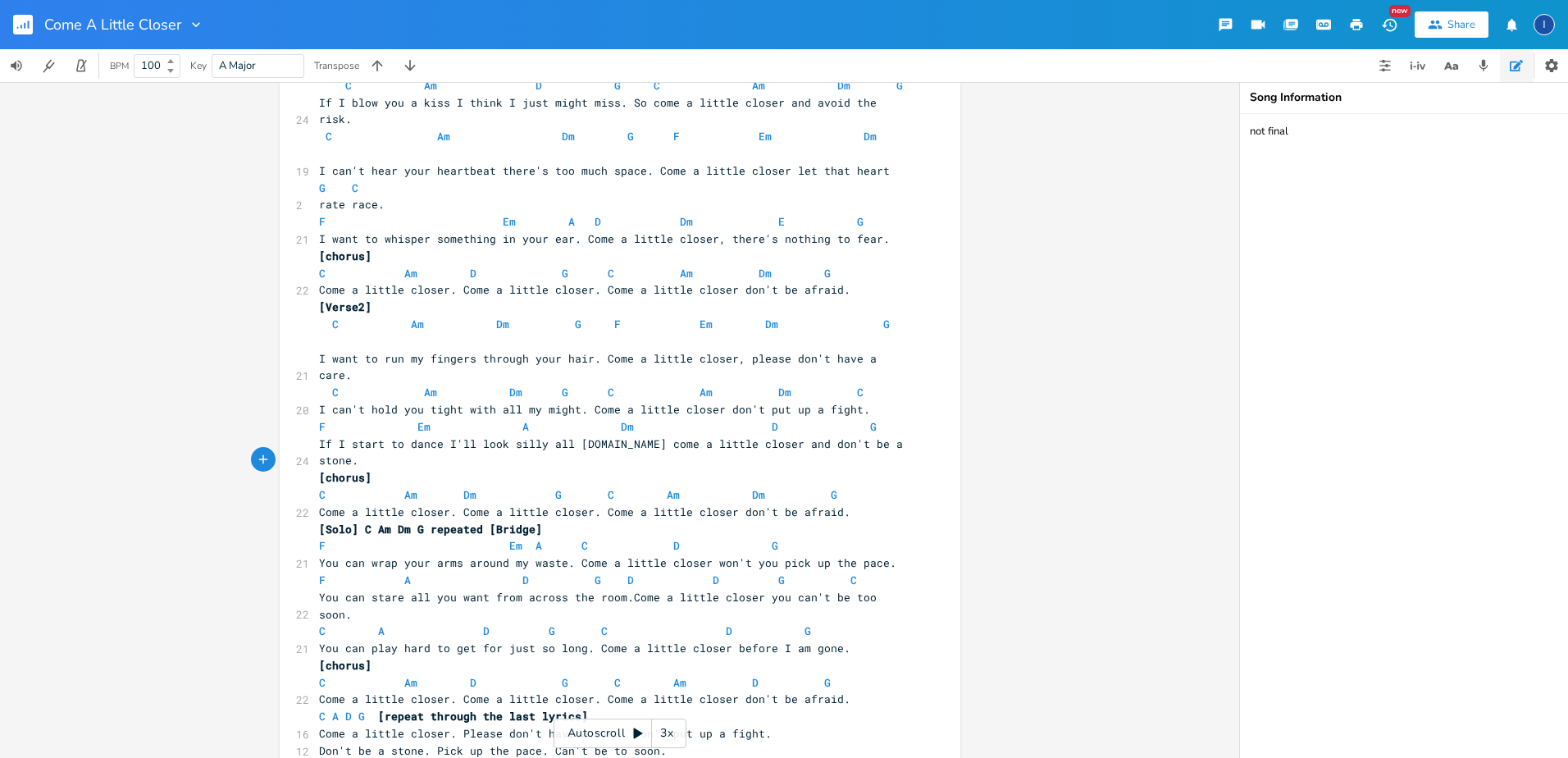
scroll to position [0, 10]
click at [778, 538] on span "G" at bounding box center [781, 546] width 7 height 16
click at [405, 573] on span "A" at bounding box center [408, 581] width 7 height 16
click at [322, 573] on span "F A D G D D G C" at bounding box center [604, 580] width 571 height 15
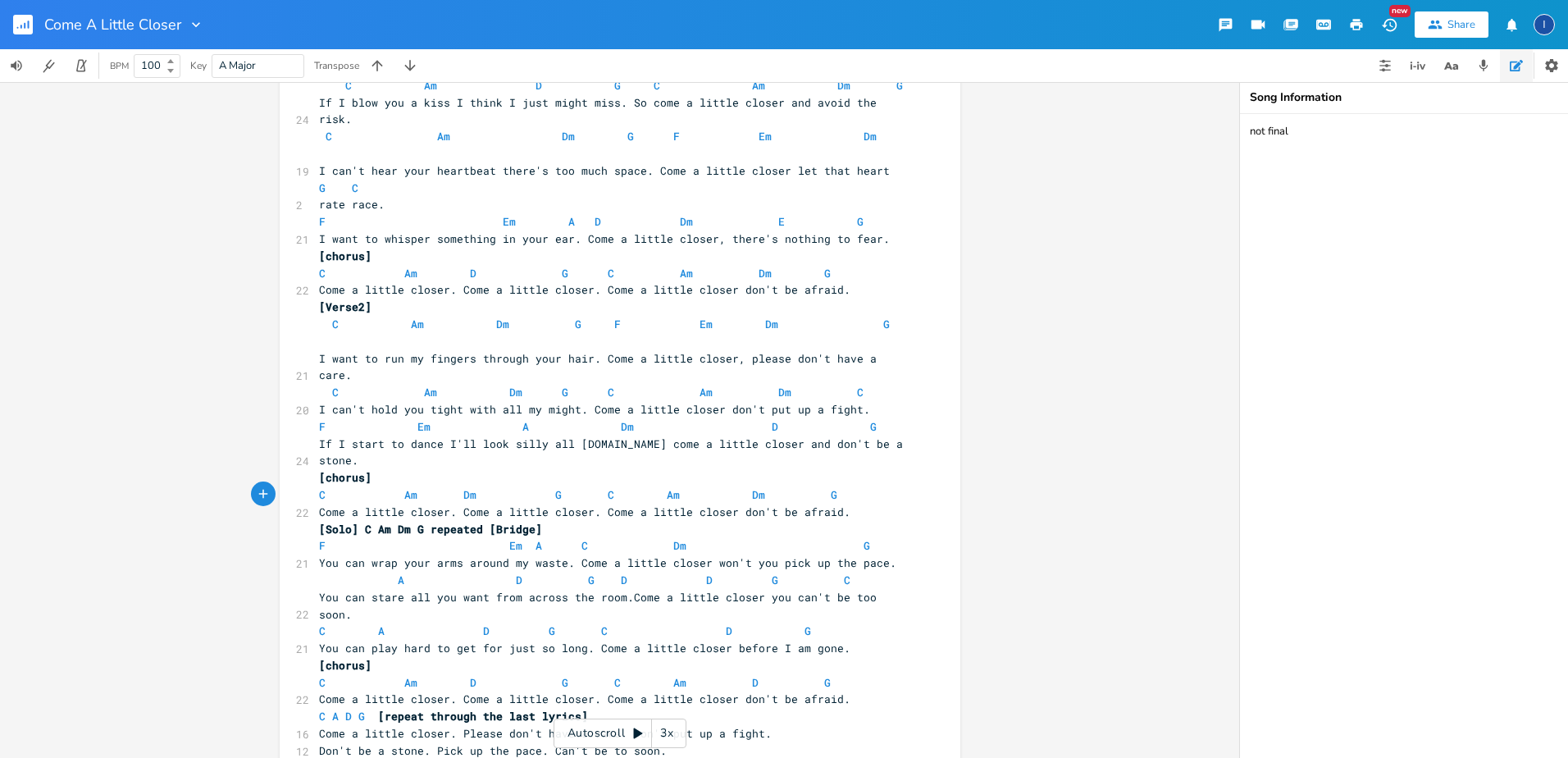
type textarea "c"
click at [406, 573] on span "C A D G D D G C" at bounding box center [604, 580] width 571 height 15
type textarea "f"
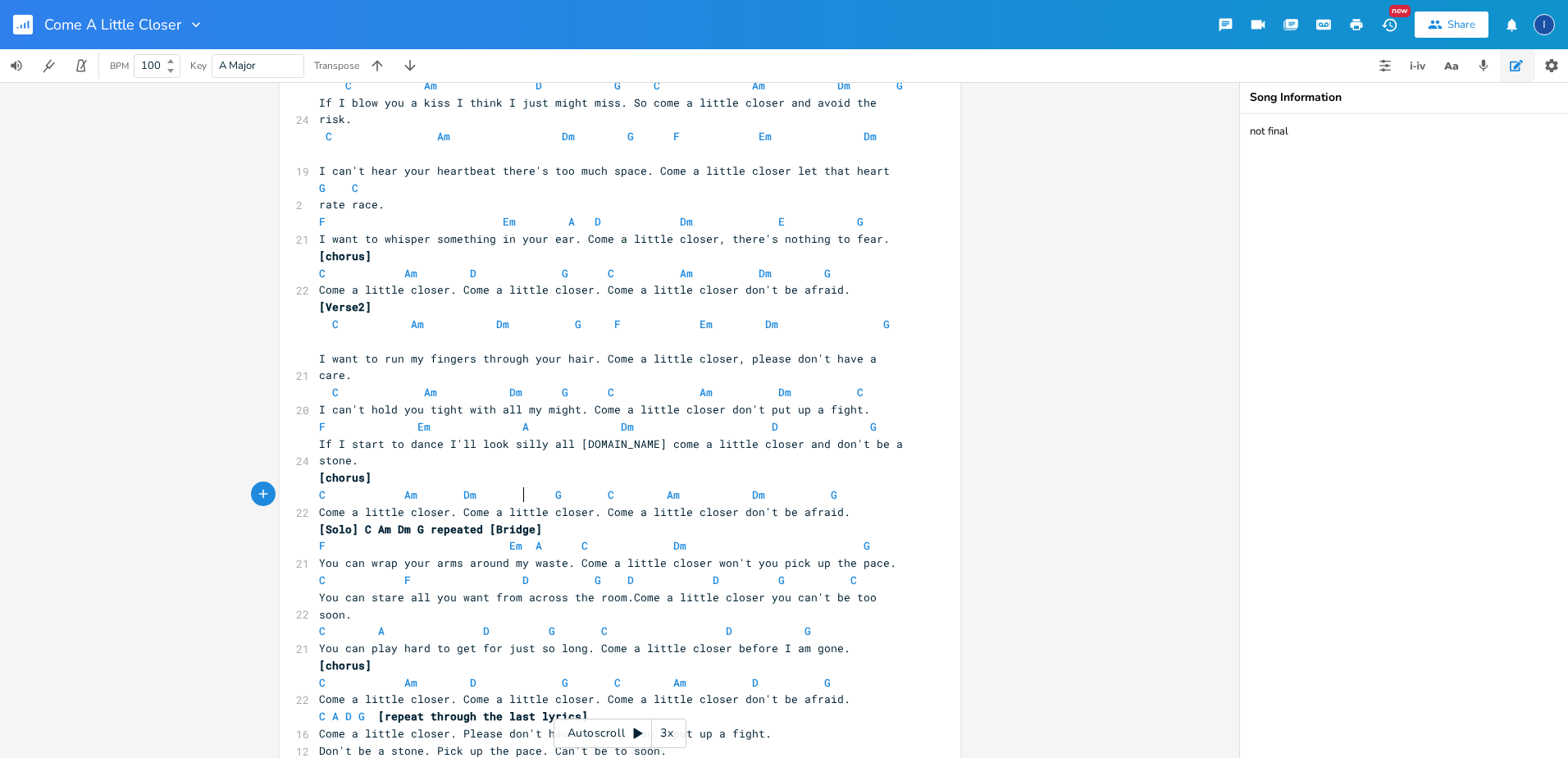
click at [520, 573] on span "C F D G D D G C" at bounding box center [604, 580] width 571 height 15
type textarea "em"
click at [601, 573] on span "G" at bounding box center [604, 581] width 7 height 16
type textarea "a"
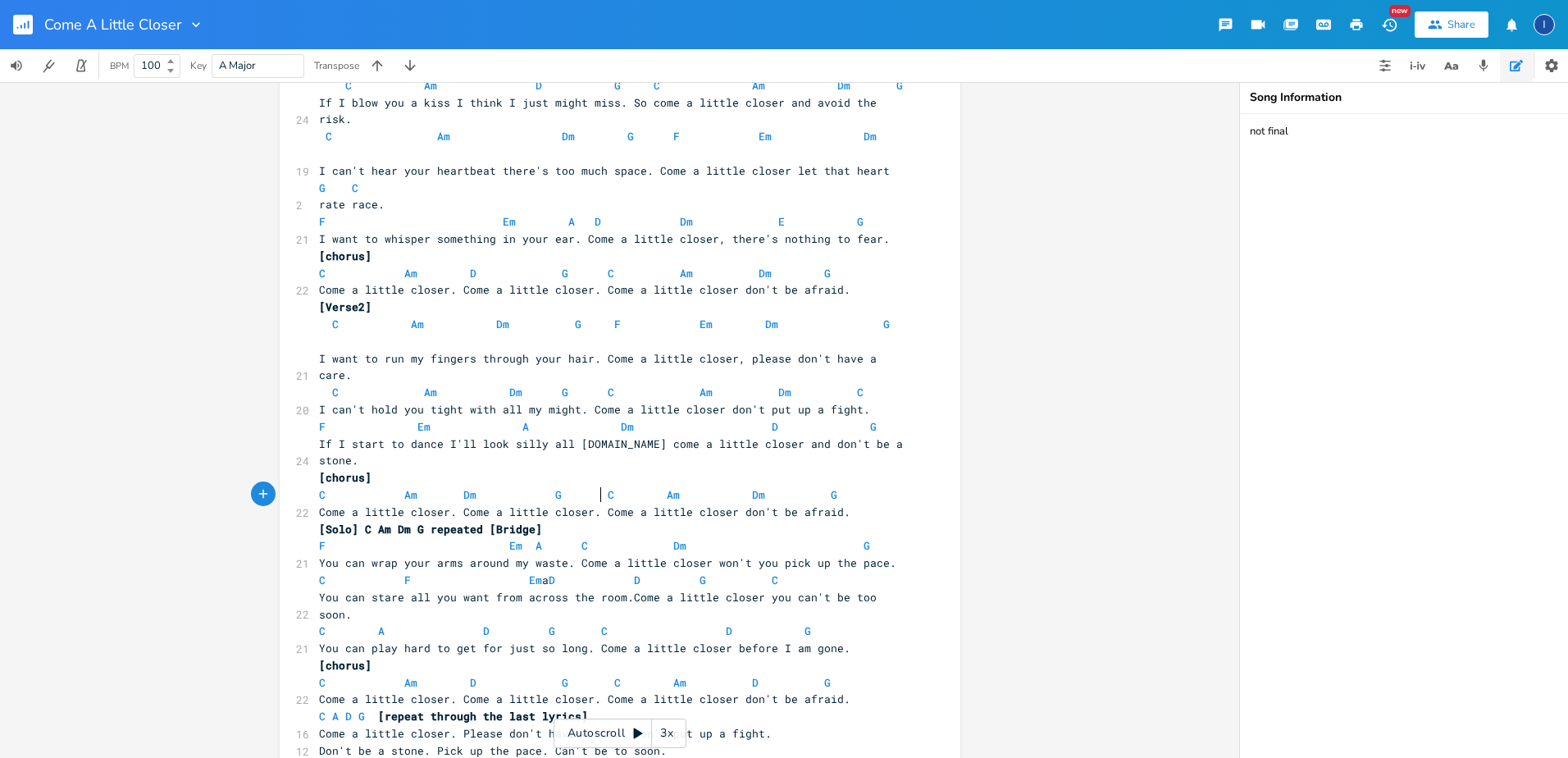
scroll to position [0, 6]
click at [714, 573] on span "C F Em A D D G C" at bounding box center [607, 580] width 578 height 15
type textarea "m"
